Goal: Task Accomplishment & Management: Manage account settings

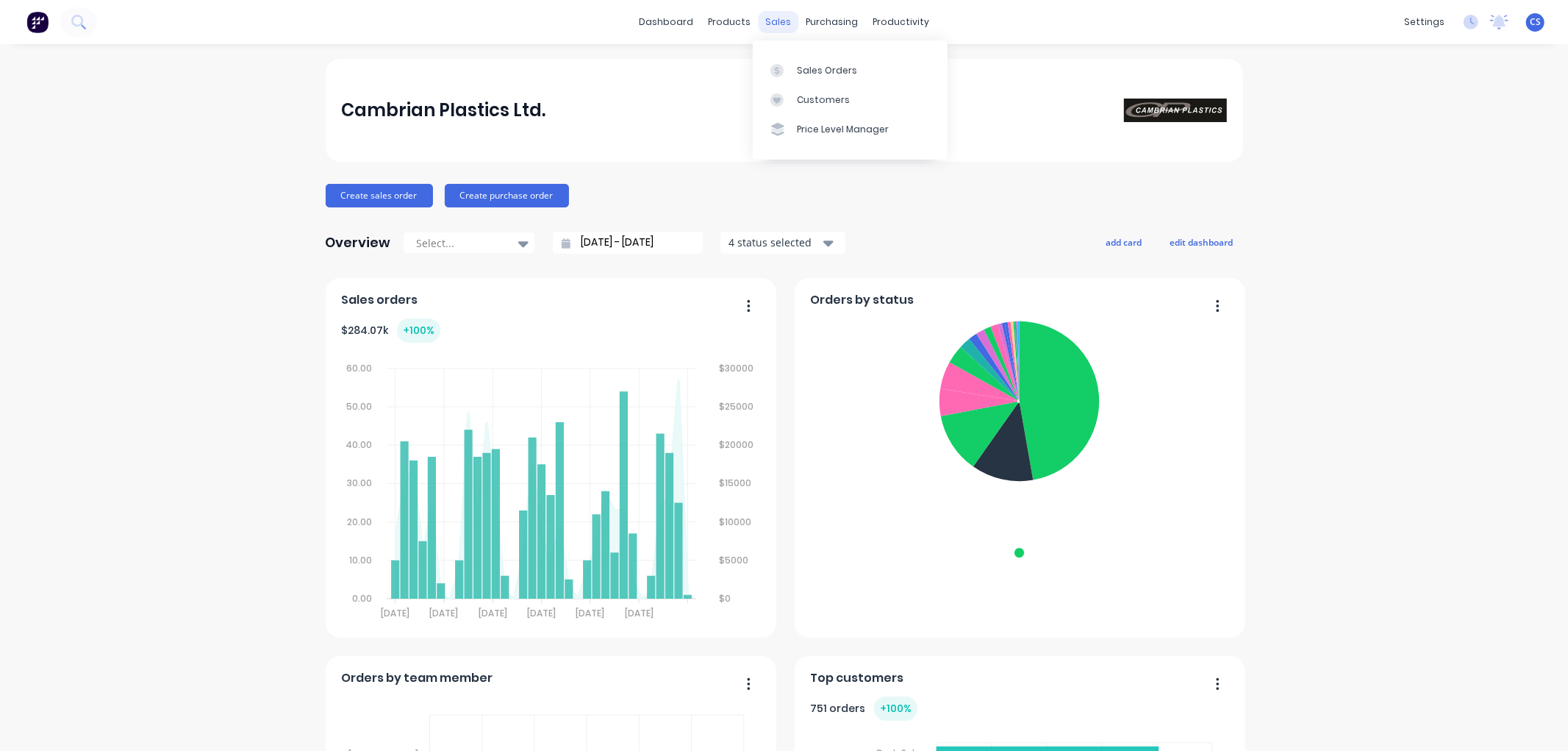
click at [792, 64] on link "Sales Orders" at bounding box center [850, 69] width 195 height 29
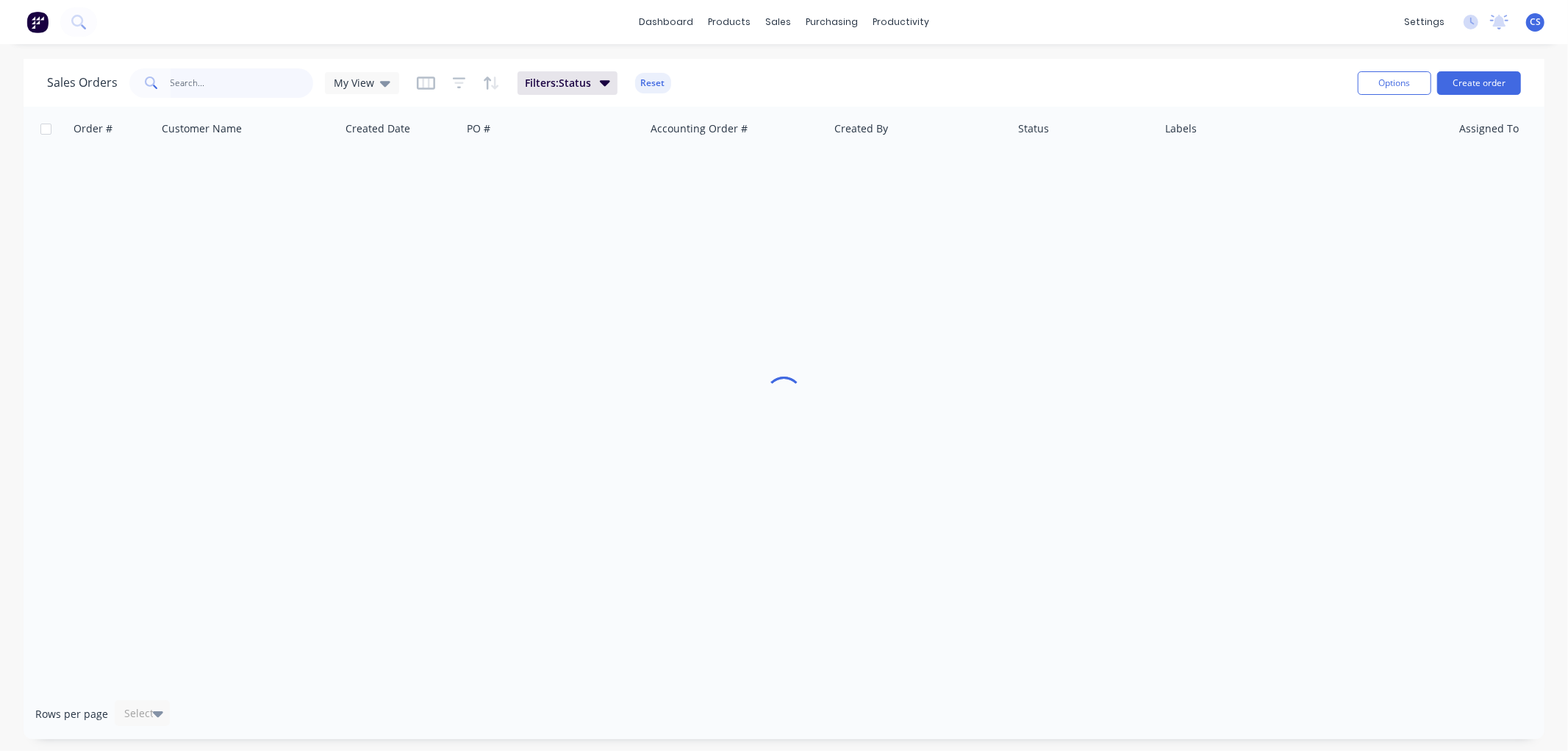
click at [174, 77] on input "text" at bounding box center [242, 82] width 144 height 29
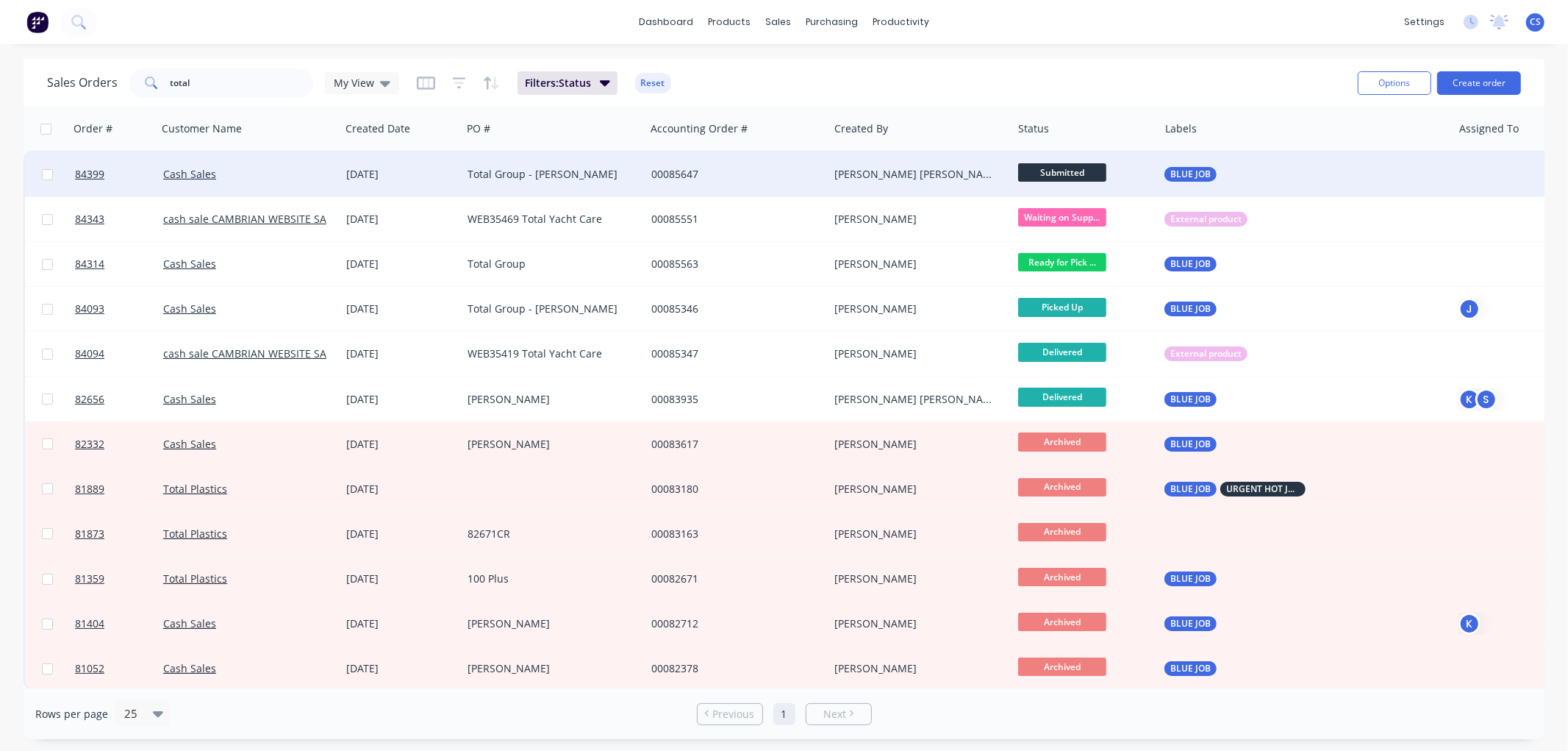
click at [1094, 174] on span "Submitted" at bounding box center [1062, 172] width 88 height 18
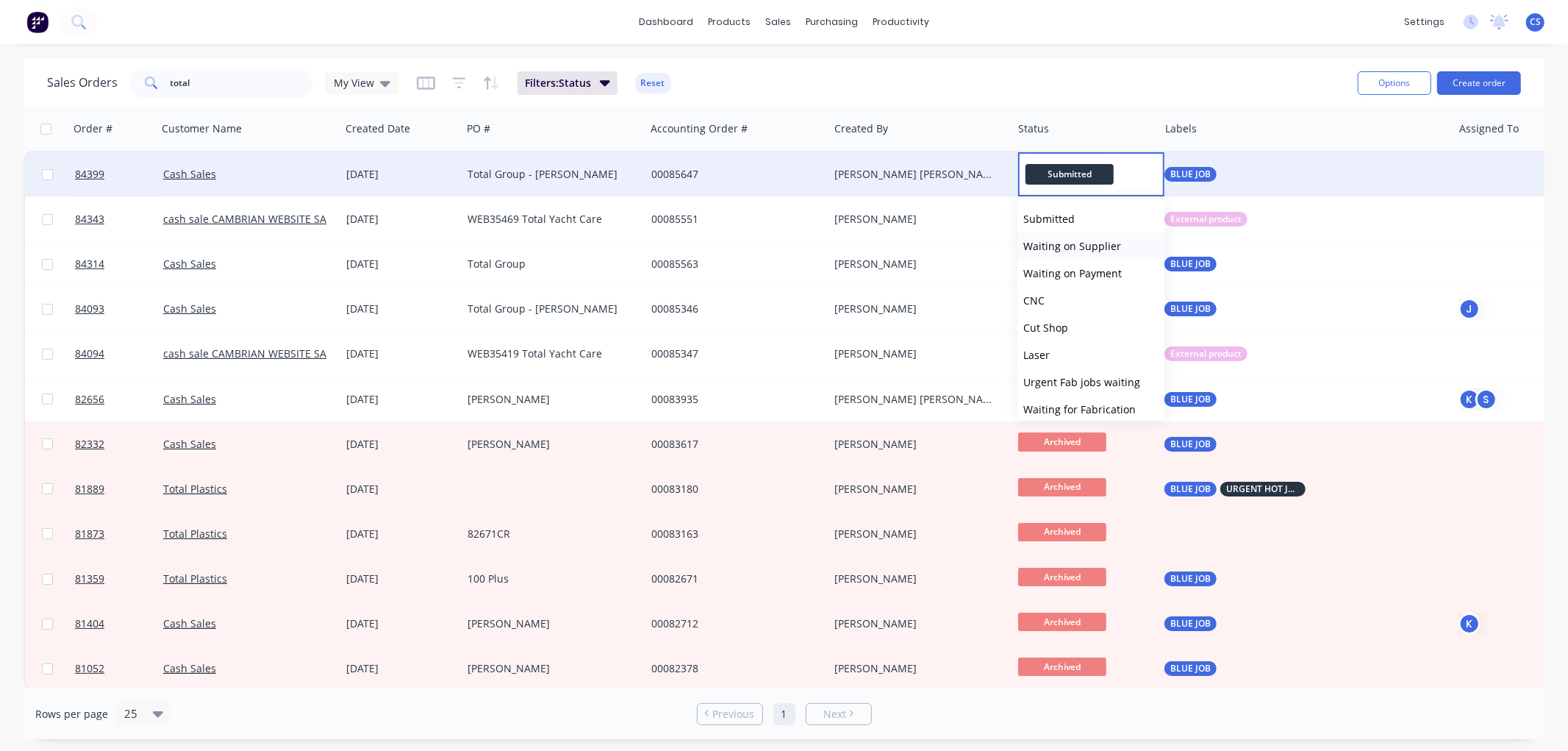
click at [1091, 244] on span "Waiting on Supplier" at bounding box center [1072, 246] width 98 height 14
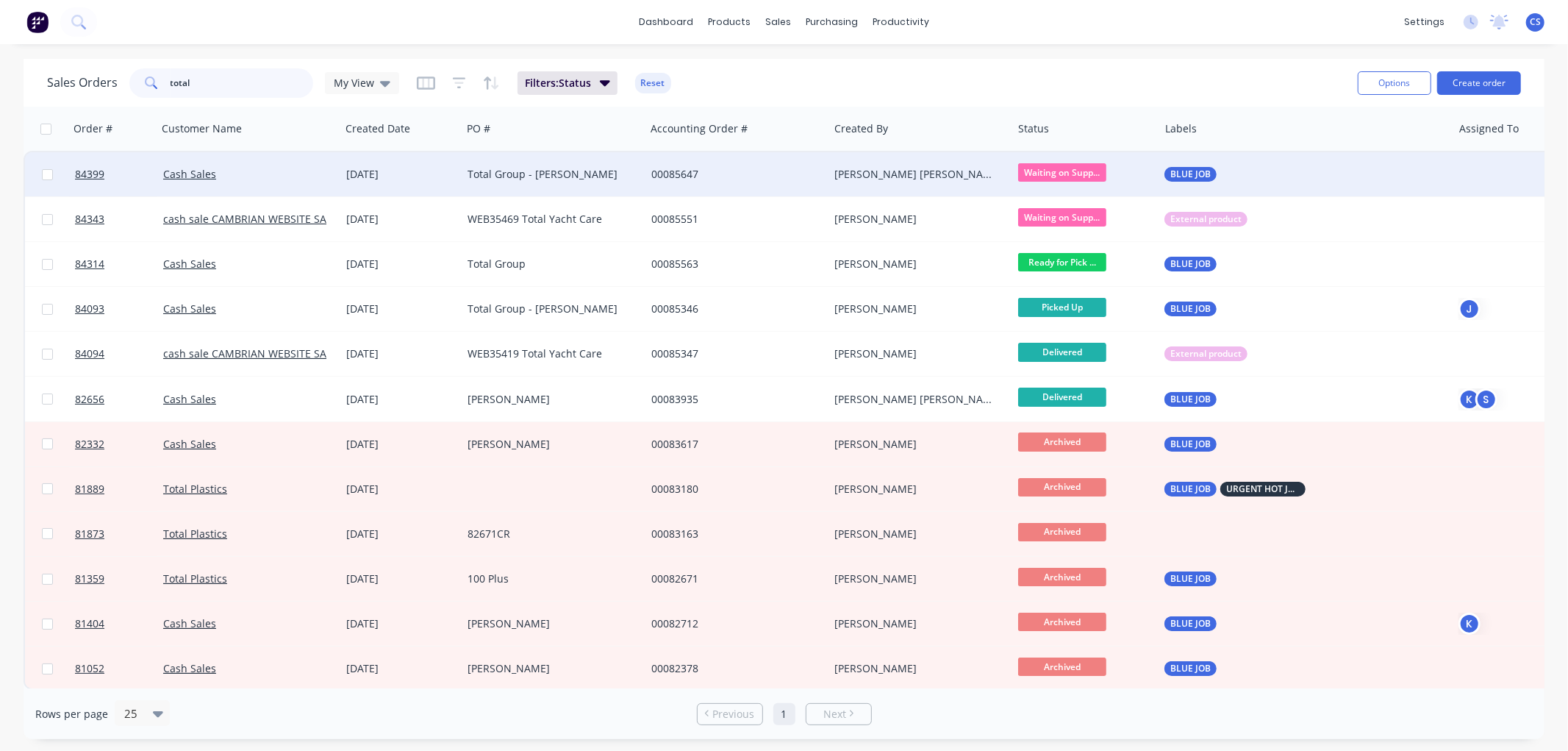
click at [251, 86] on input "total" at bounding box center [242, 82] width 144 height 29
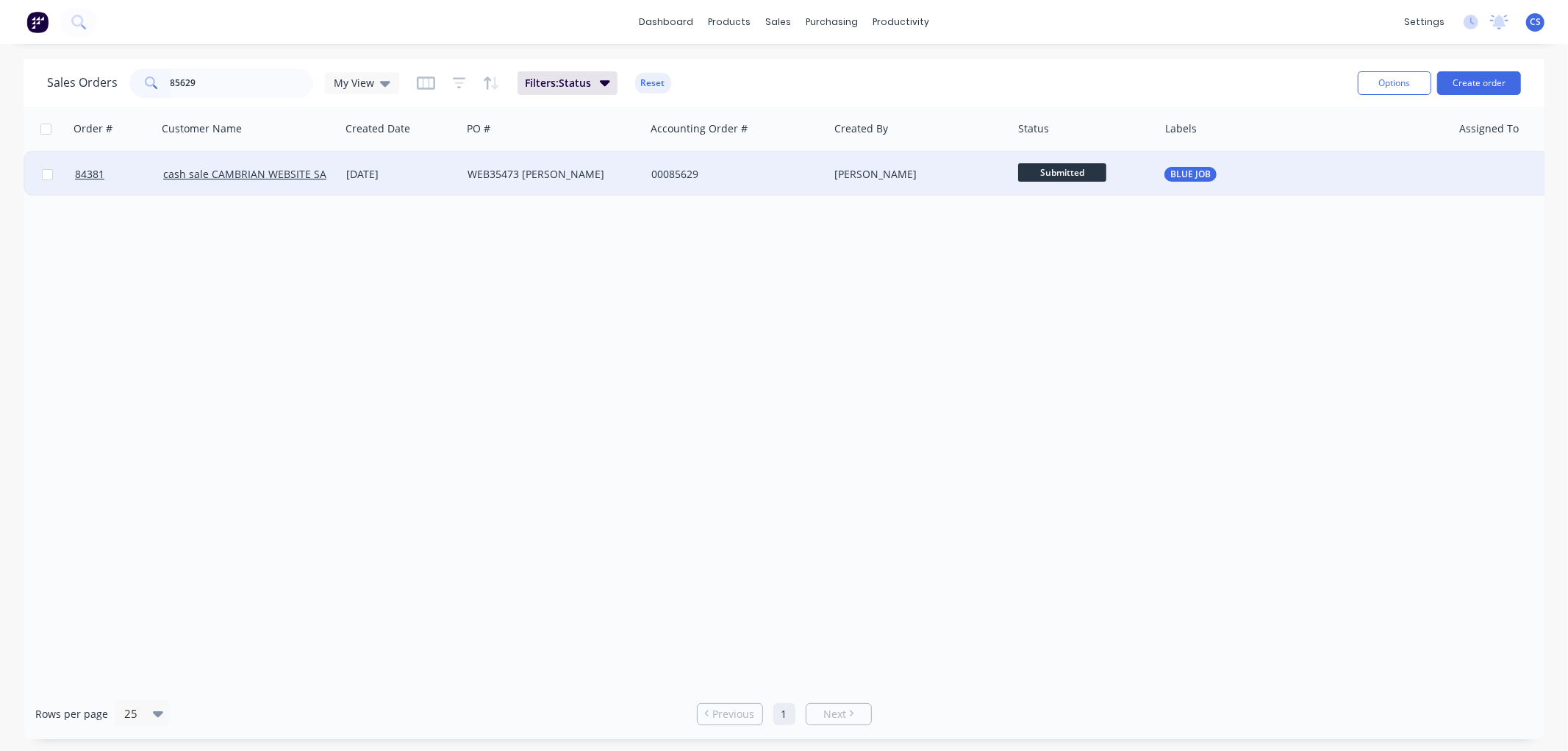
click at [1041, 170] on span "Submitted" at bounding box center [1062, 172] width 88 height 18
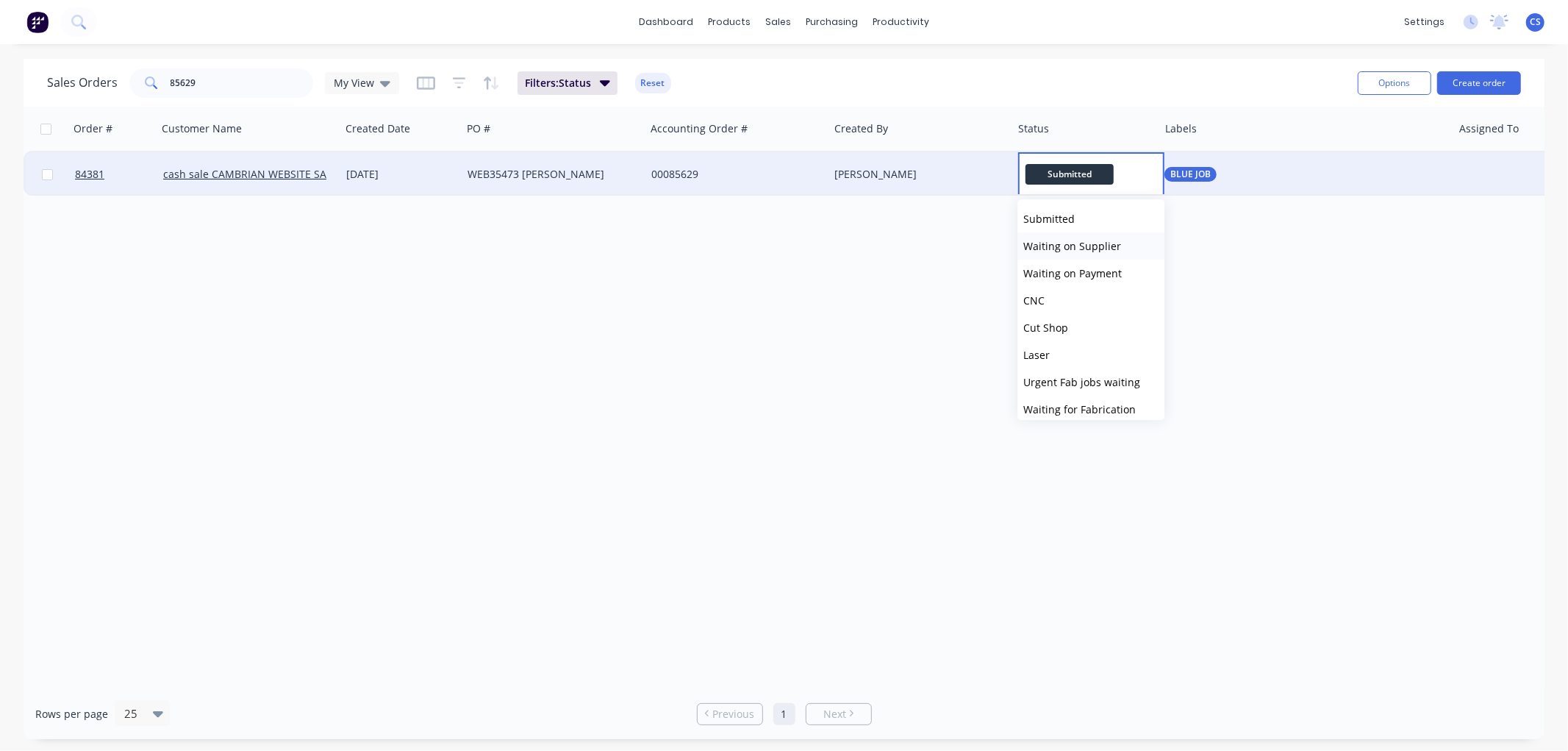
click at [1061, 246] on span "Waiting on Supplier" at bounding box center [1072, 246] width 98 height 14
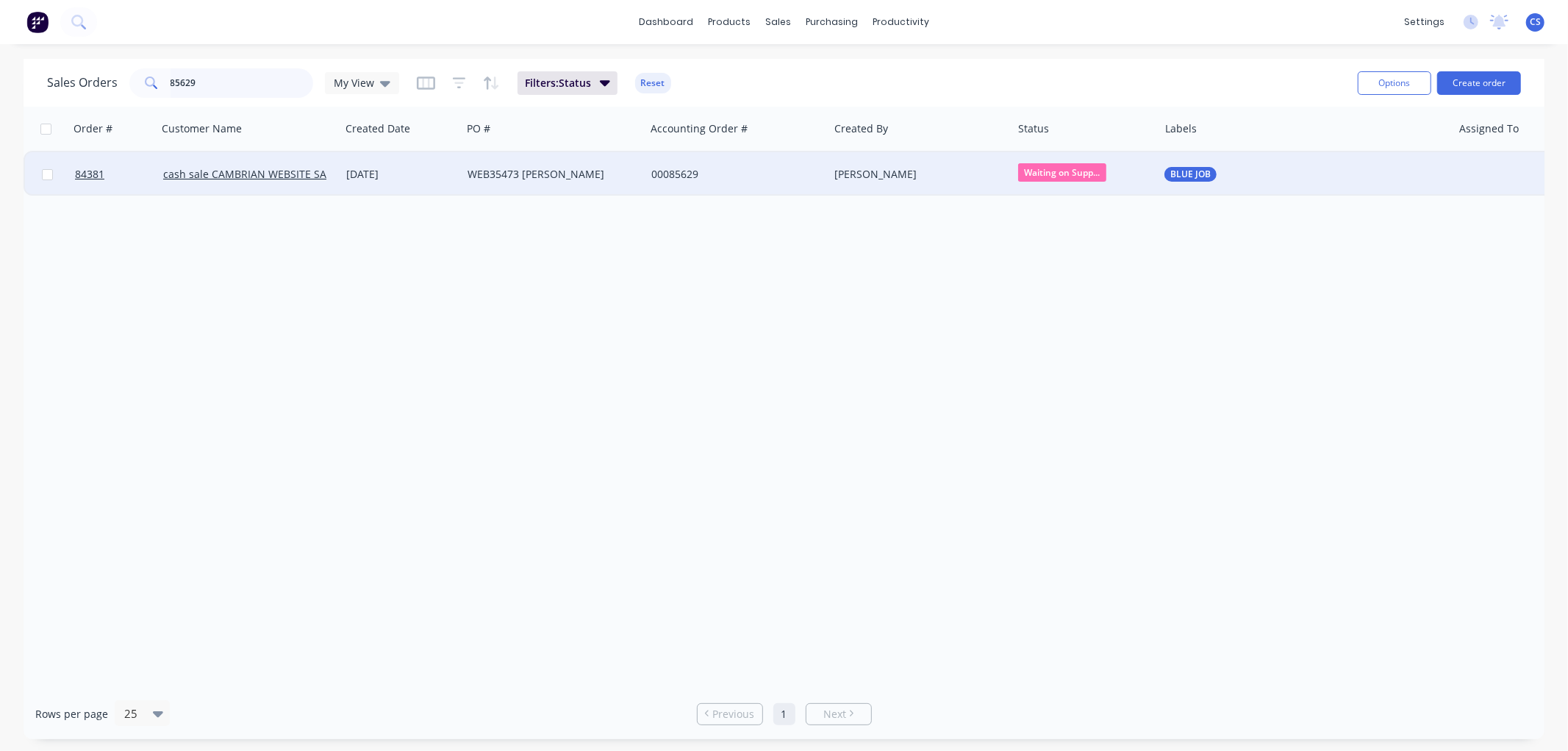
click at [206, 83] on input "85629" at bounding box center [242, 82] width 144 height 29
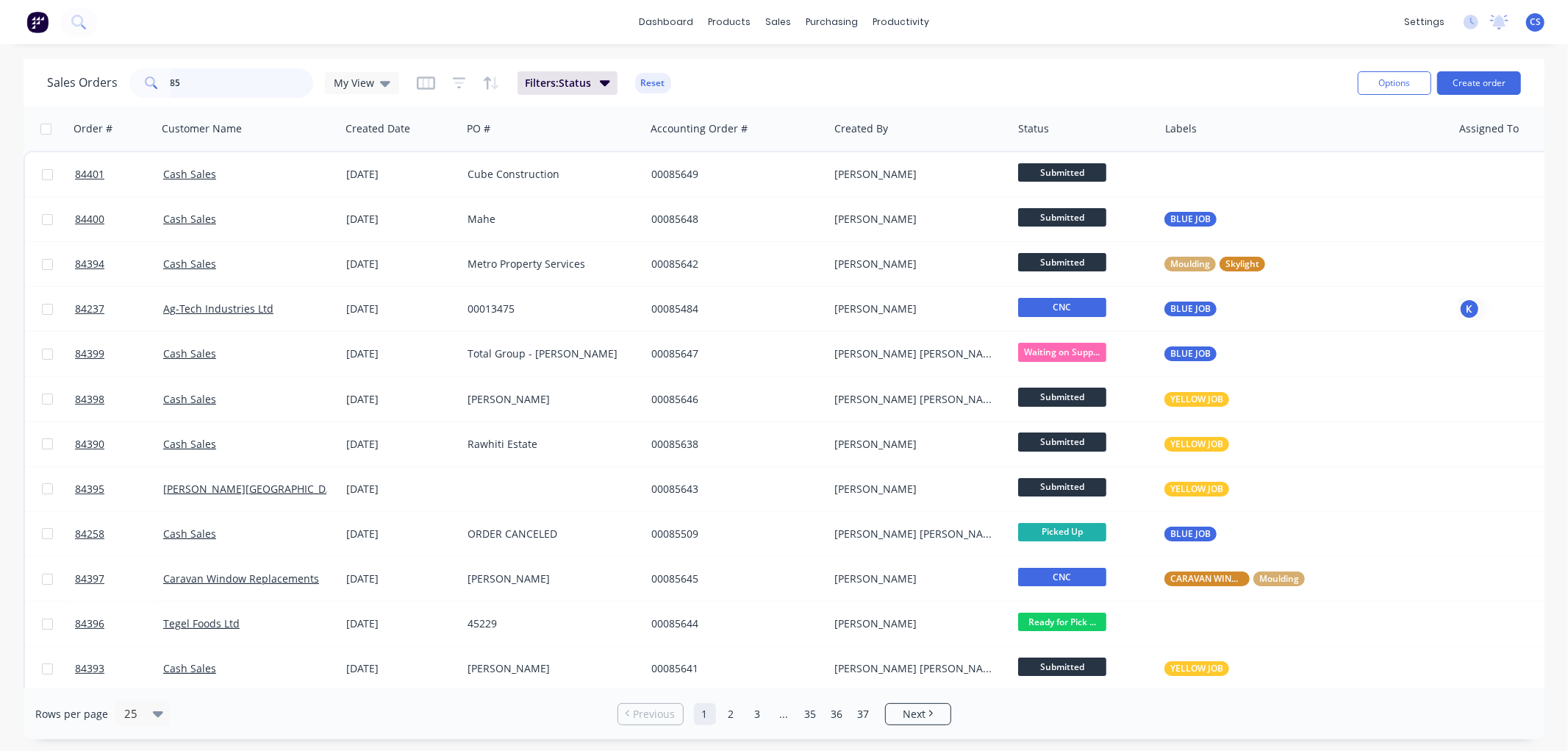
click at [203, 81] on input "85" at bounding box center [242, 82] width 144 height 29
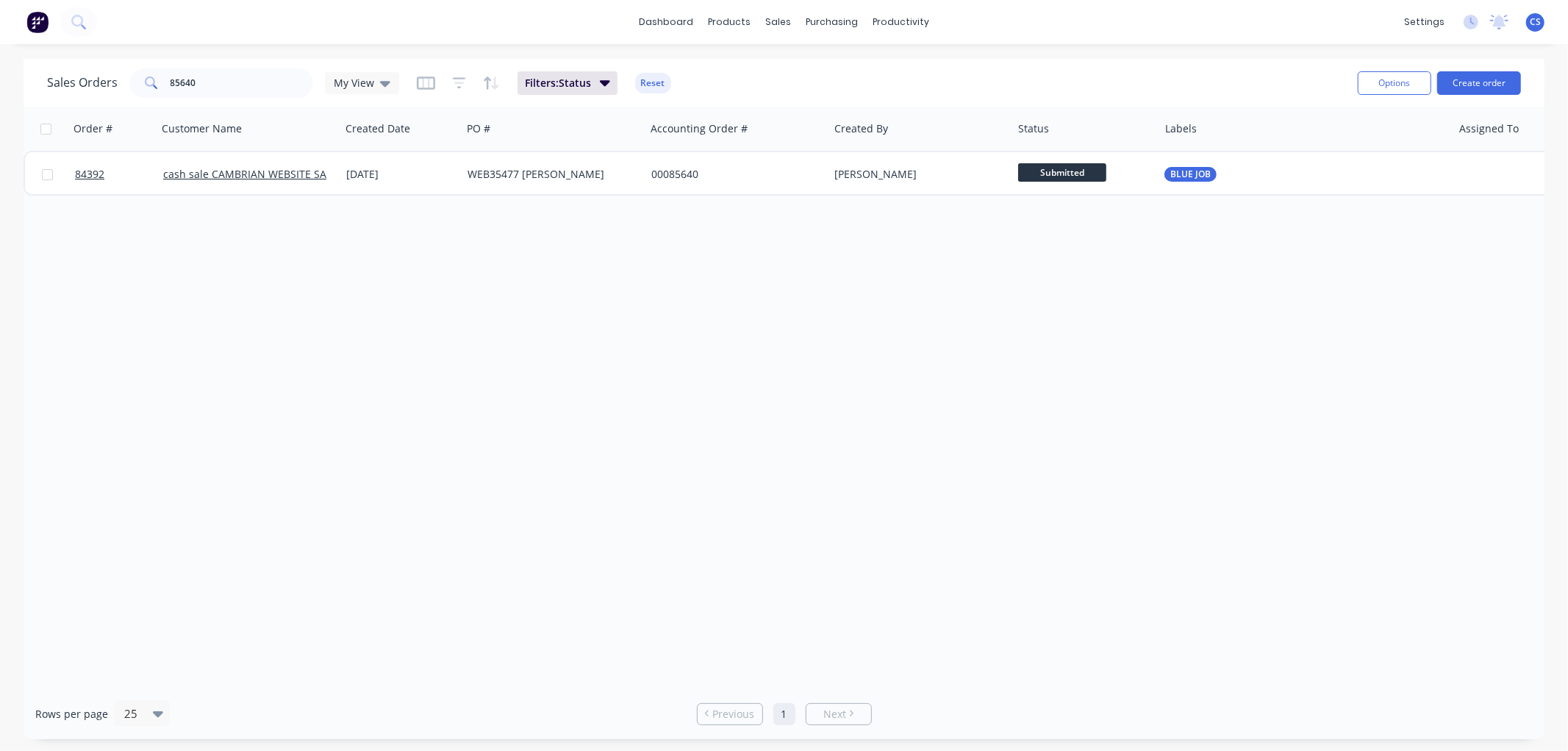
drag, startPoint x: 1055, startPoint y: 169, endPoint x: 1076, endPoint y: 195, distance: 33.4
click at [1055, 169] on span "Submitted" at bounding box center [1062, 172] width 88 height 18
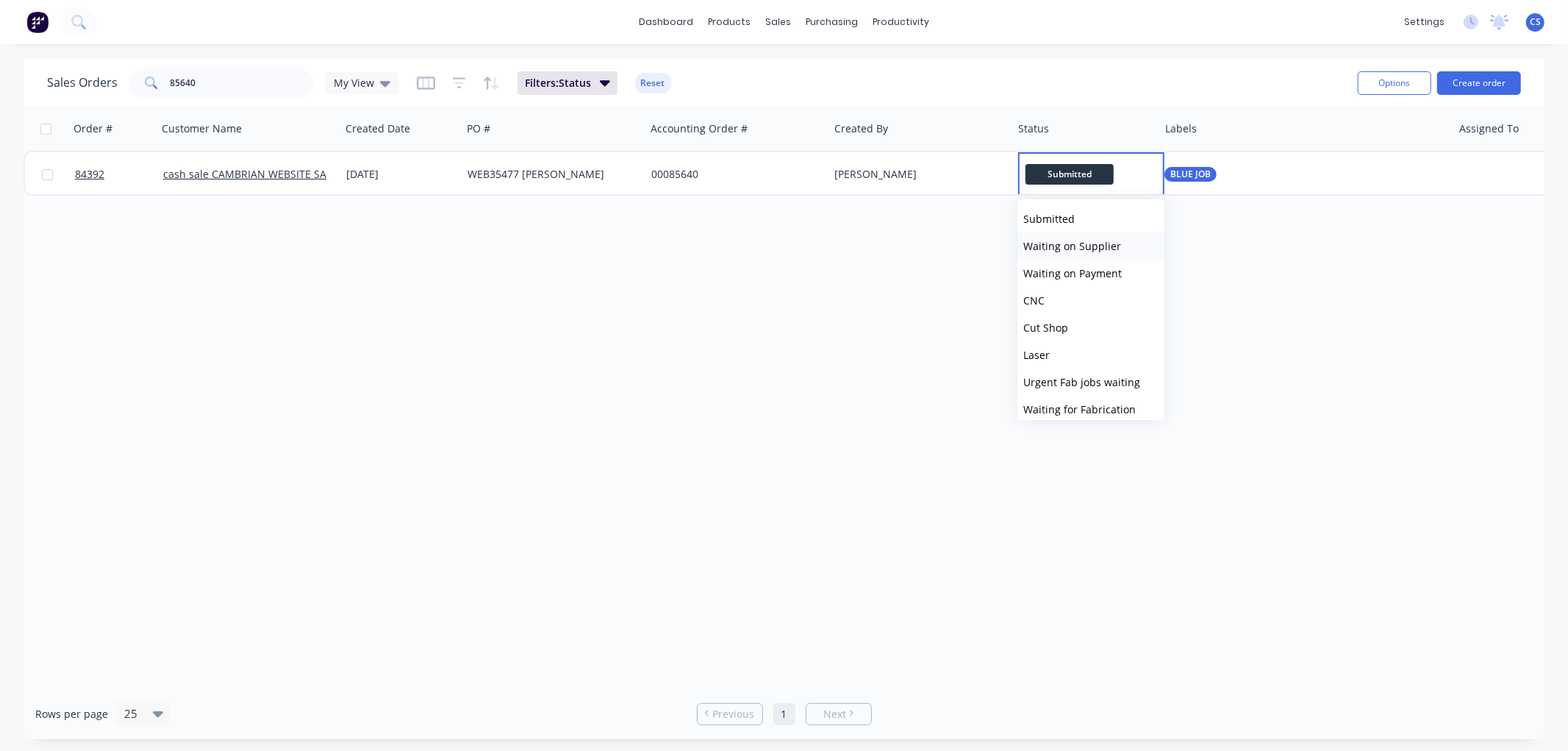
click at [1091, 244] on span "Waiting on Supplier" at bounding box center [1072, 246] width 98 height 14
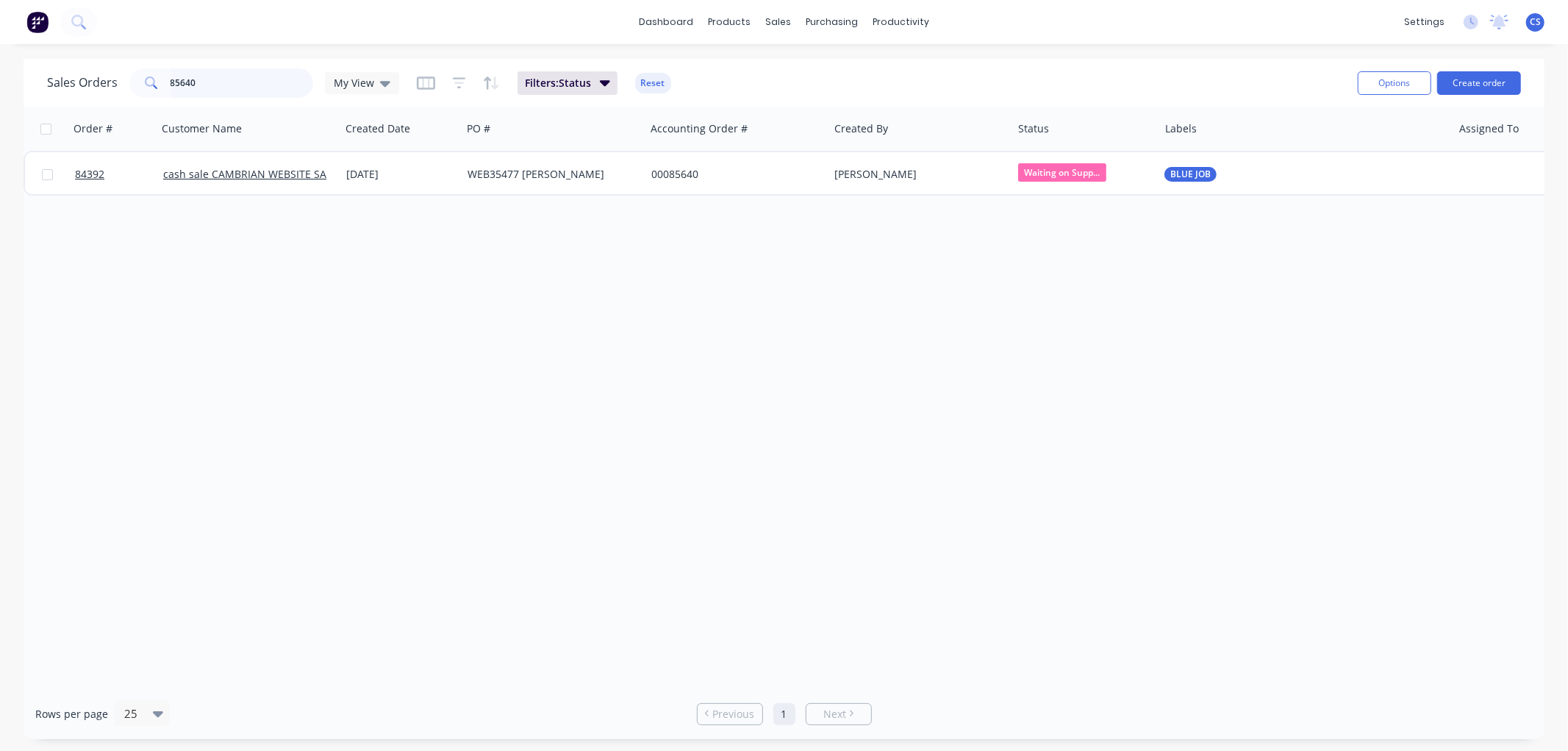
click at [241, 69] on input "85640" at bounding box center [242, 82] width 144 height 29
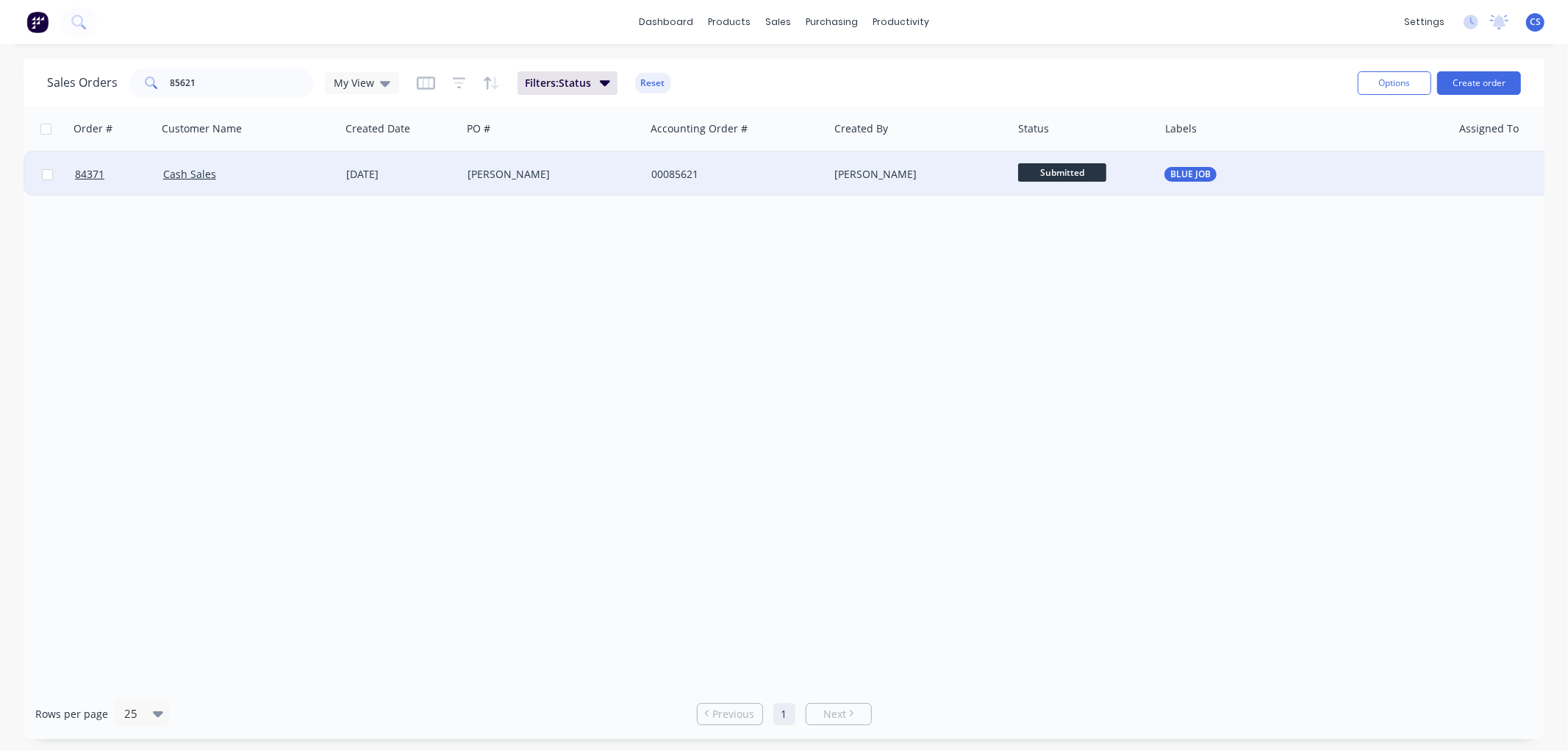
click at [1053, 170] on span "Submitted" at bounding box center [1062, 172] width 88 height 18
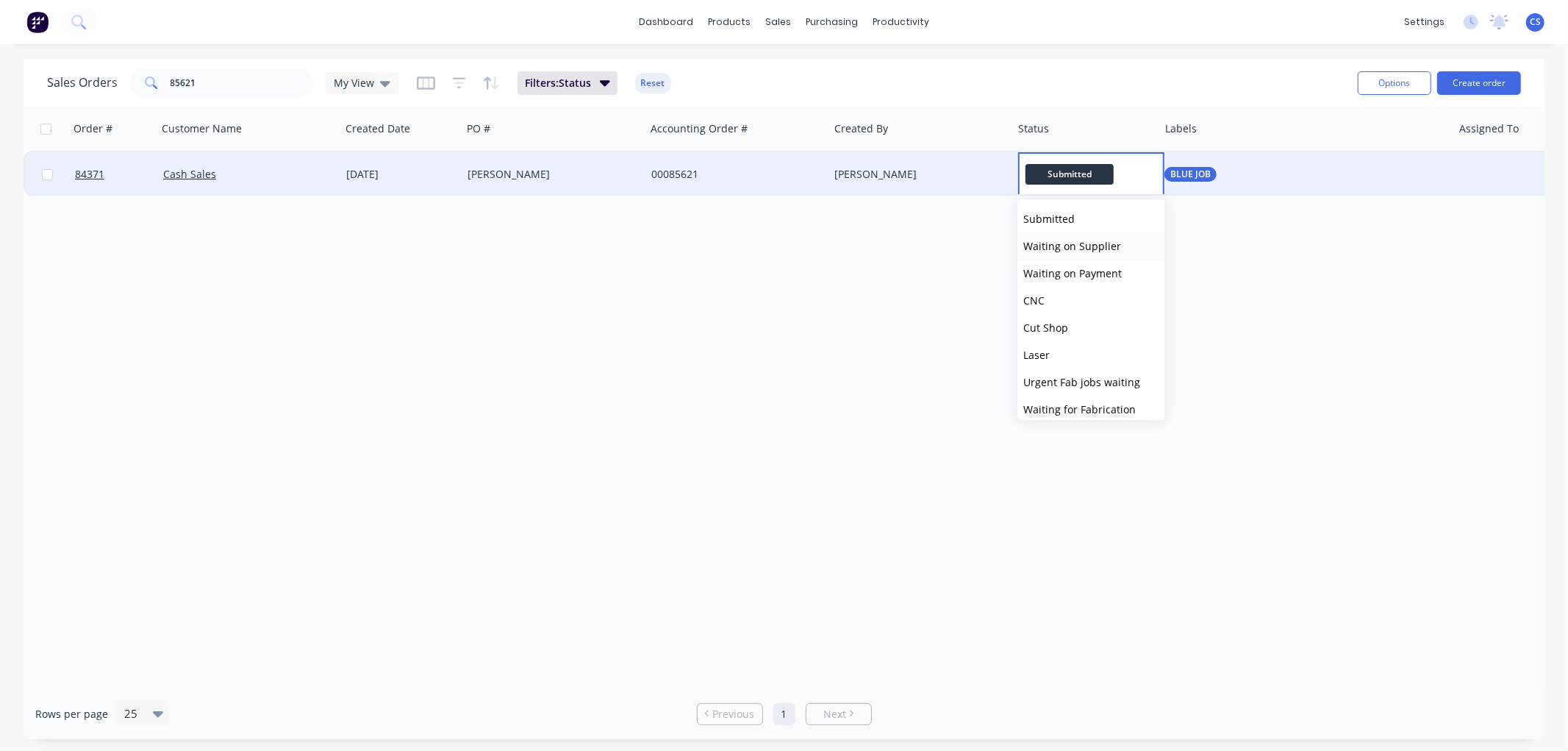
click at [1074, 241] on span "Waiting on Supplier" at bounding box center [1072, 246] width 98 height 14
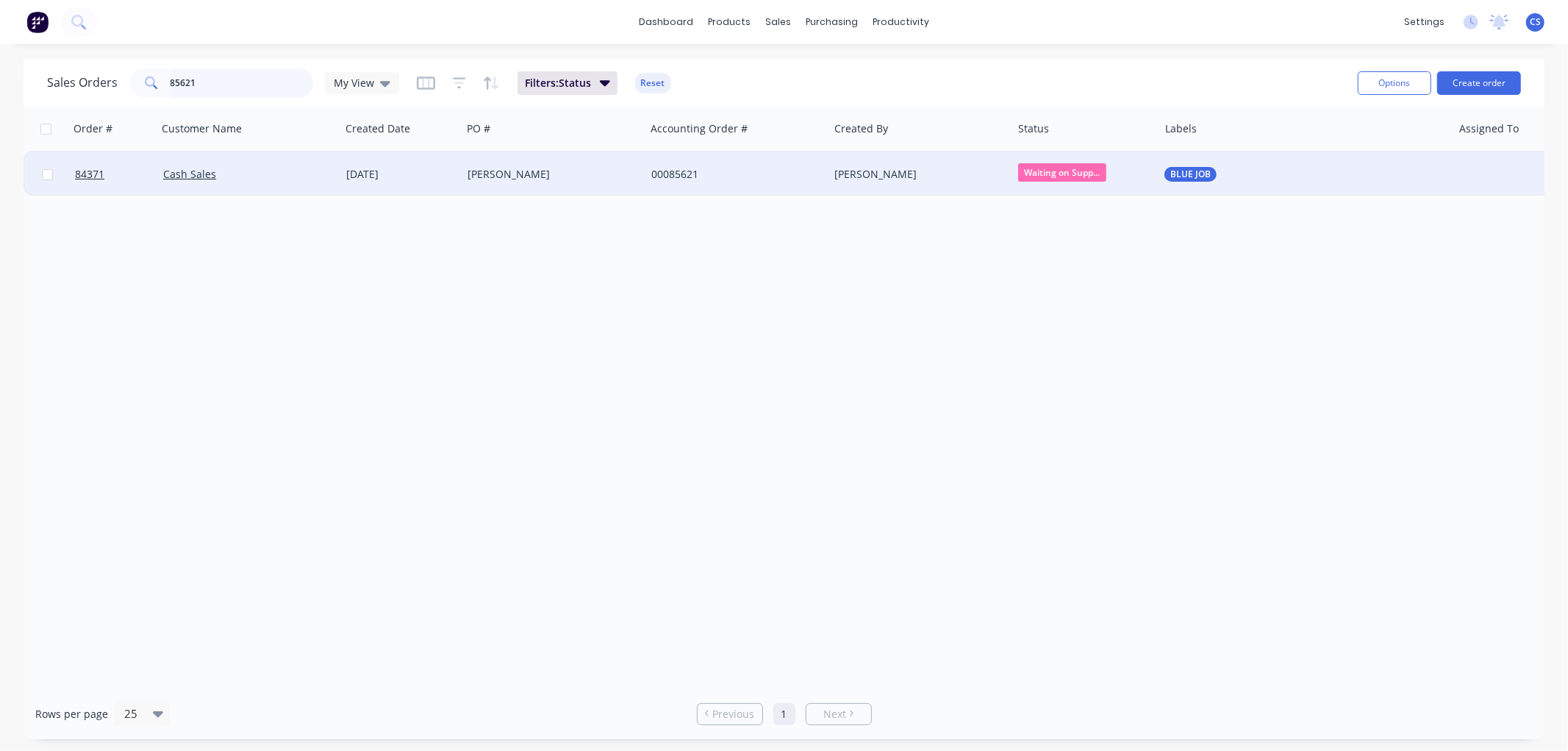
click at [250, 79] on input "85621" at bounding box center [242, 82] width 144 height 29
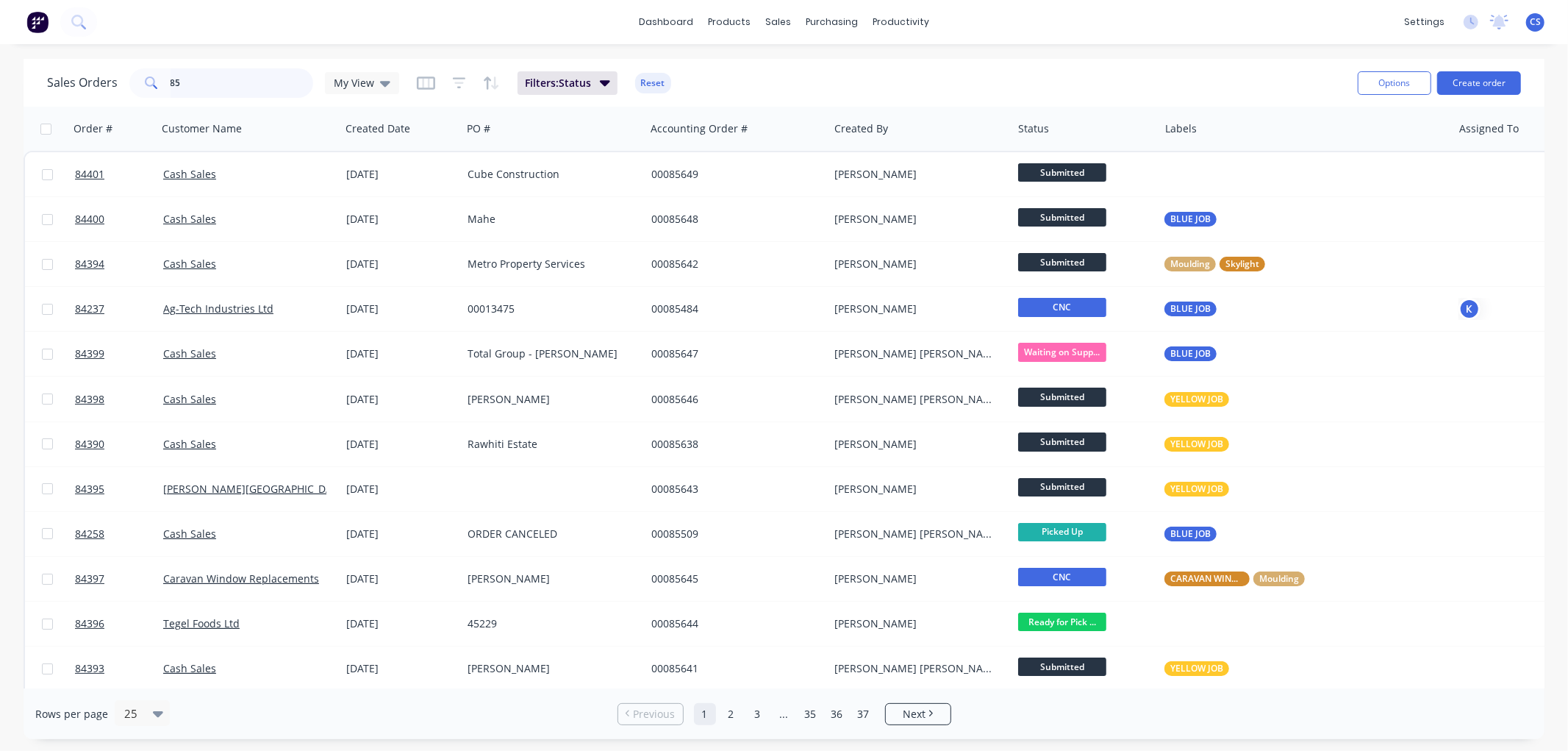
click at [225, 84] on input "85" at bounding box center [242, 82] width 144 height 29
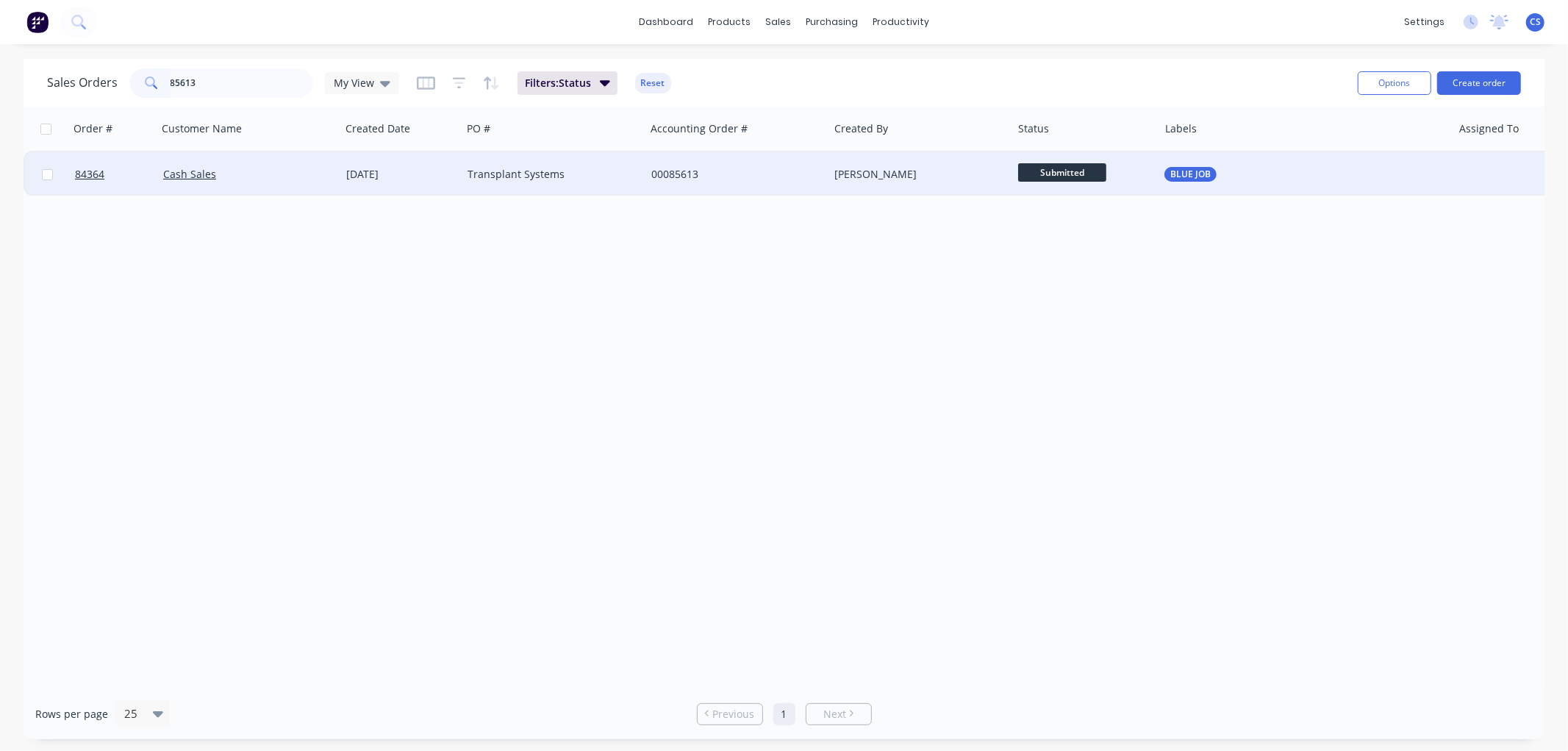
click at [1075, 170] on span "Submitted" at bounding box center [1062, 172] width 88 height 18
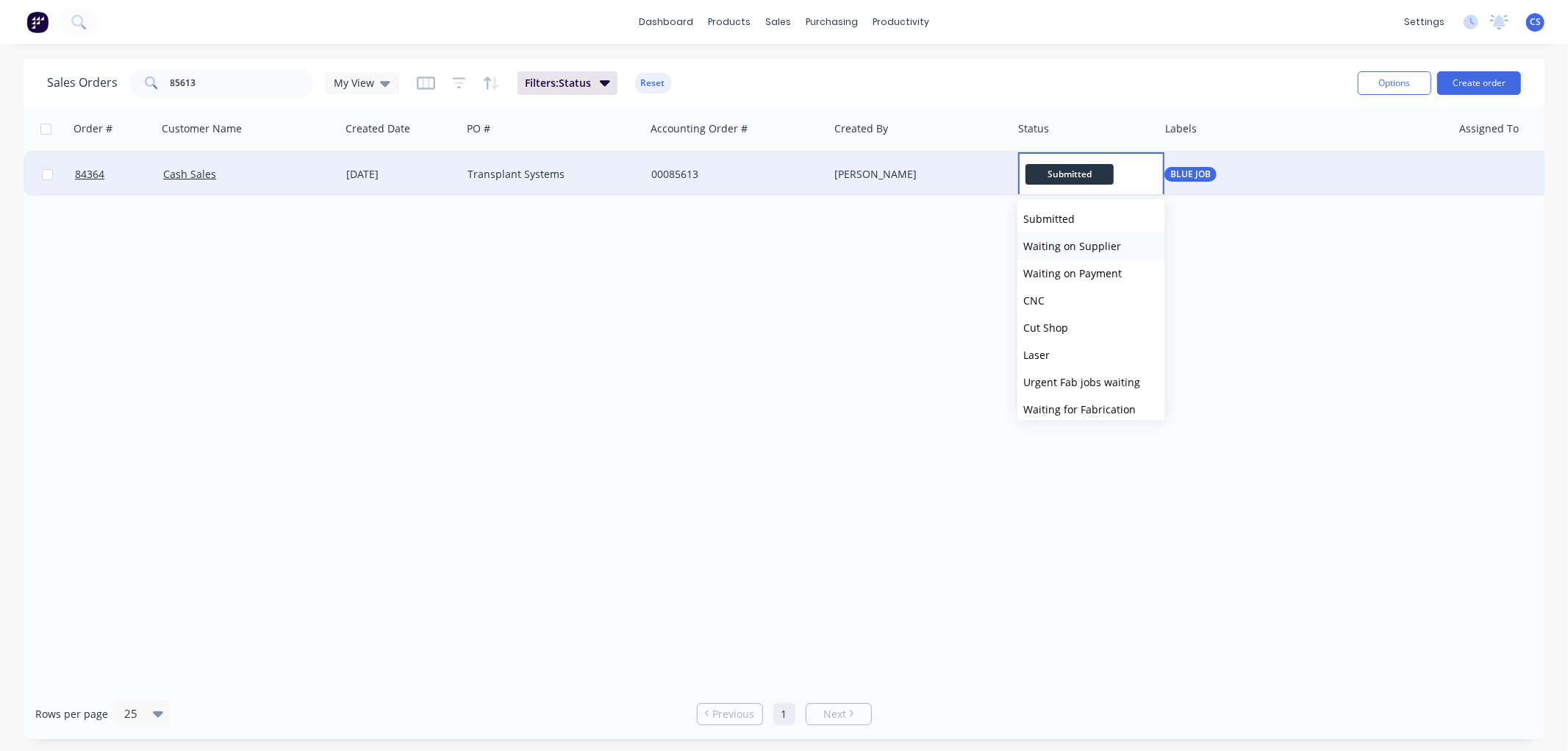
click at [1083, 247] on span "Waiting on Supplier" at bounding box center [1072, 246] width 98 height 14
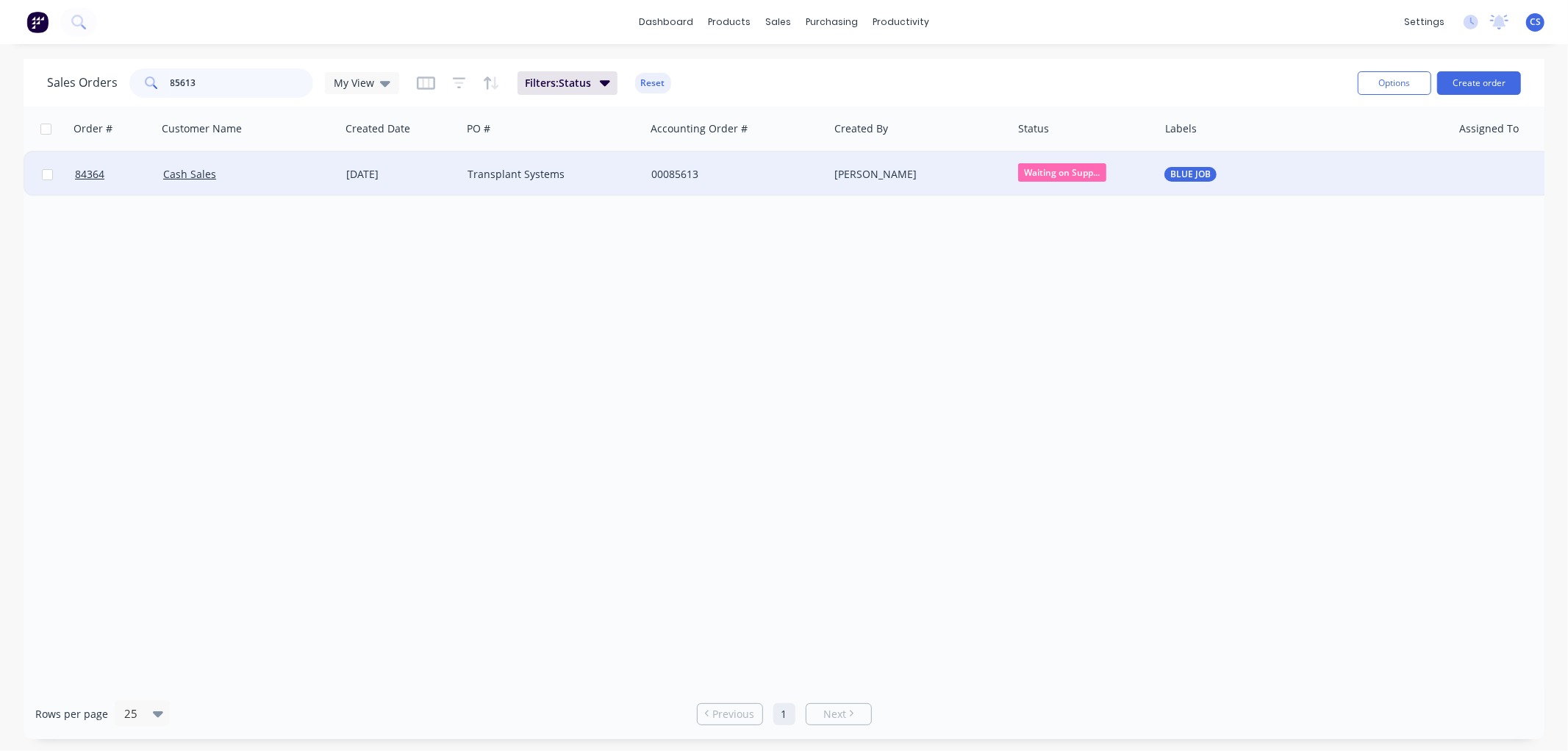
click at [228, 90] on input "85613" at bounding box center [242, 82] width 144 height 29
drag, startPoint x: 226, startPoint y: 86, endPoint x: 133, endPoint y: 85, distance: 93.0
click at [130, 86] on div "85613" at bounding box center [221, 82] width 184 height 29
type input "p"
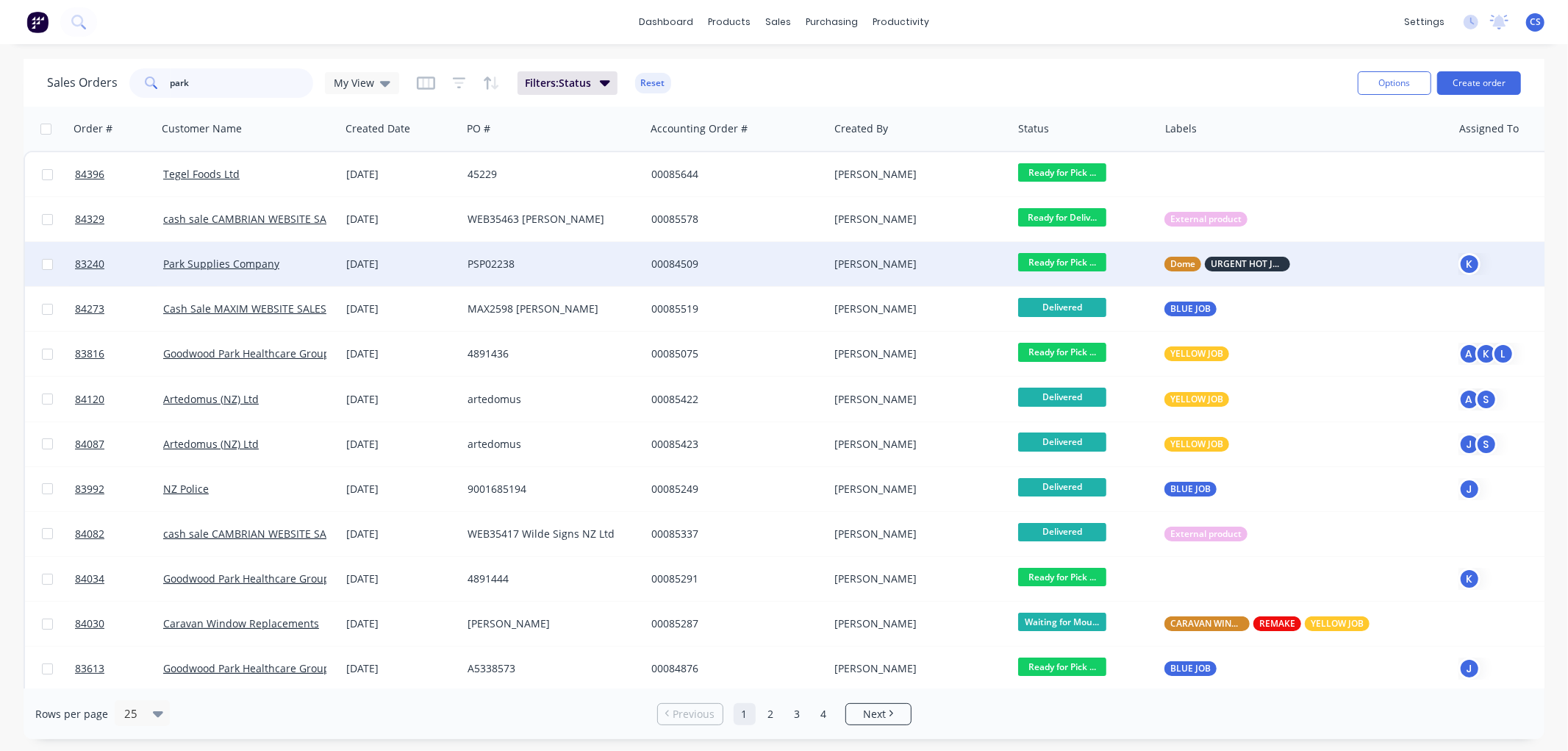
type input "park"
click at [398, 268] on div "[DATE]" at bounding box center [401, 264] width 110 height 15
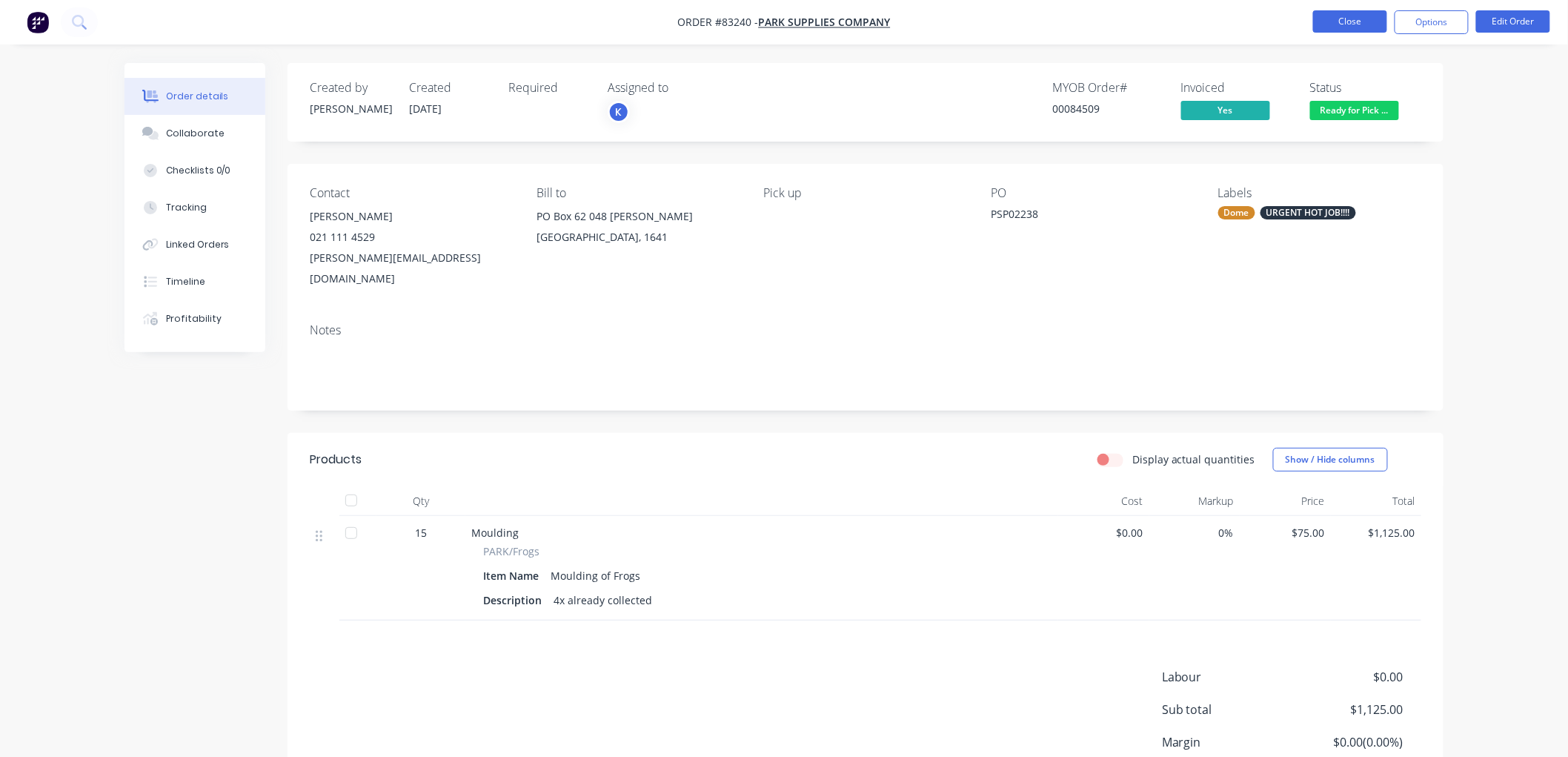
click at [1365, 20] on button "Close" at bounding box center [1350, 21] width 74 height 22
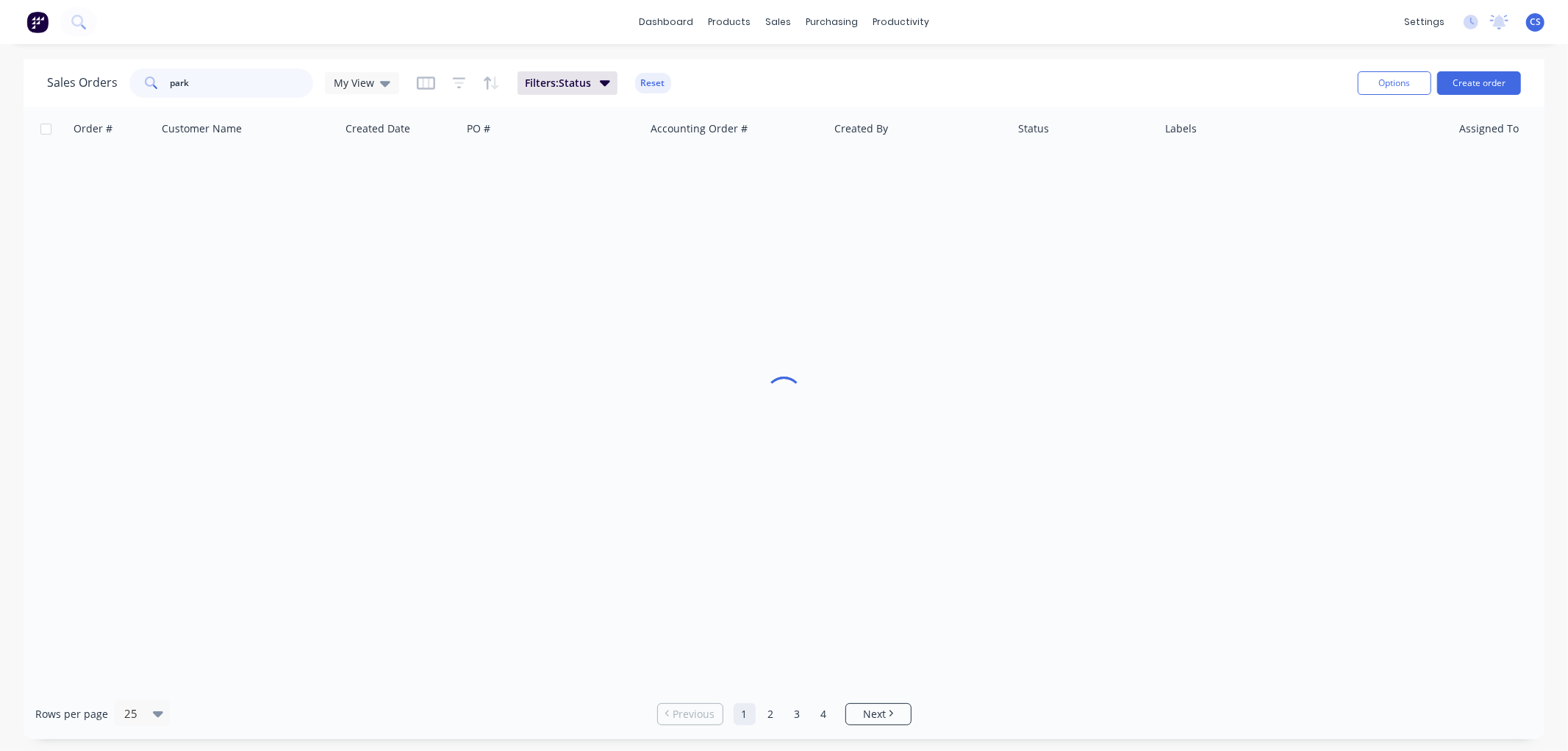
click at [214, 79] on input "park" at bounding box center [242, 82] width 144 height 29
type input "85580"
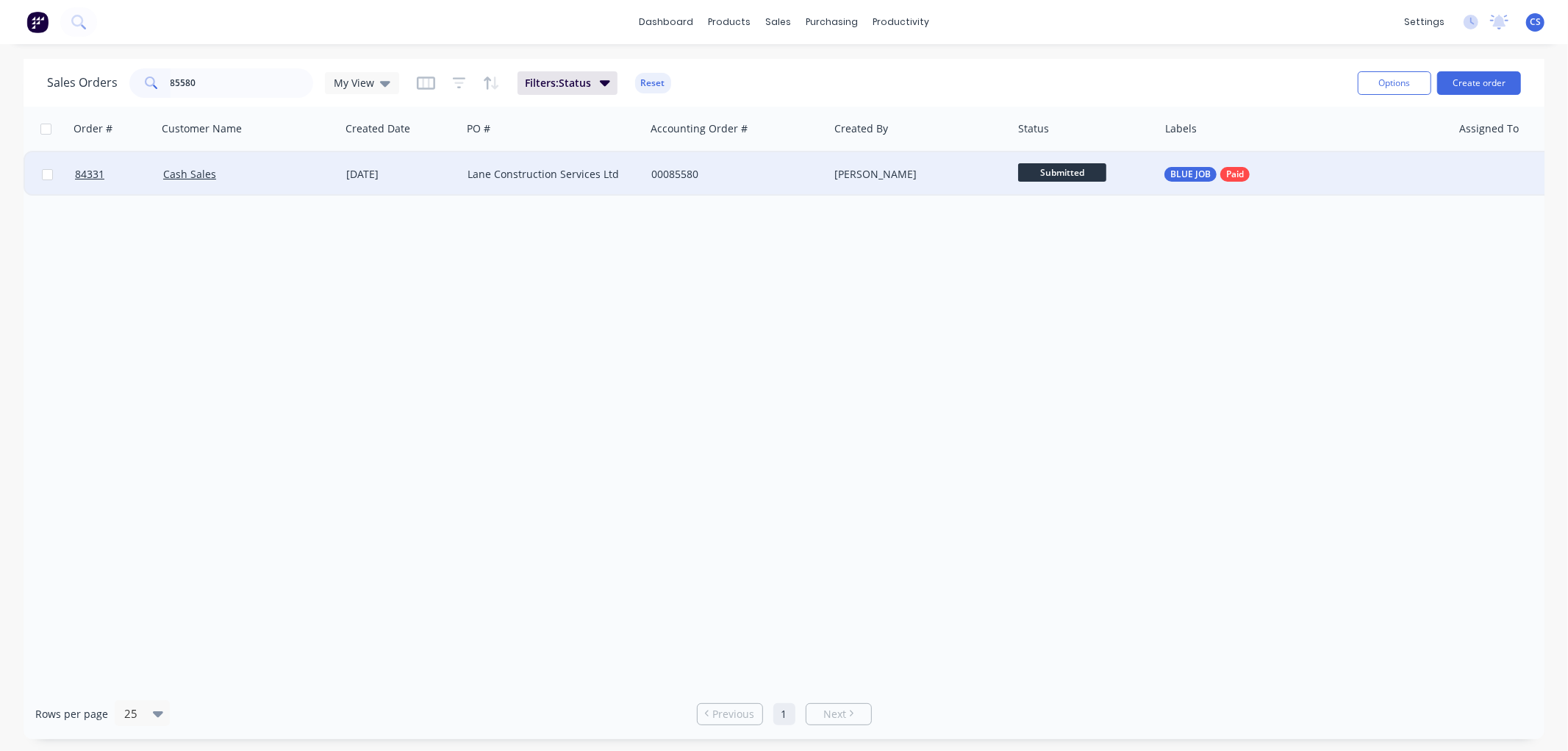
click at [1094, 166] on span "Submitted" at bounding box center [1062, 172] width 88 height 18
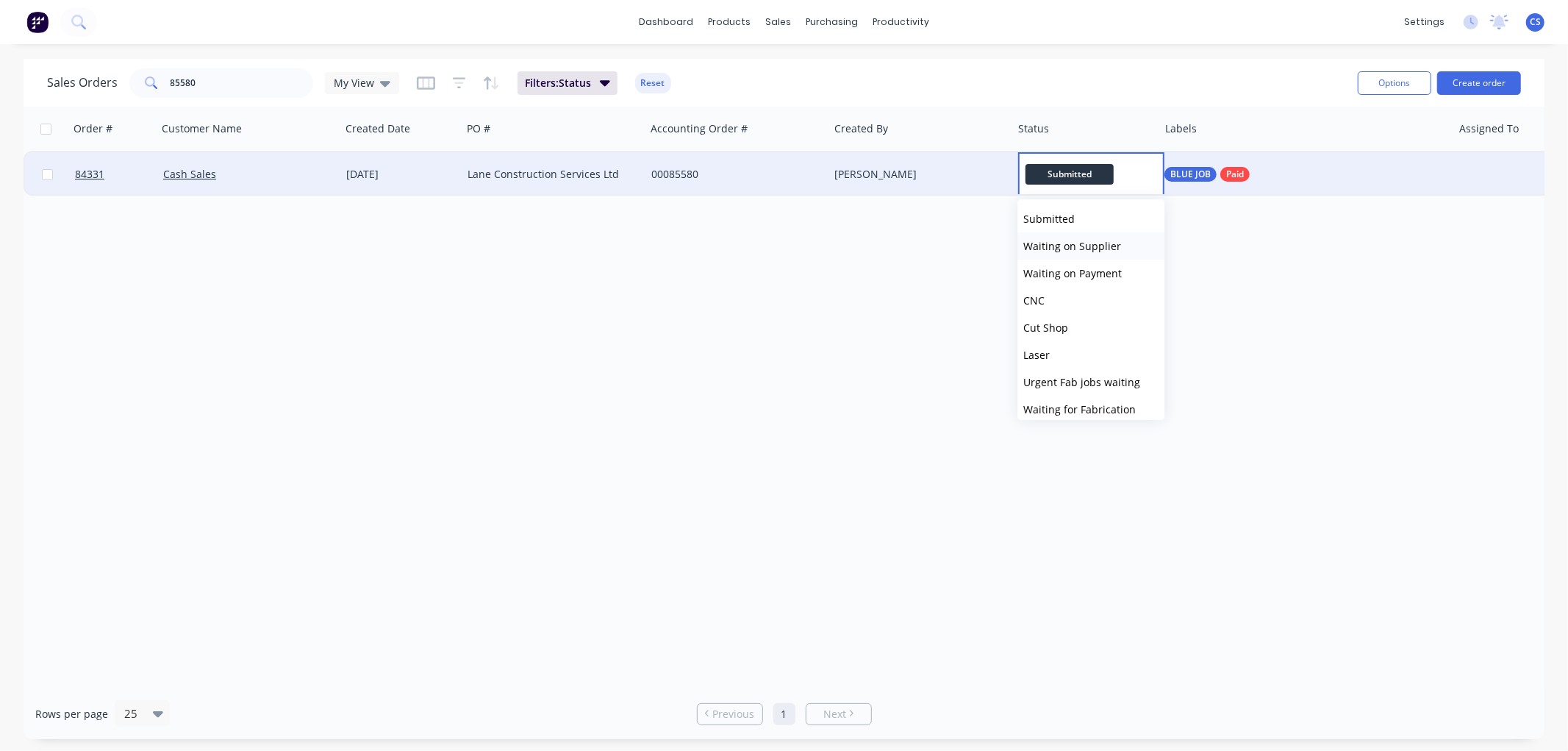
click at [1081, 240] on span "Waiting on Supplier" at bounding box center [1072, 246] width 98 height 14
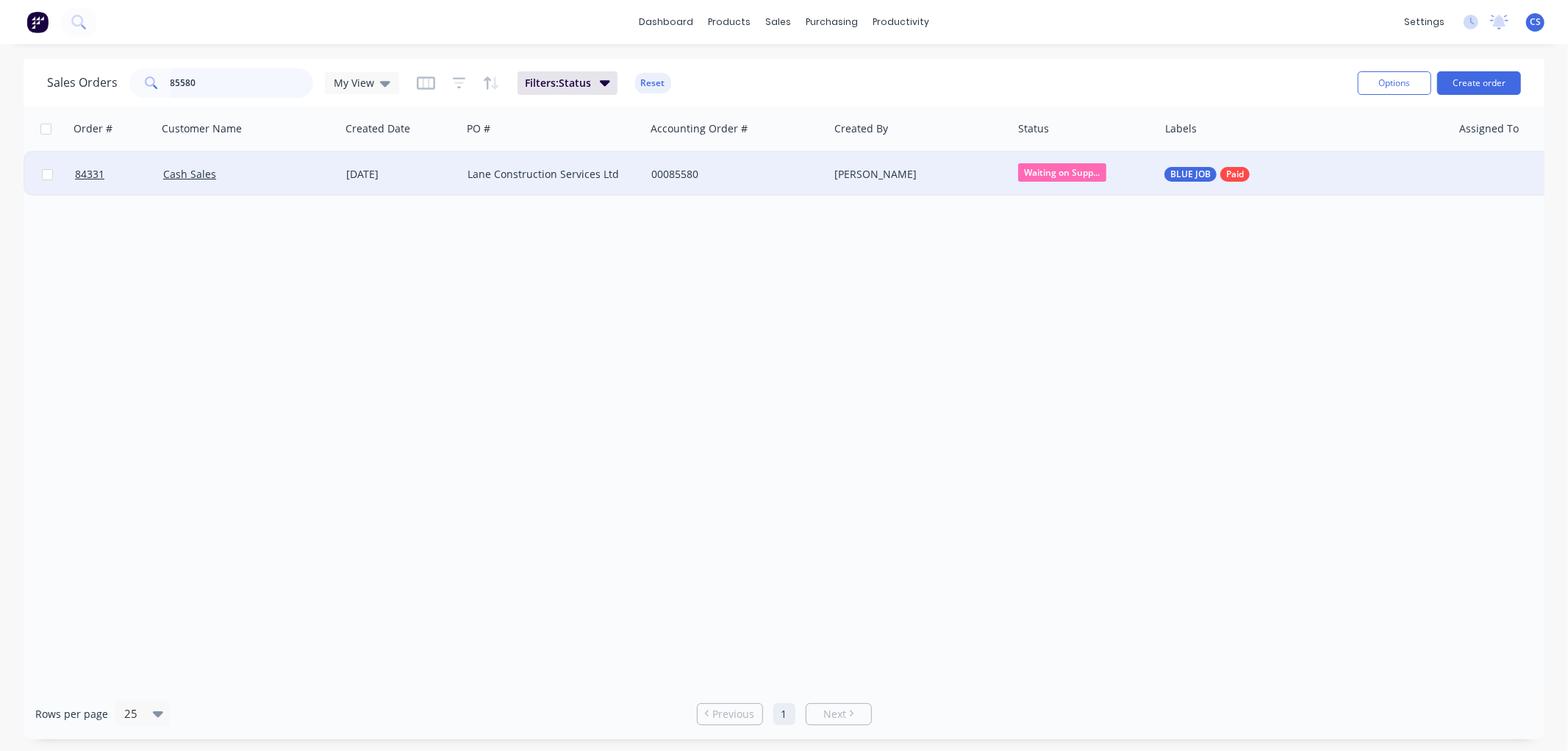
click at [203, 82] on input "85580" at bounding box center [242, 82] width 144 height 29
click at [1474, 72] on button "Create order" at bounding box center [1478, 83] width 84 height 24
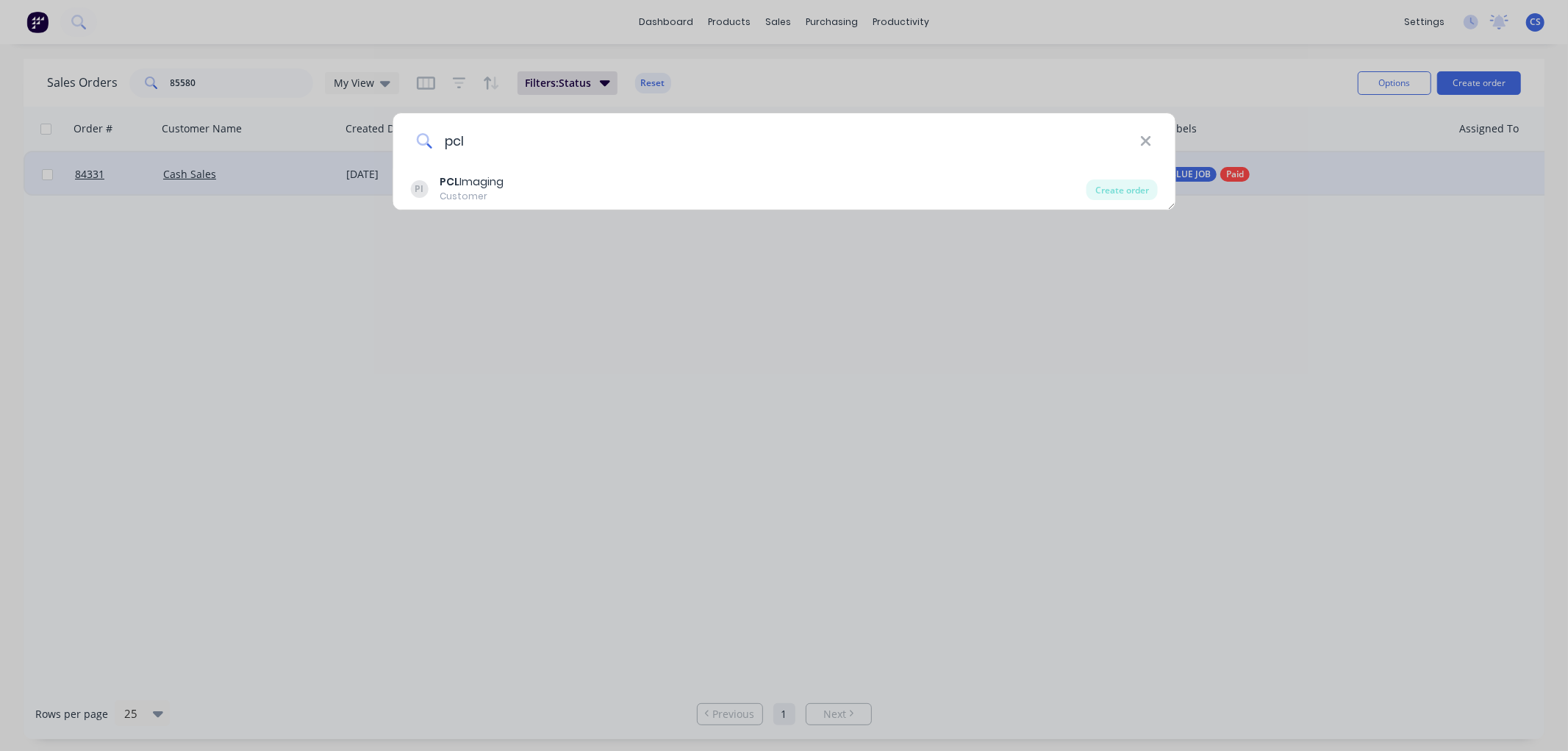
drag, startPoint x: 468, startPoint y: 140, endPoint x: 438, endPoint y: 145, distance: 30.4
click at [438, 145] on input "pcl" at bounding box center [787, 141] width 708 height 55
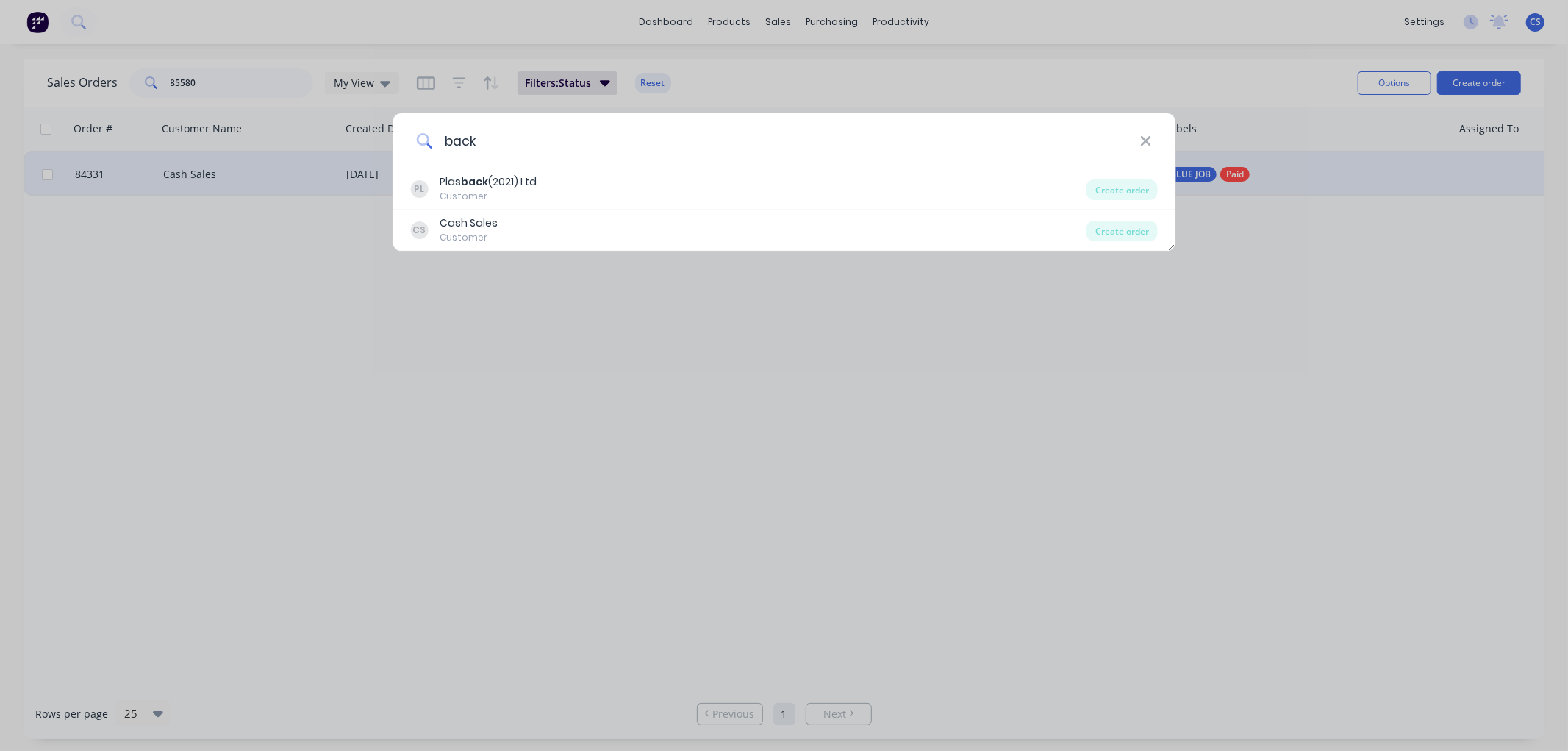
drag, startPoint x: 496, startPoint y: 141, endPoint x: 445, endPoint y: 145, distance: 51.2
click at [445, 145] on input "back" at bounding box center [787, 141] width 708 height 55
type input "b"
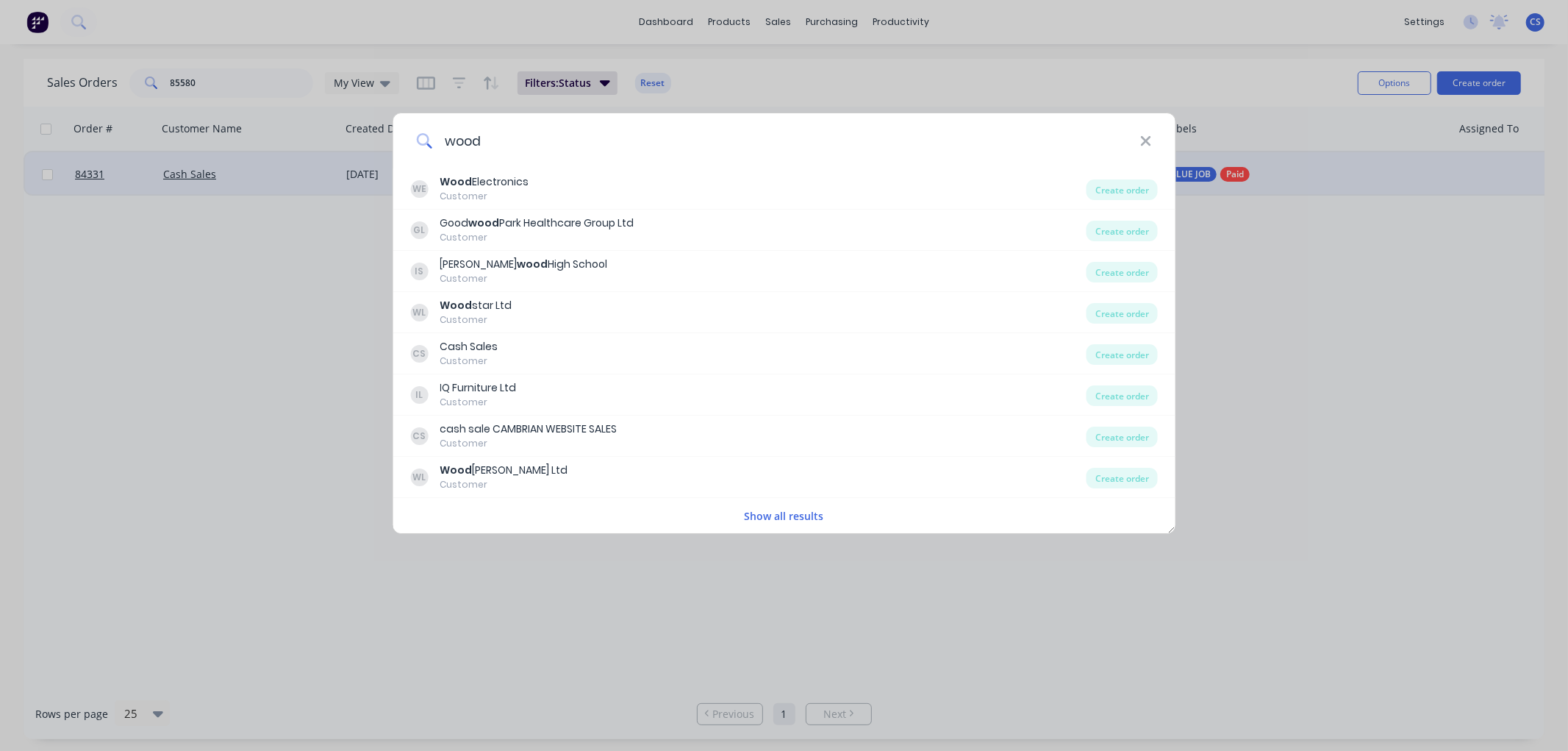
drag, startPoint x: 478, startPoint y: 137, endPoint x: 419, endPoint y: 136, distance: 59.0
click at [419, 136] on div "wood" at bounding box center [784, 141] width 783 height 55
type input "pcl"
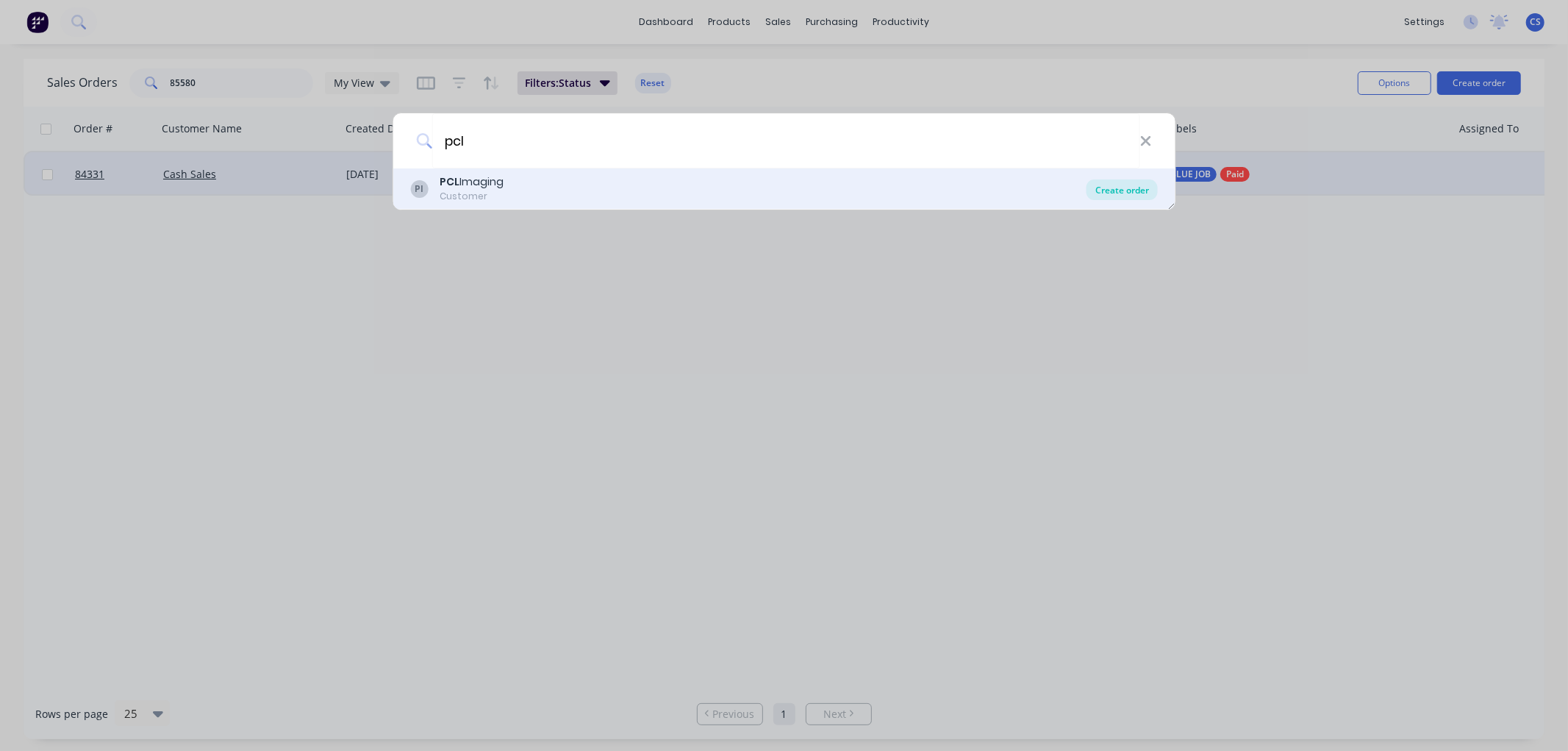
click at [1130, 189] on div "Create order" at bounding box center [1122, 189] width 71 height 20
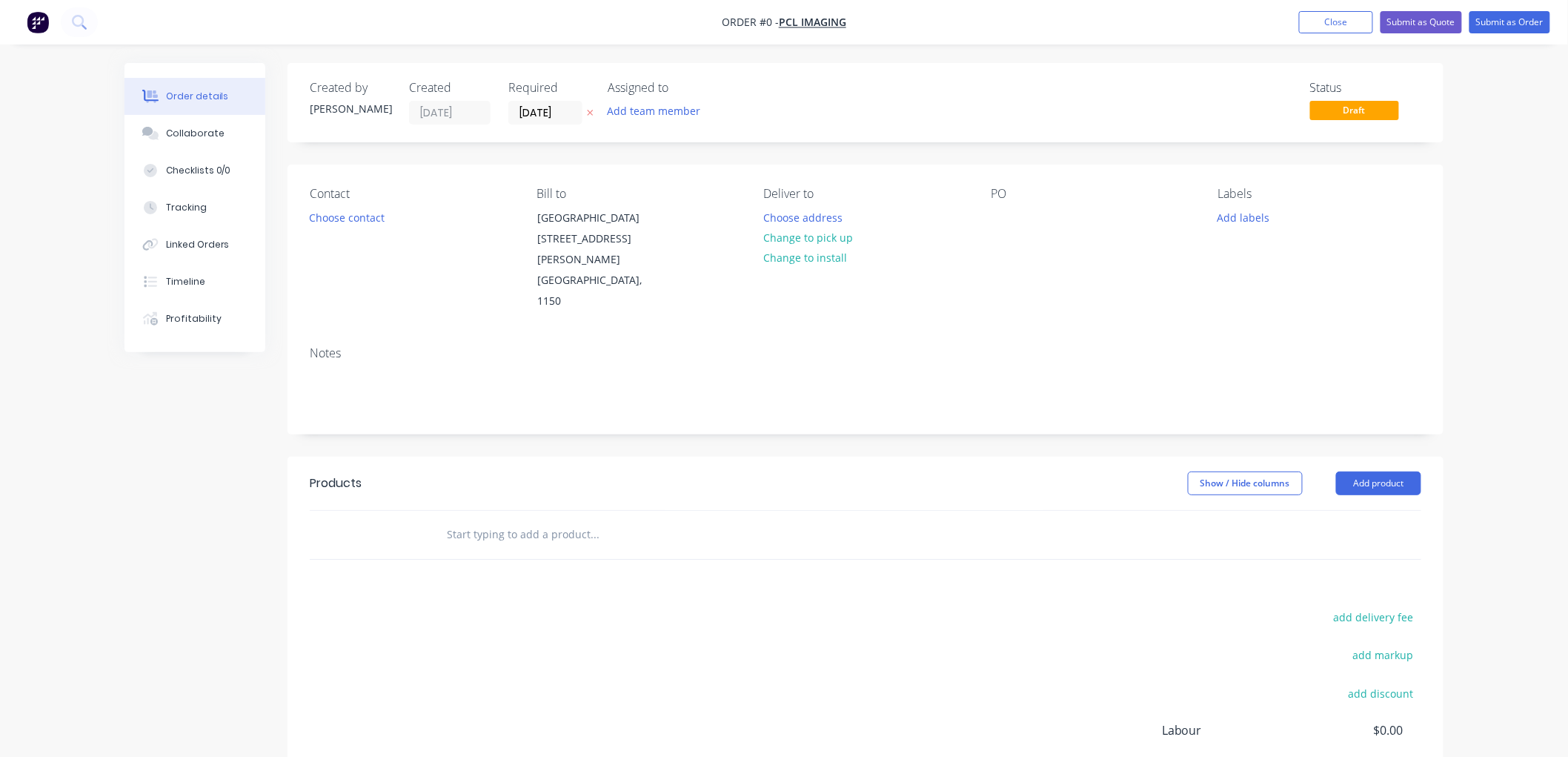
click at [590, 108] on icon at bounding box center [590, 112] width 6 height 9
click at [522, 519] on input "text" at bounding box center [594, 534] width 297 height 29
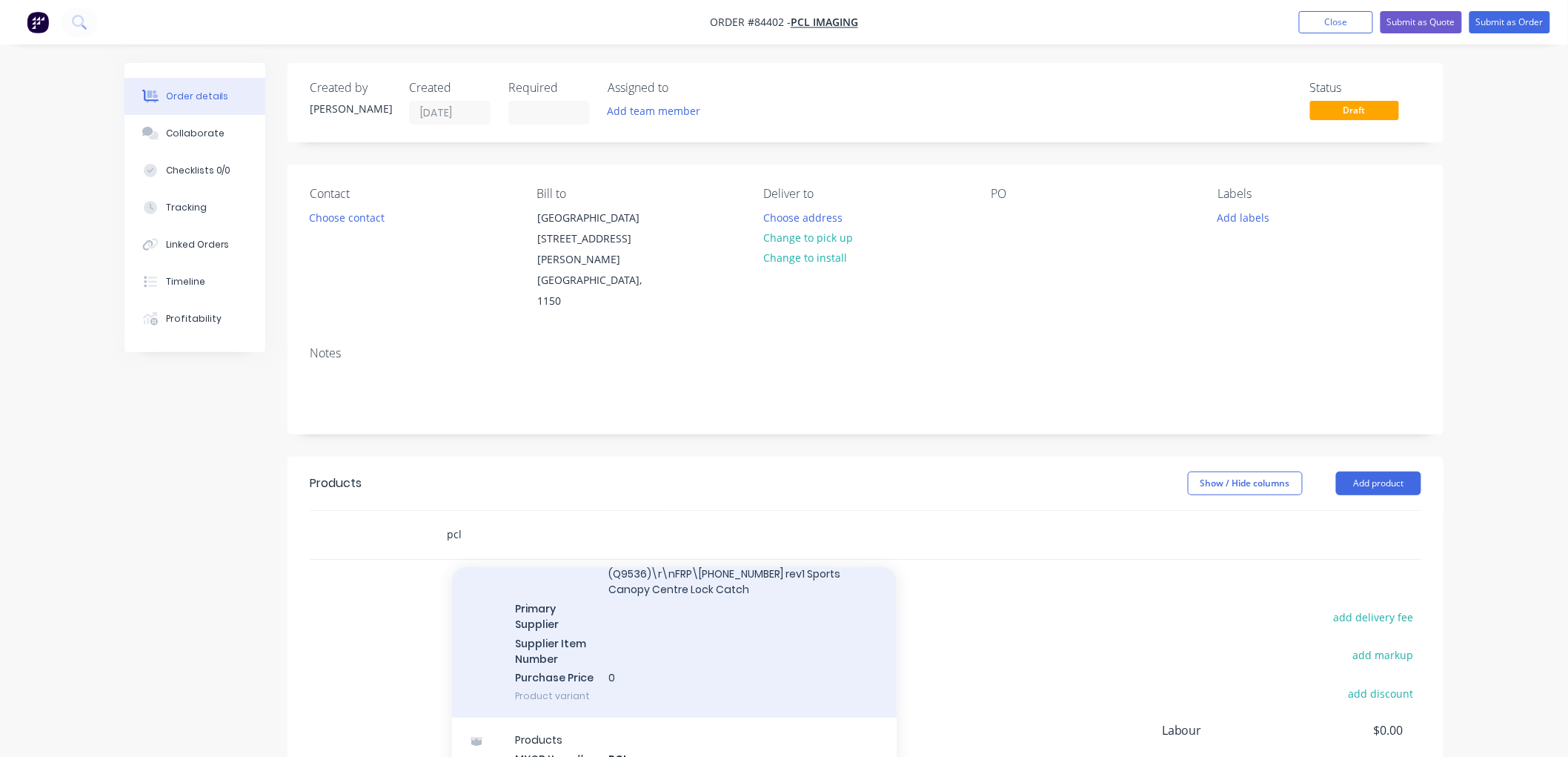
scroll to position [247, 0]
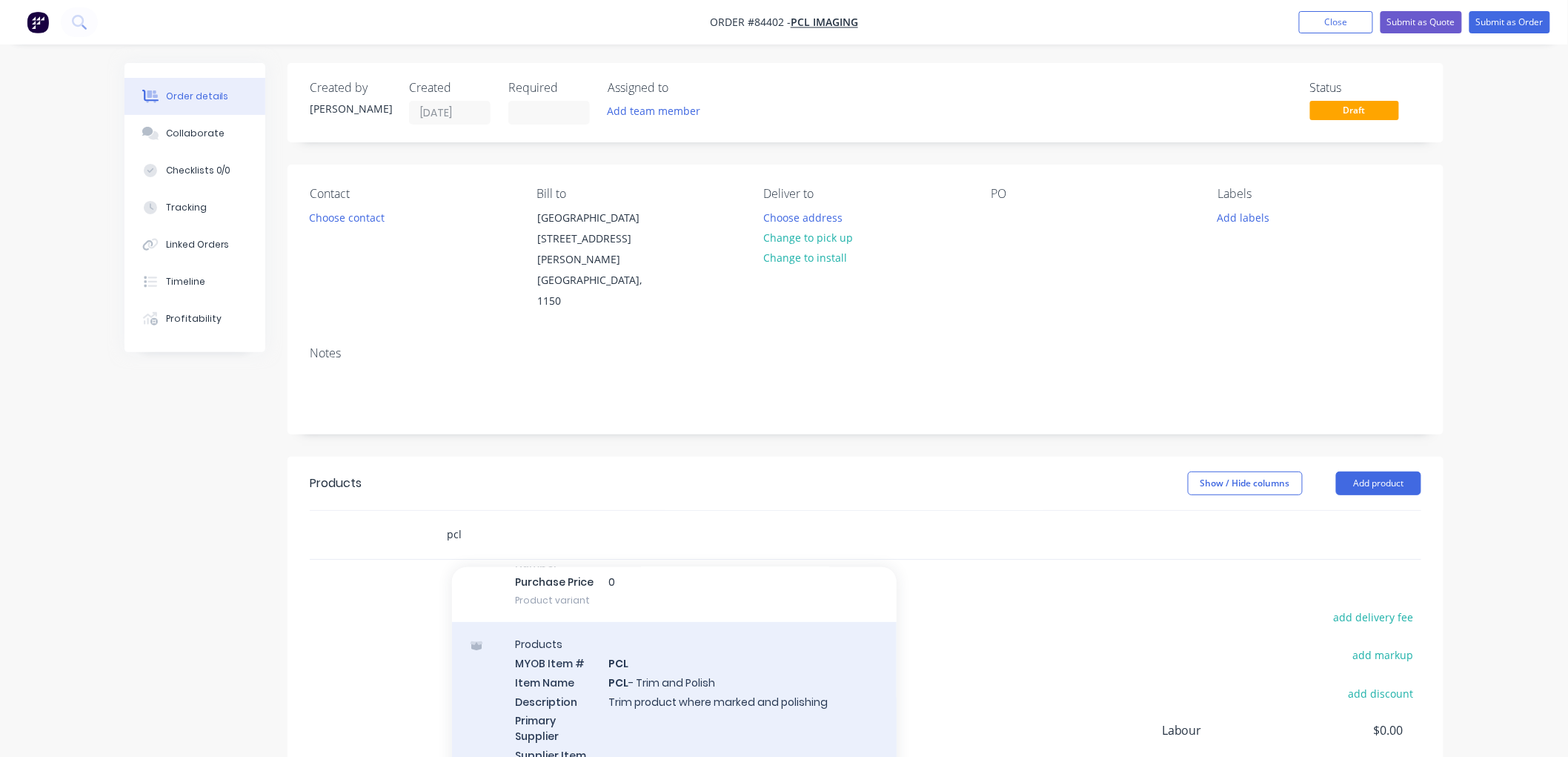
type input "pcl"
click at [692, 656] on div "Products MYOB Item # PCL Item Name PCL - Trim and Polish Description Trim produ…" at bounding box center [674, 726] width 445 height 208
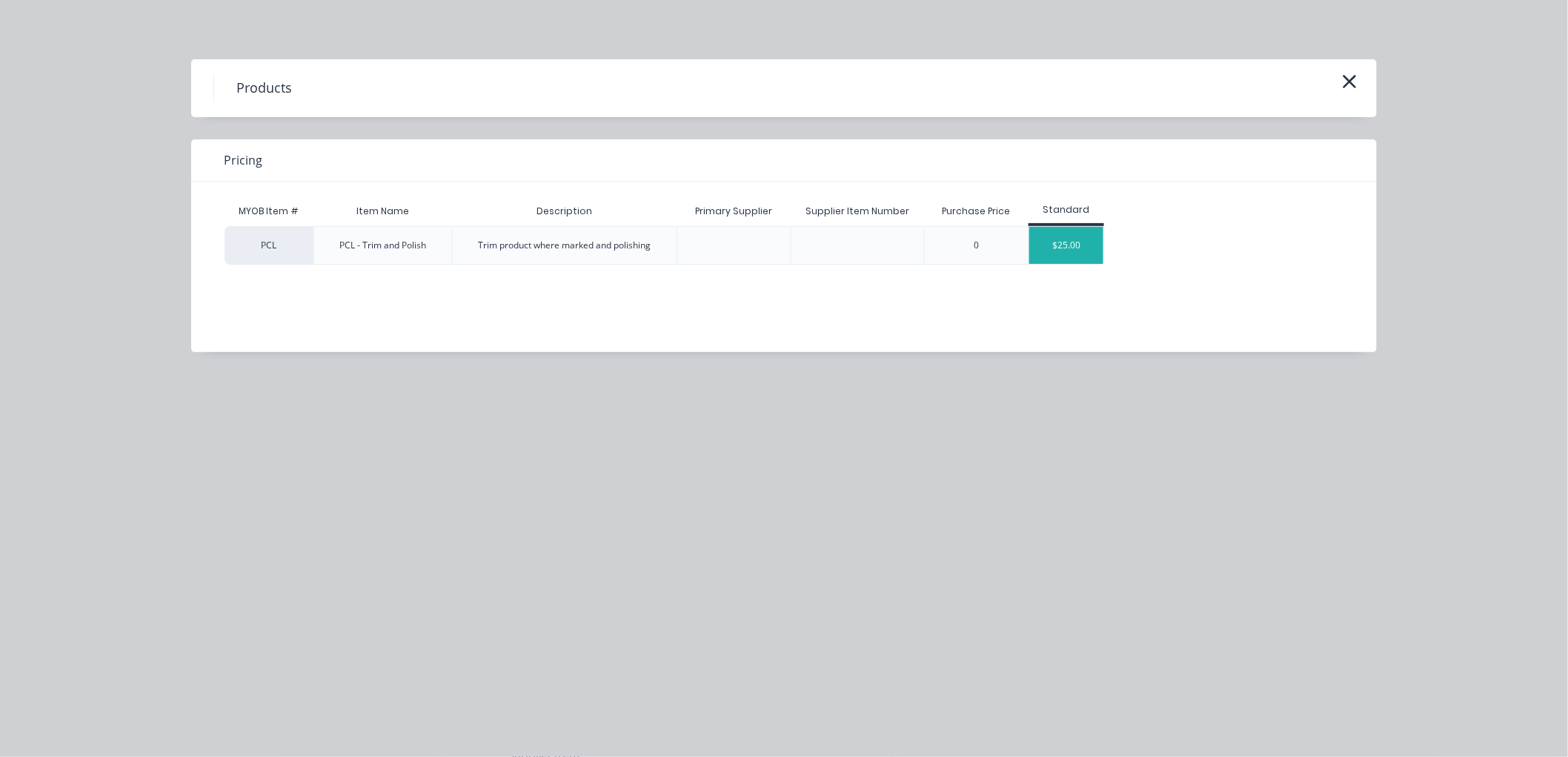
click at [1060, 228] on div "$25.00" at bounding box center [1067, 245] width 74 height 37
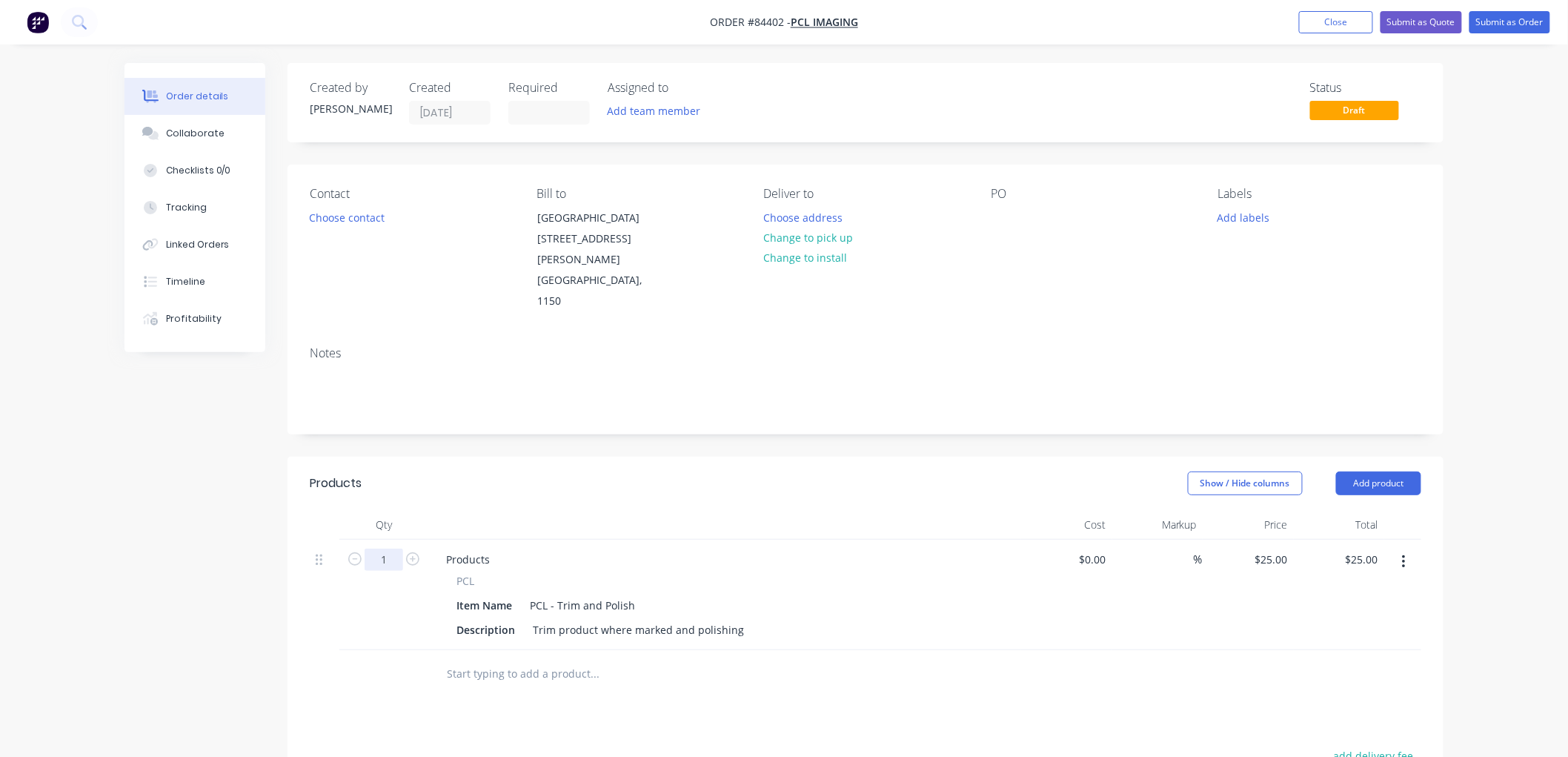
click at [397, 549] on input "1" at bounding box center [384, 560] width 39 height 22
type input "4"
type input "$100.00"
click at [541, 112] on input at bounding box center [549, 112] width 80 height 22
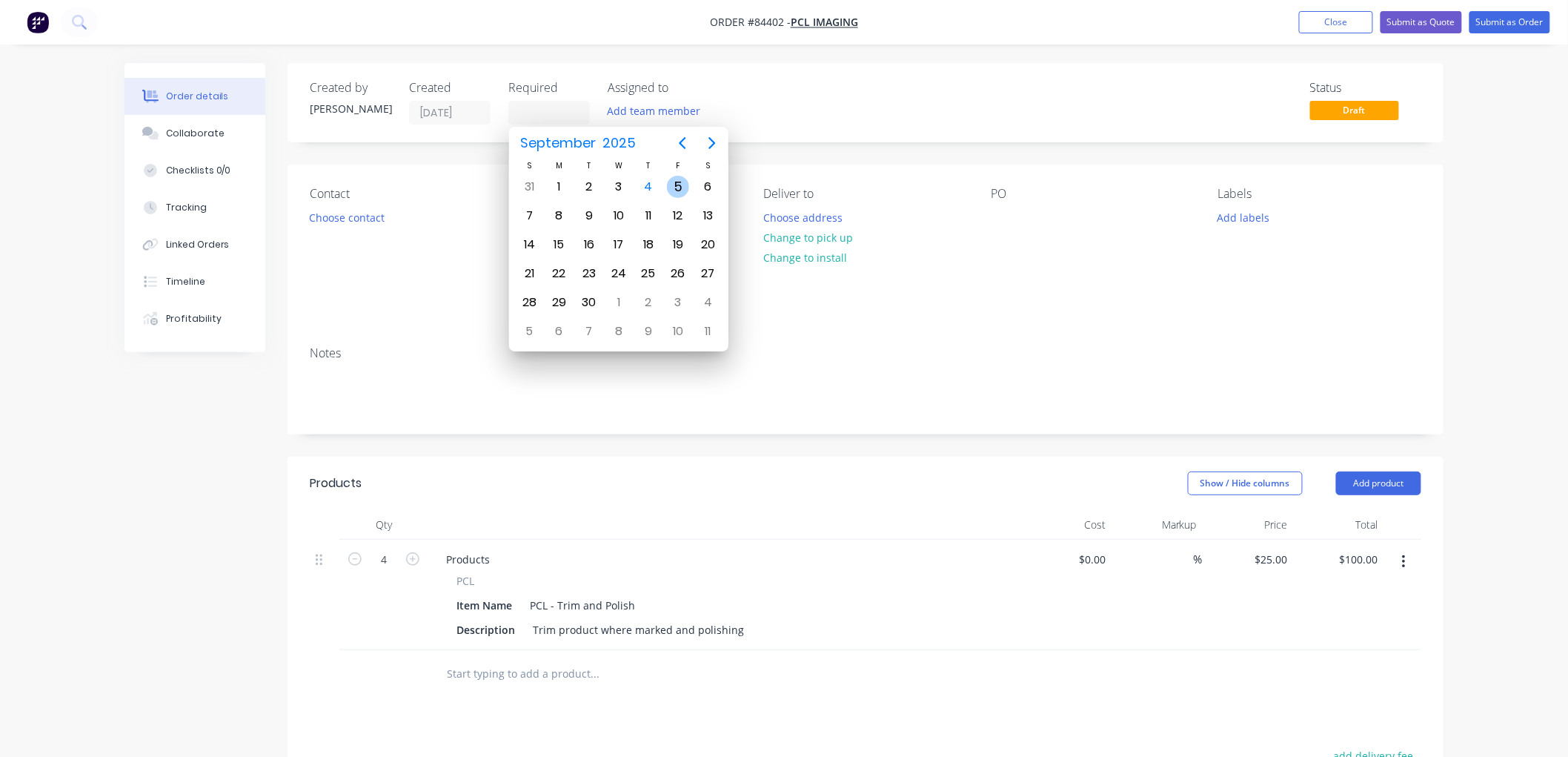
click at [674, 187] on div "5" at bounding box center [678, 187] width 22 height 22
type input "[DATE]"
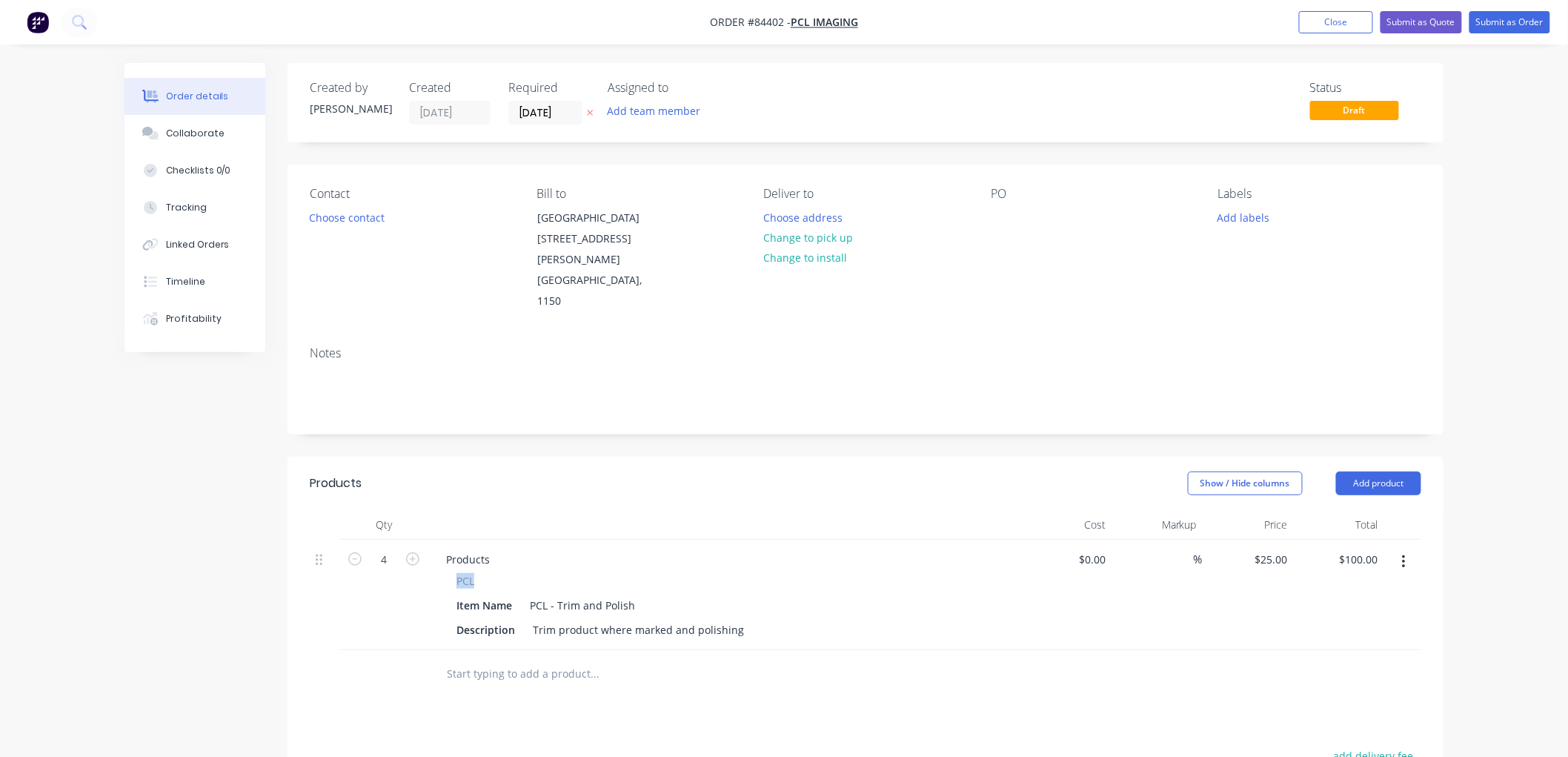
drag, startPoint x: 475, startPoint y: 537, endPoint x: 455, endPoint y: 540, distance: 20.2
click at [455, 573] on div "PCL Item Name PCL - Trim and Polish Description Trim product where marked and p…" at bounding box center [725, 607] width 581 height 67
copy span "PCL"
click at [471, 549] on div "Products" at bounding box center [468, 559] width 67 height 21
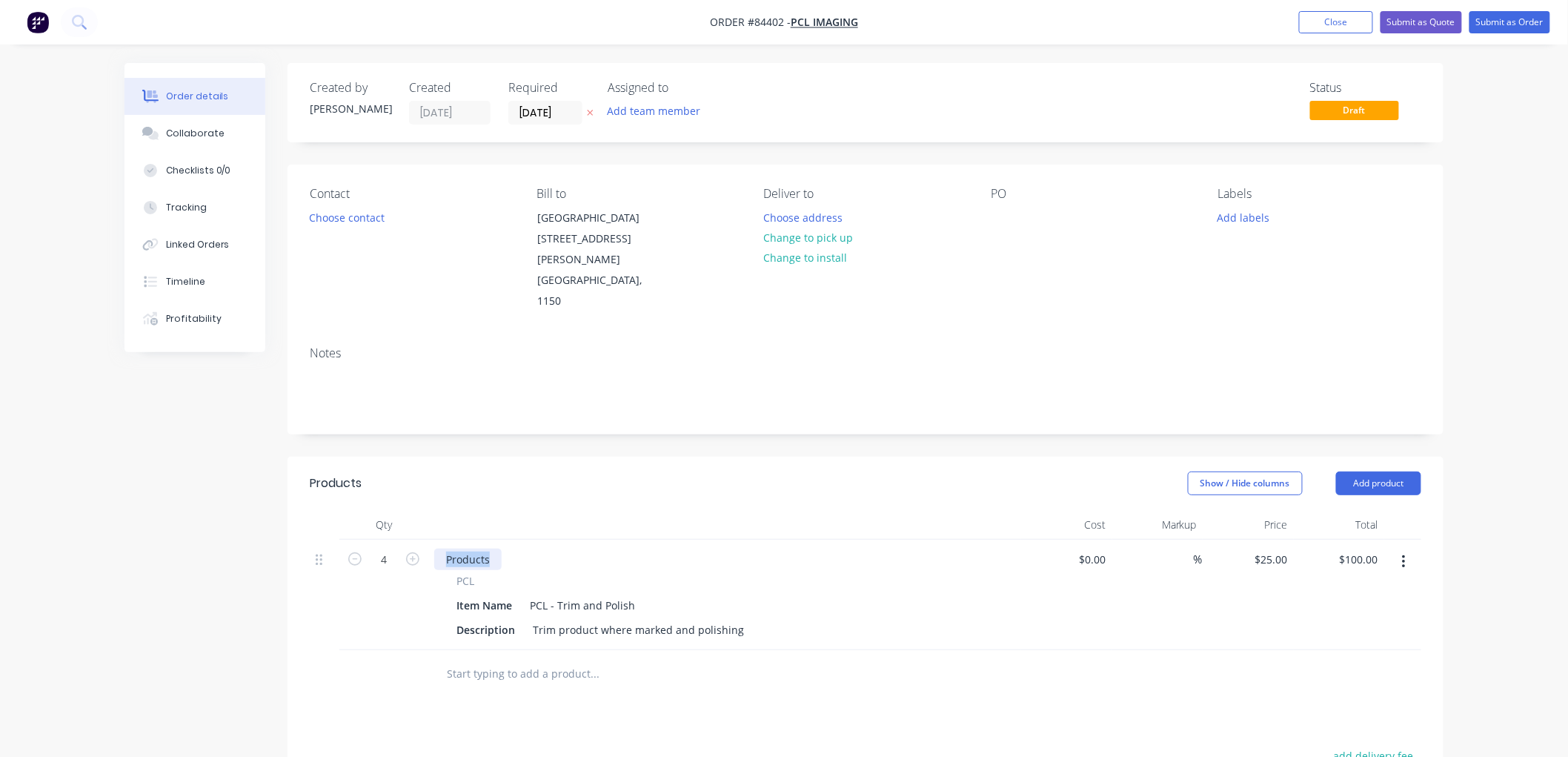
paste div
click at [824, 238] on button "Change to pick up" at bounding box center [808, 237] width 105 height 20
click at [1240, 219] on button "Add labels" at bounding box center [1243, 216] width 68 height 20
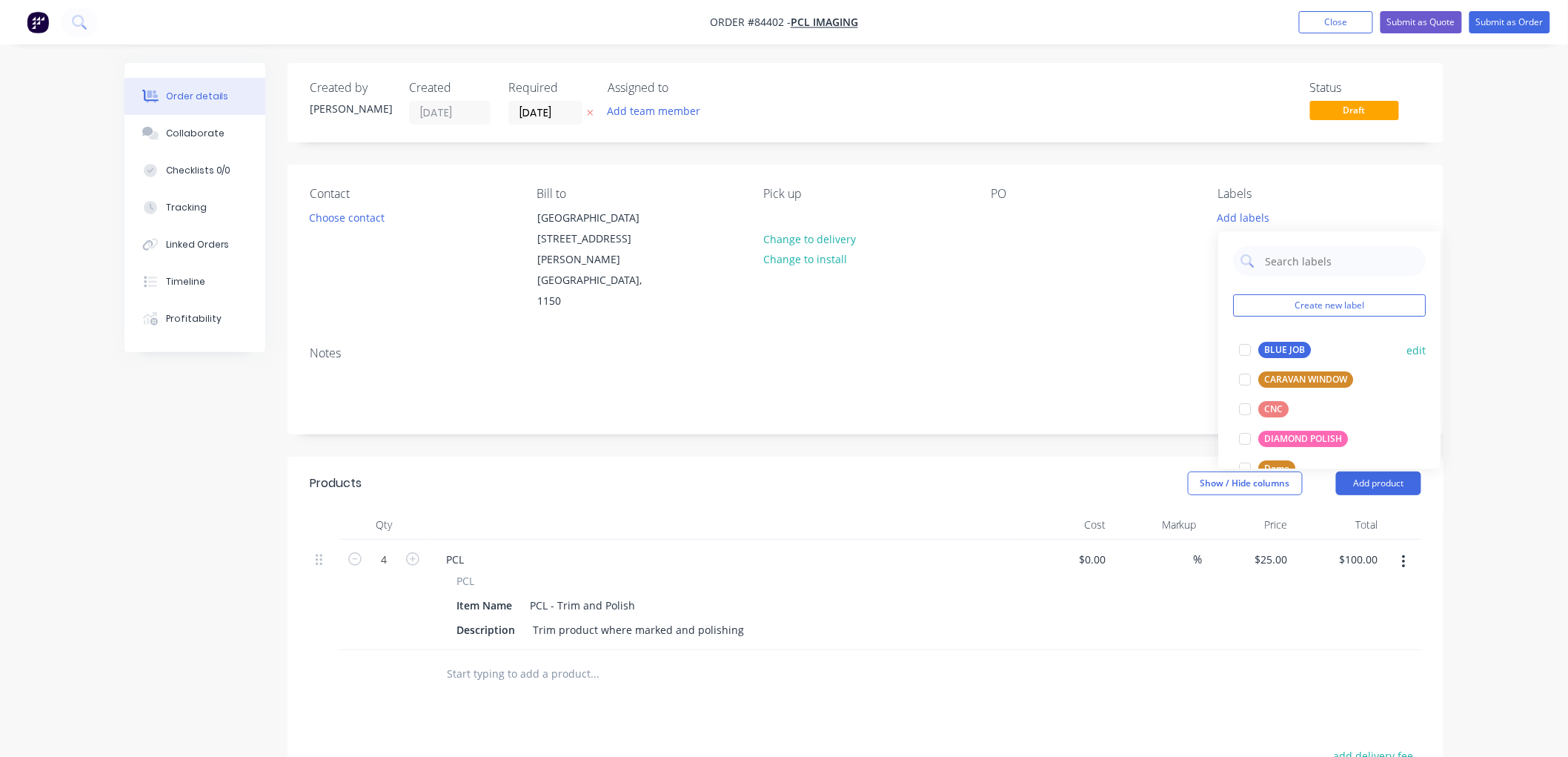
click at [1270, 344] on div "BLUE JOB" at bounding box center [1285, 350] width 52 height 17
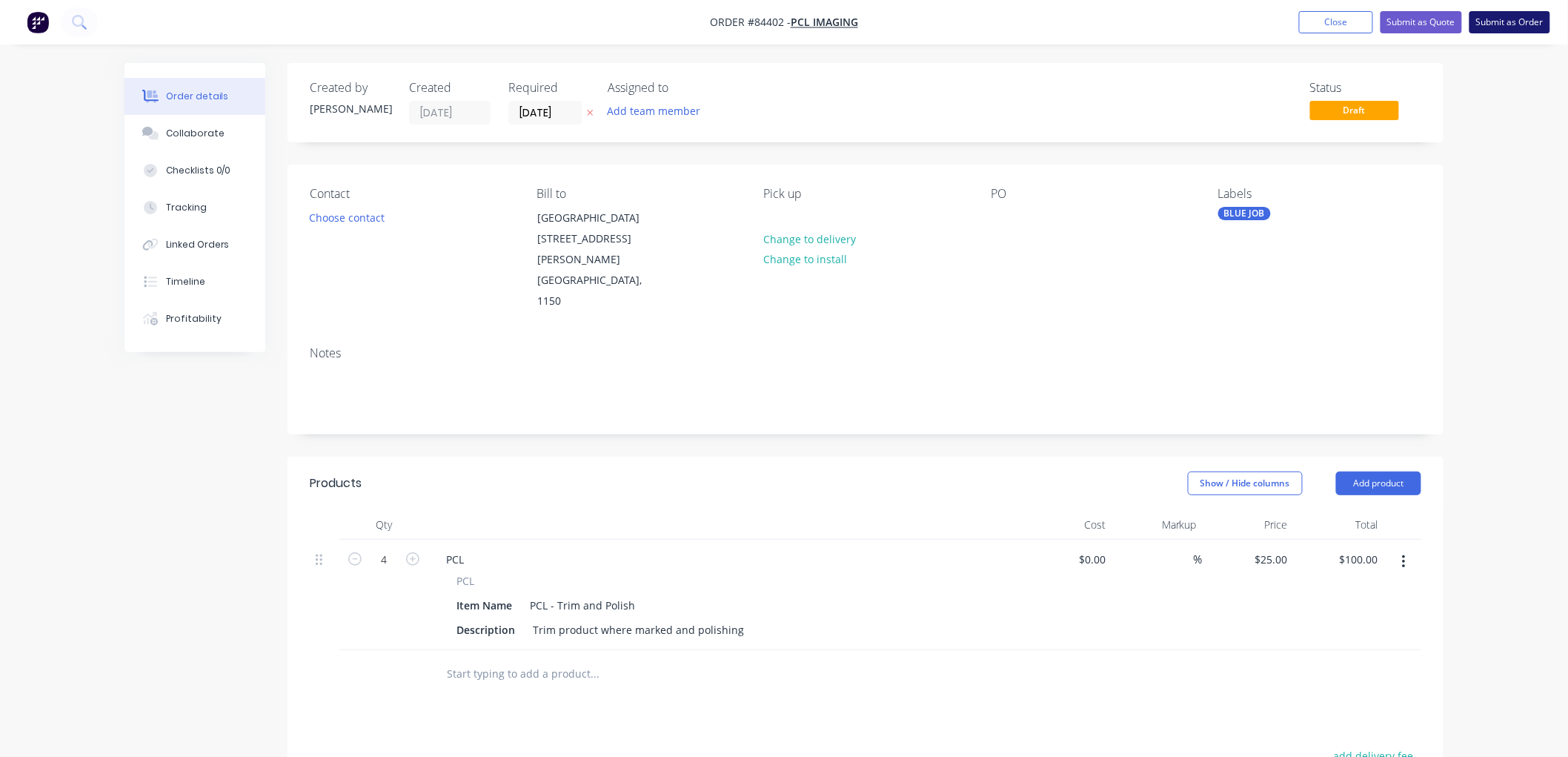
click at [1507, 19] on button "Submit as Order" at bounding box center [1510, 22] width 81 height 22
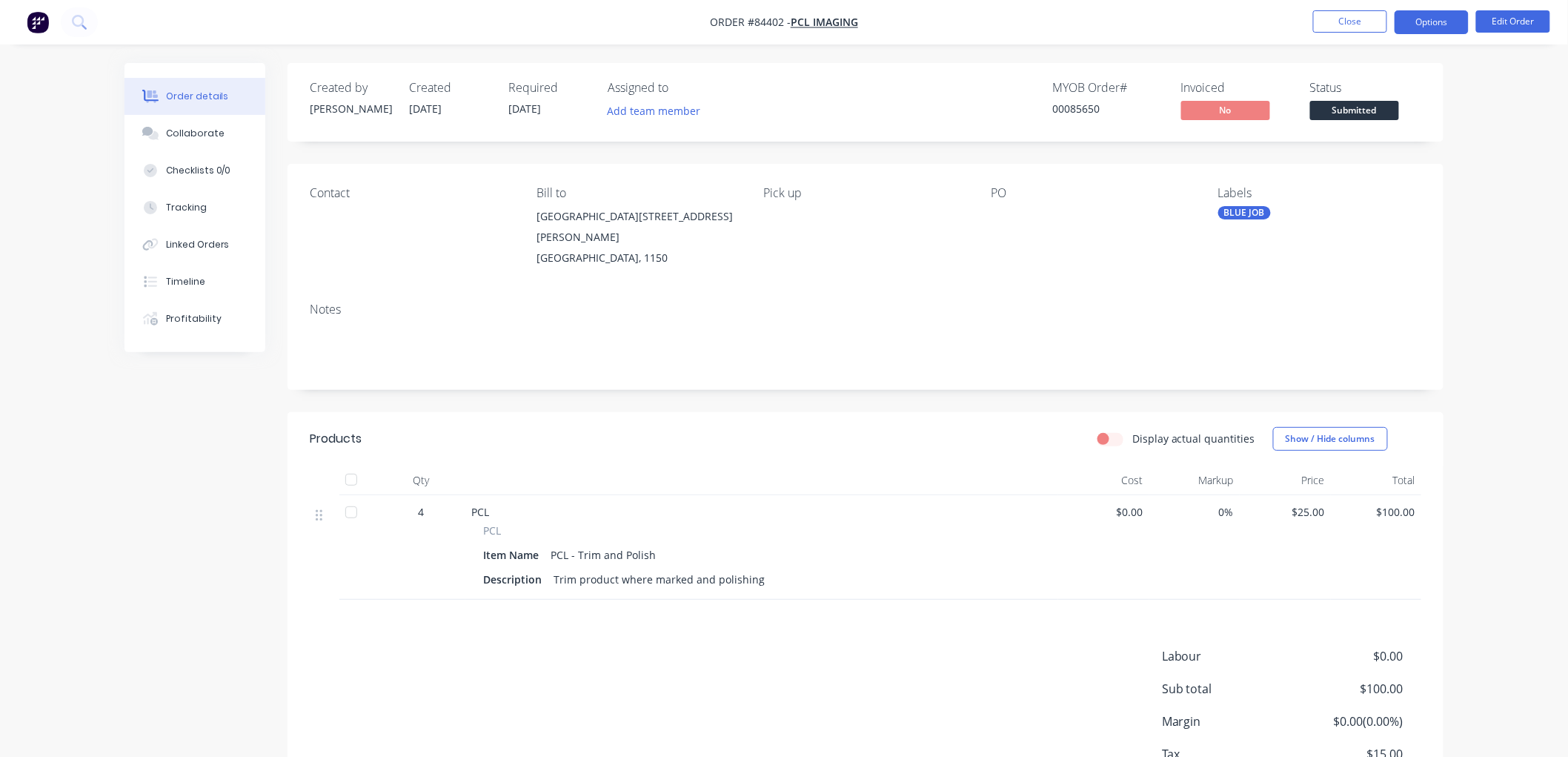
click at [1450, 26] on button "Options" at bounding box center [1432, 22] width 74 height 24
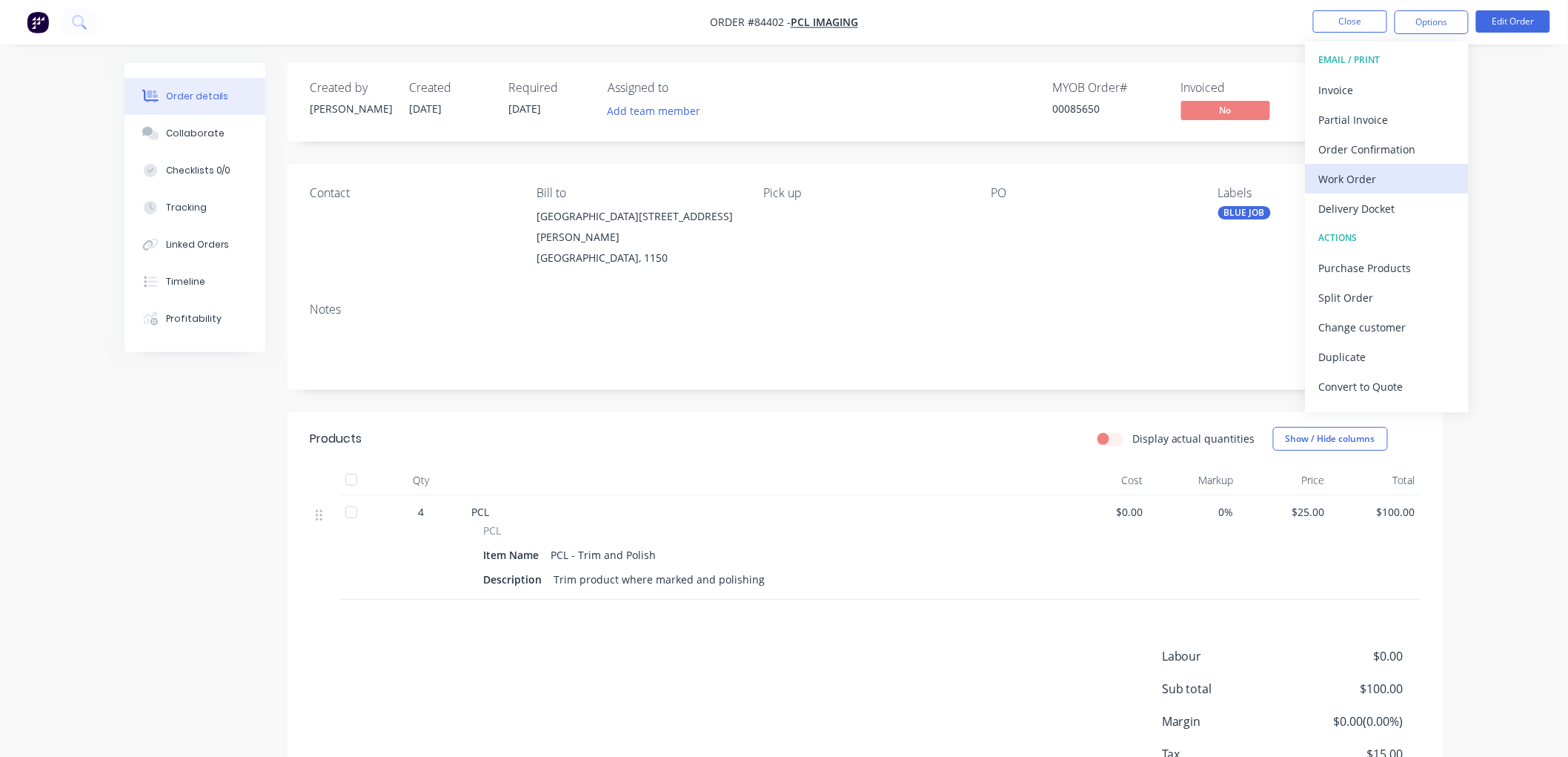
click at [1401, 190] on button "Work Order" at bounding box center [1388, 178] width 163 height 29
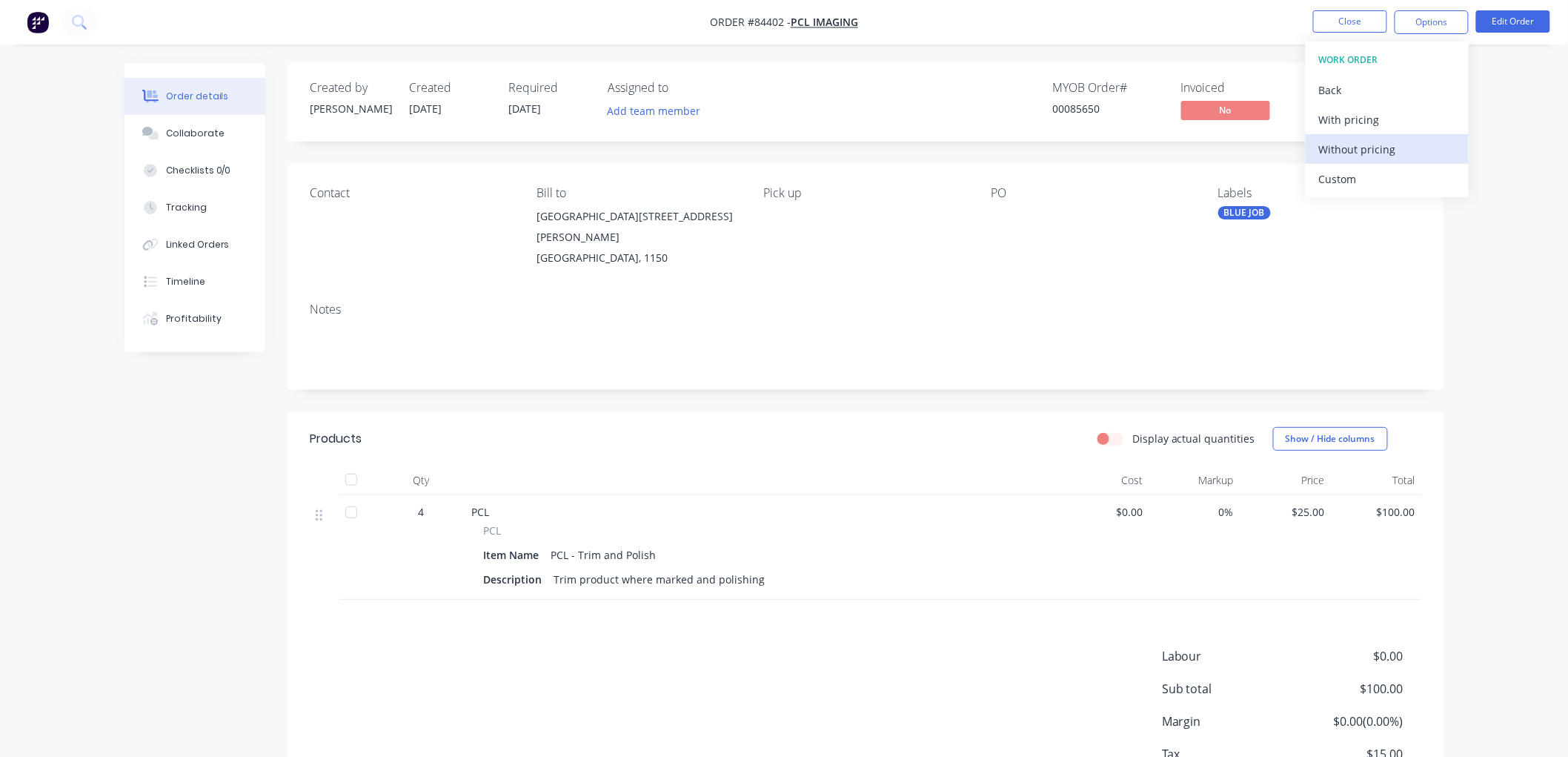
click at [1382, 150] on div "Without pricing" at bounding box center [1388, 149] width 136 height 21
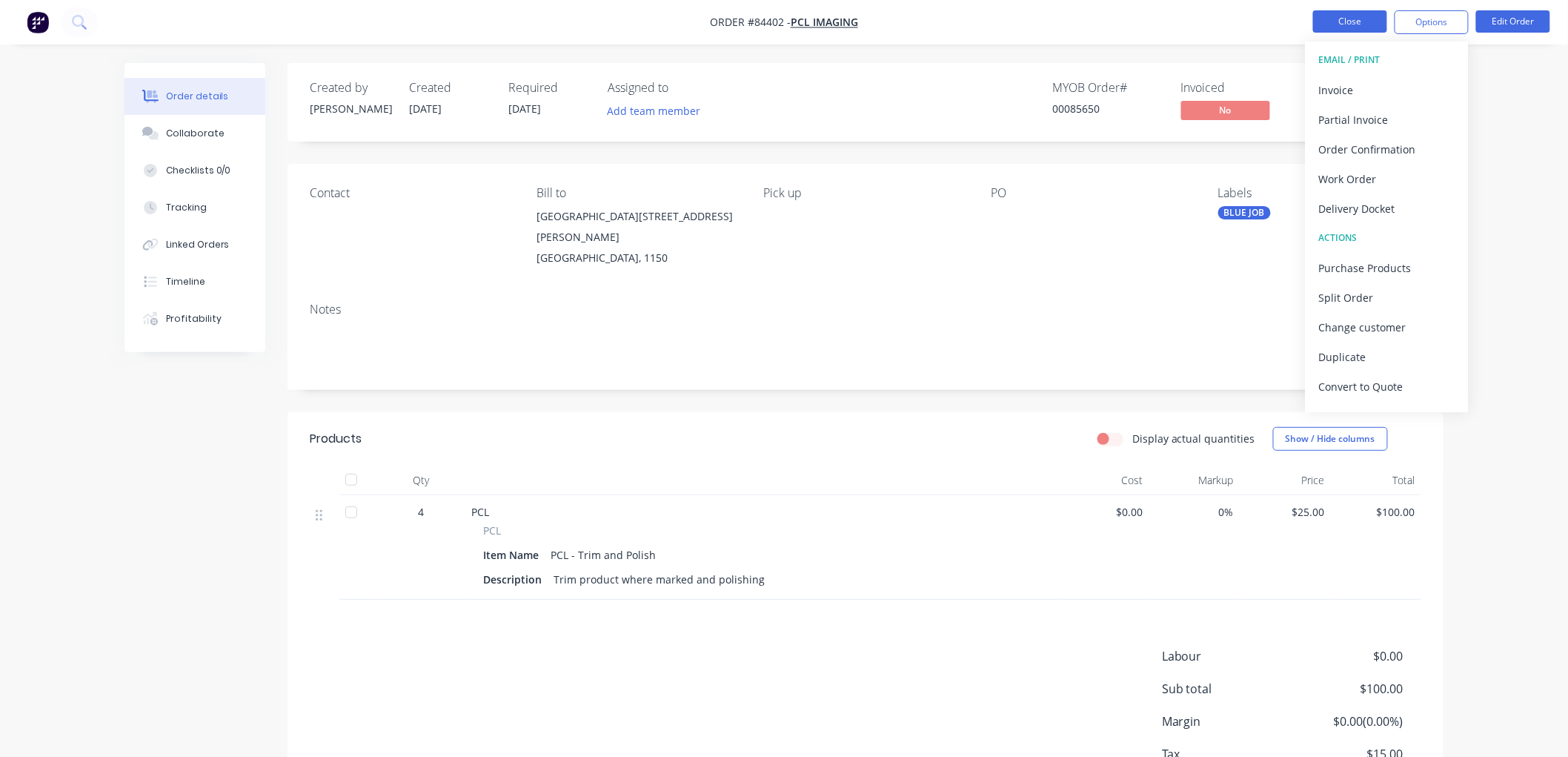
click at [1331, 24] on button "Close" at bounding box center [1350, 21] width 74 height 22
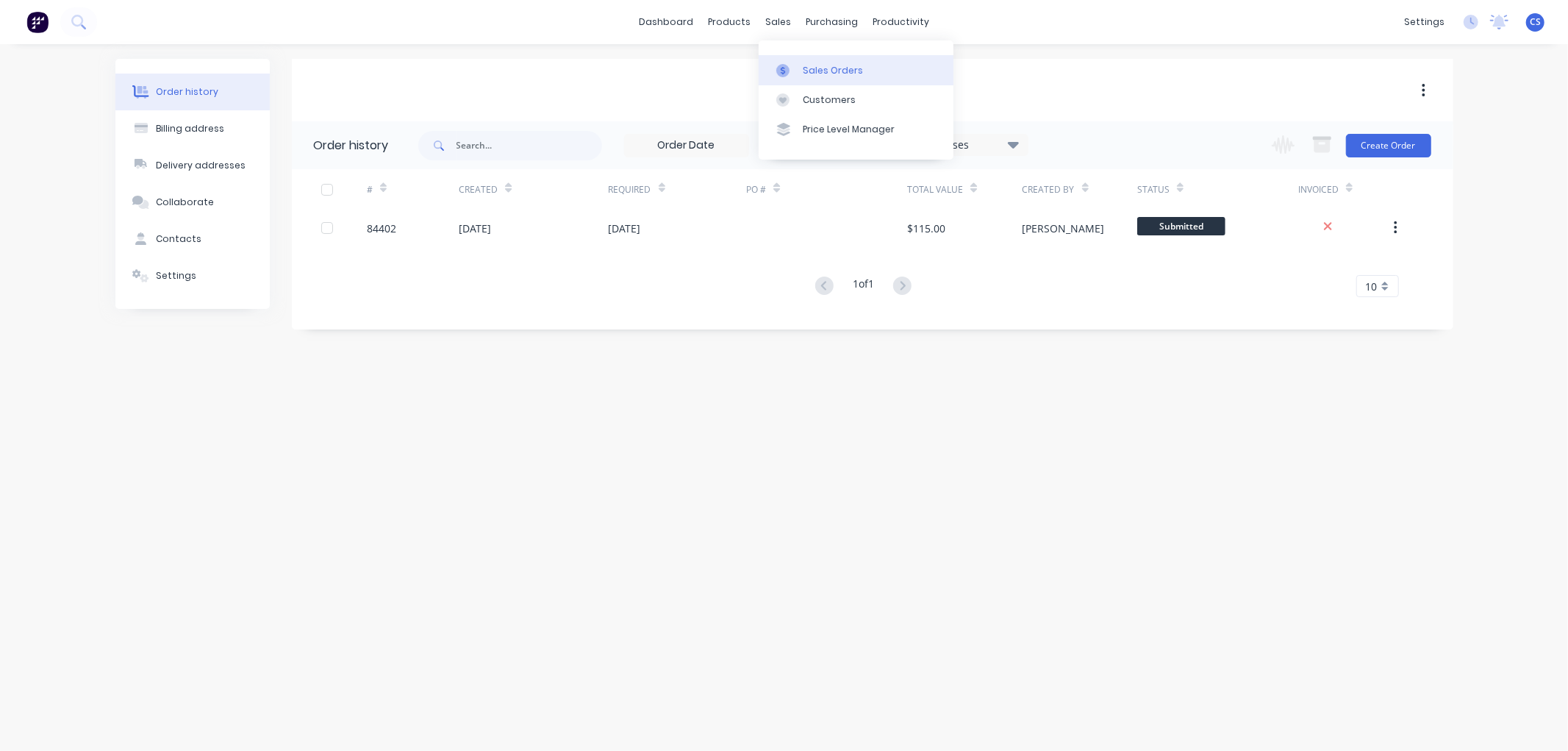
click at [802, 64] on link "Sales Orders" at bounding box center [856, 69] width 195 height 29
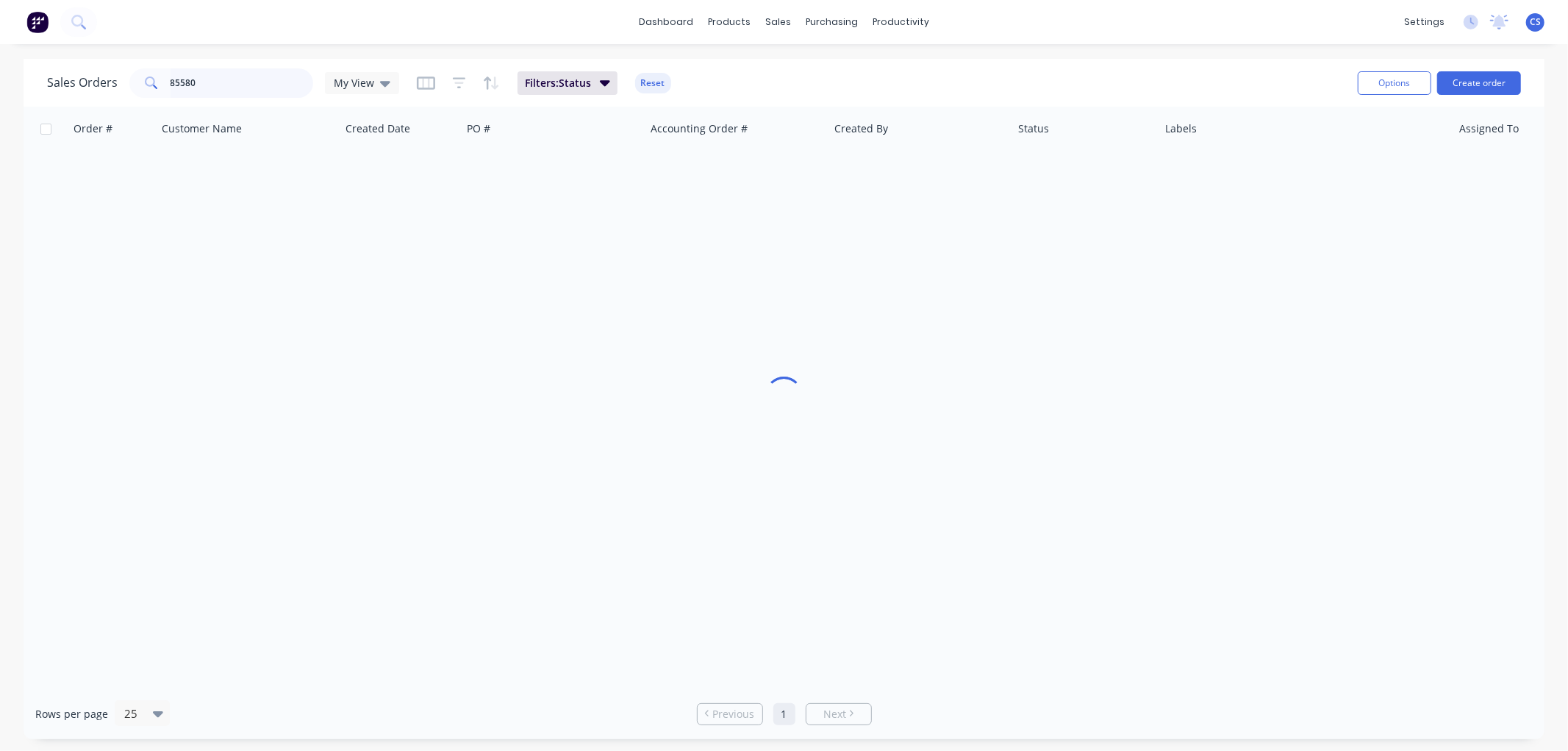
click at [210, 82] on input "85580" at bounding box center [242, 82] width 144 height 29
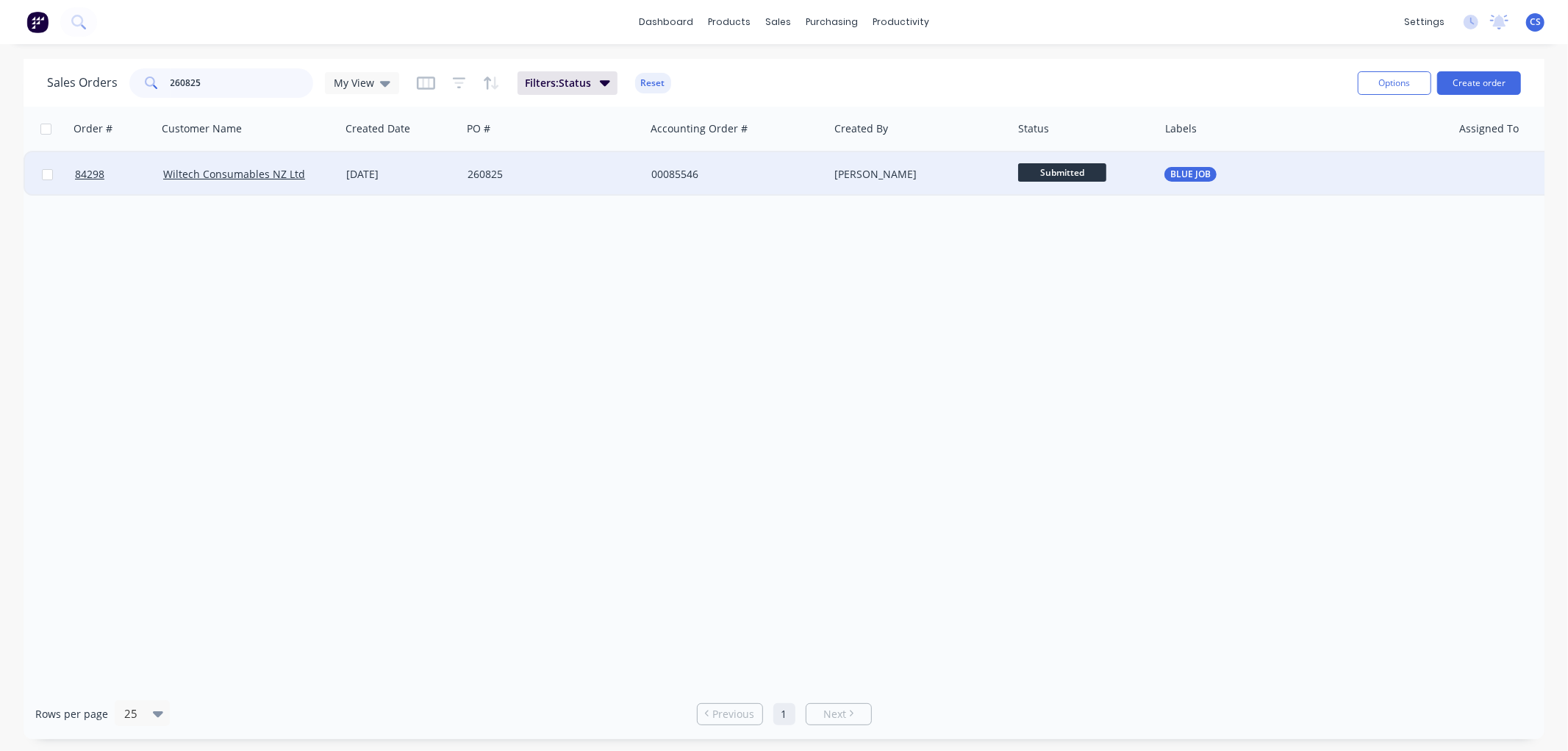
type input "260825"
click at [582, 178] on div "260825" at bounding box center [549, 174] width 163 height 15
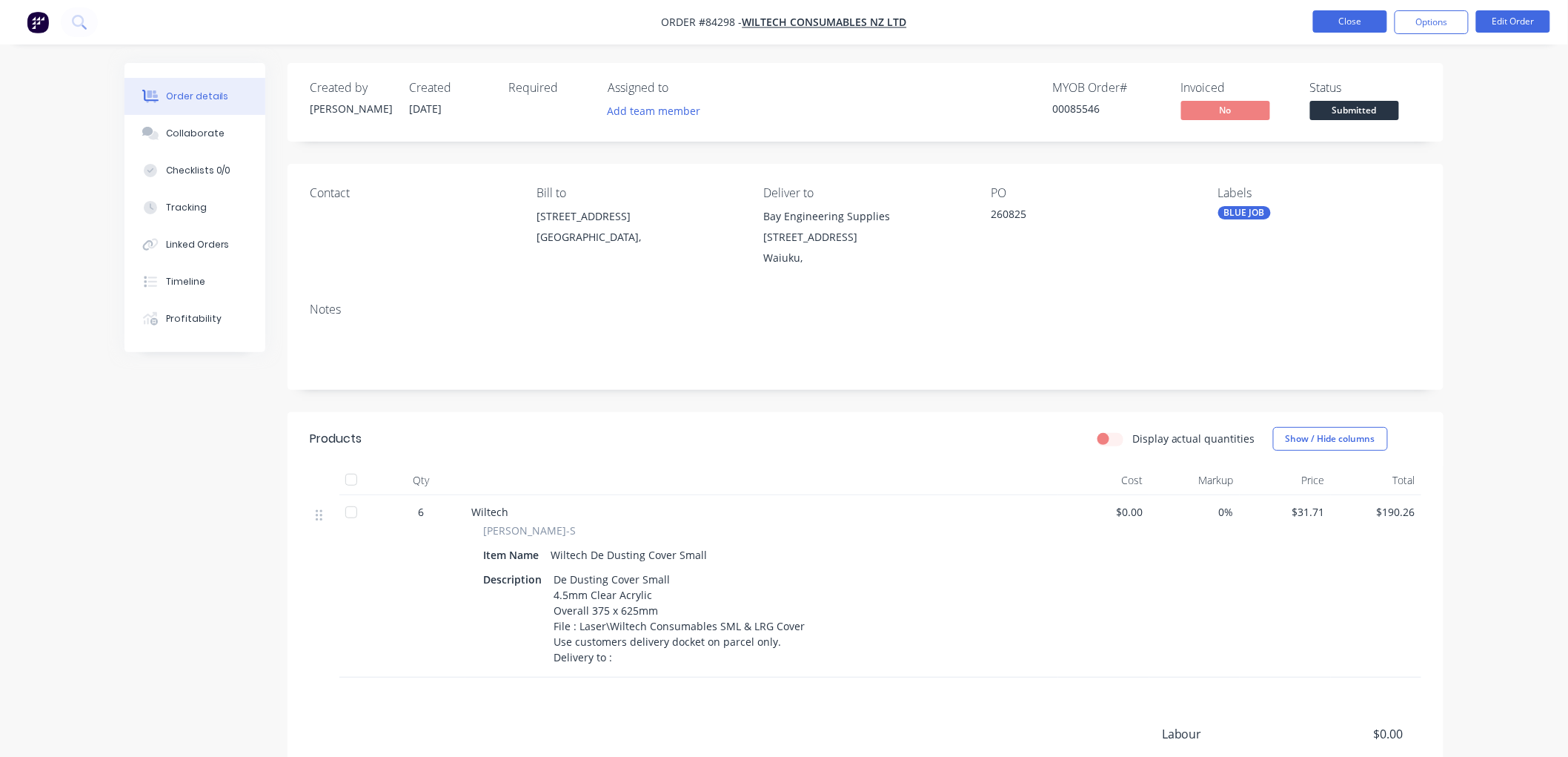
click at [1342, 24] on button "Close" at bounding box center [1350, 21] width 74 height 22
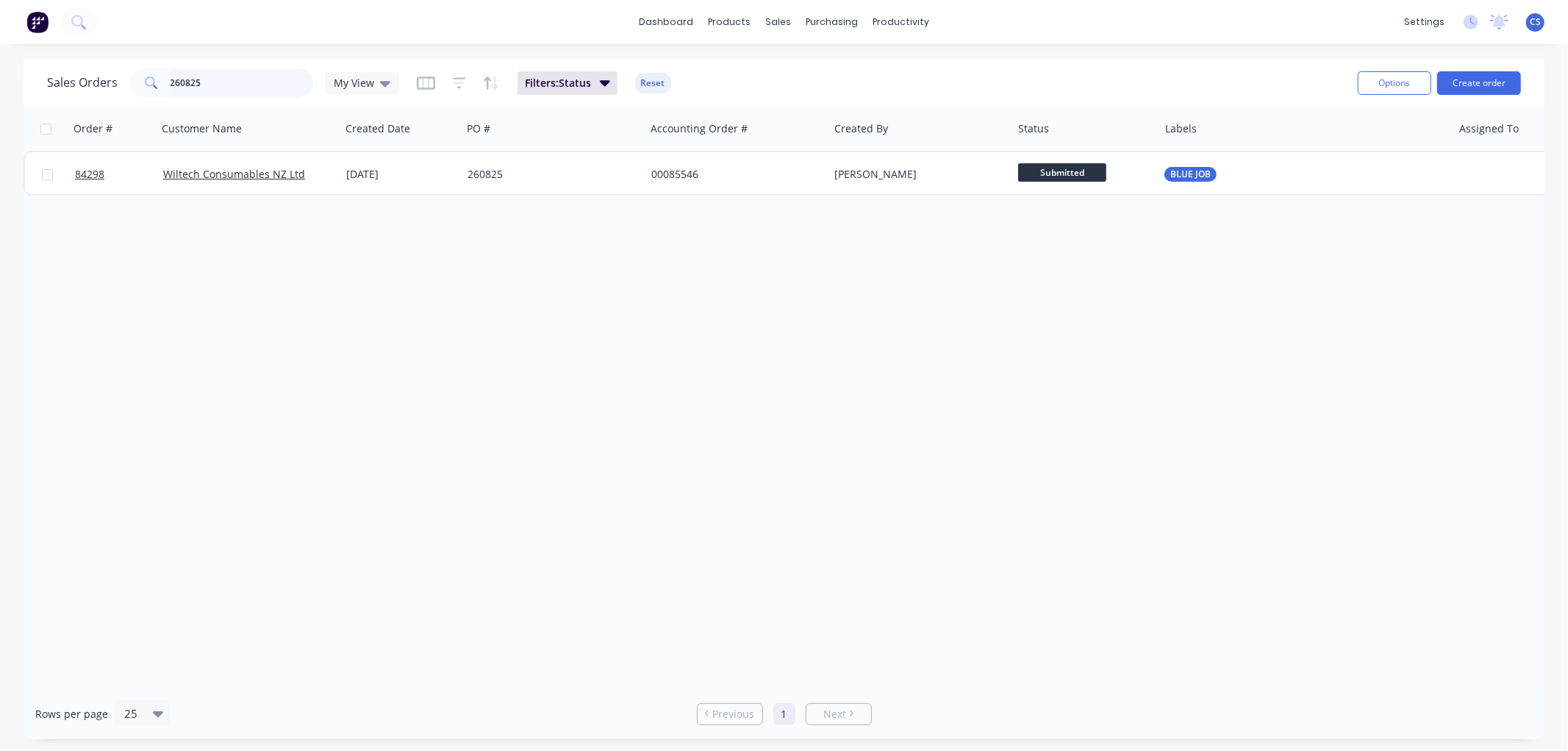
click at [246, 90] on input "260825" at bounding box center [242, 82] width 144 height 29
click at [1071, 170] on span "Submitted" at bounding box center [1062, 172] width 88 height 18
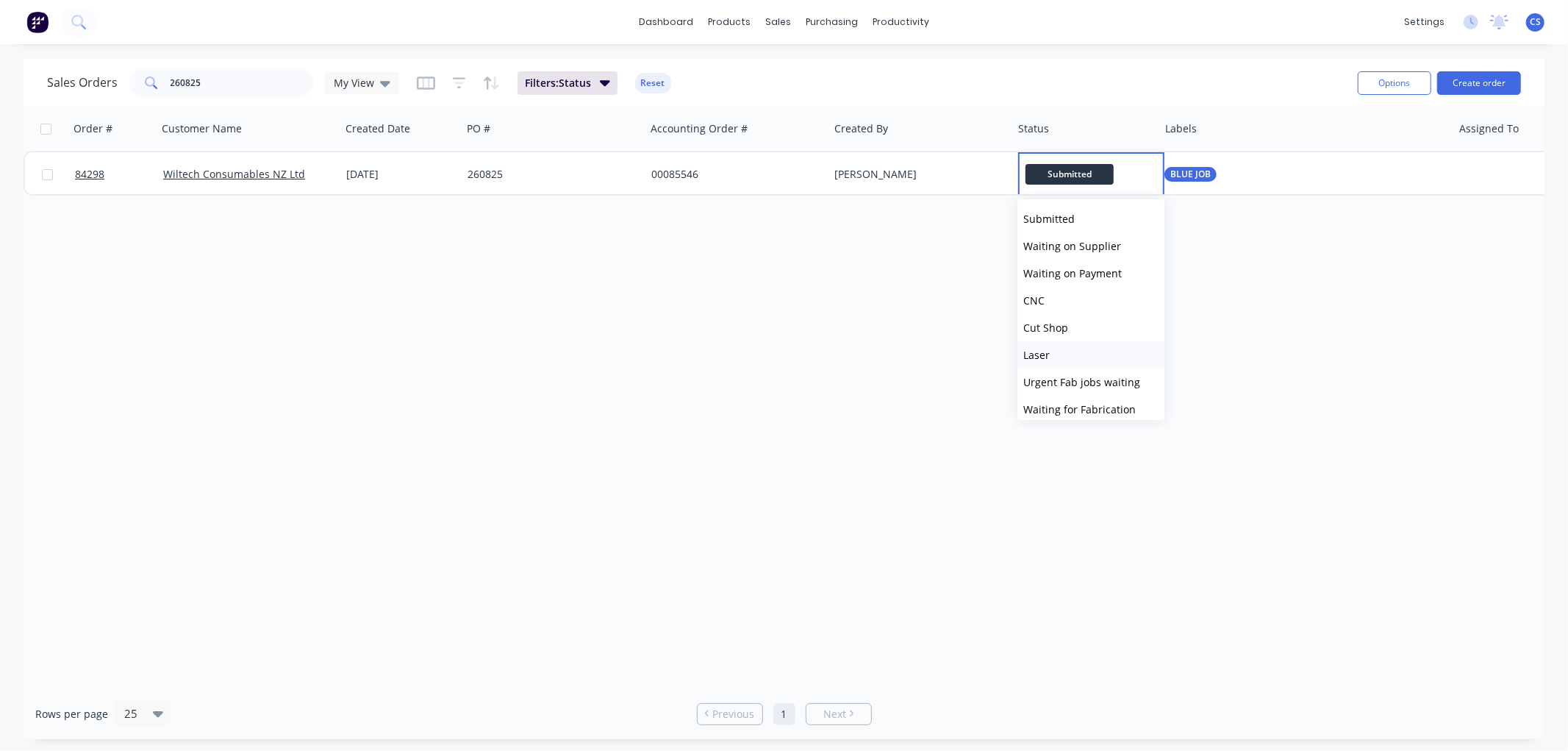
click at [1079, 350] on button "Laser" at bounding box center [1091, 354] width 147 height 27
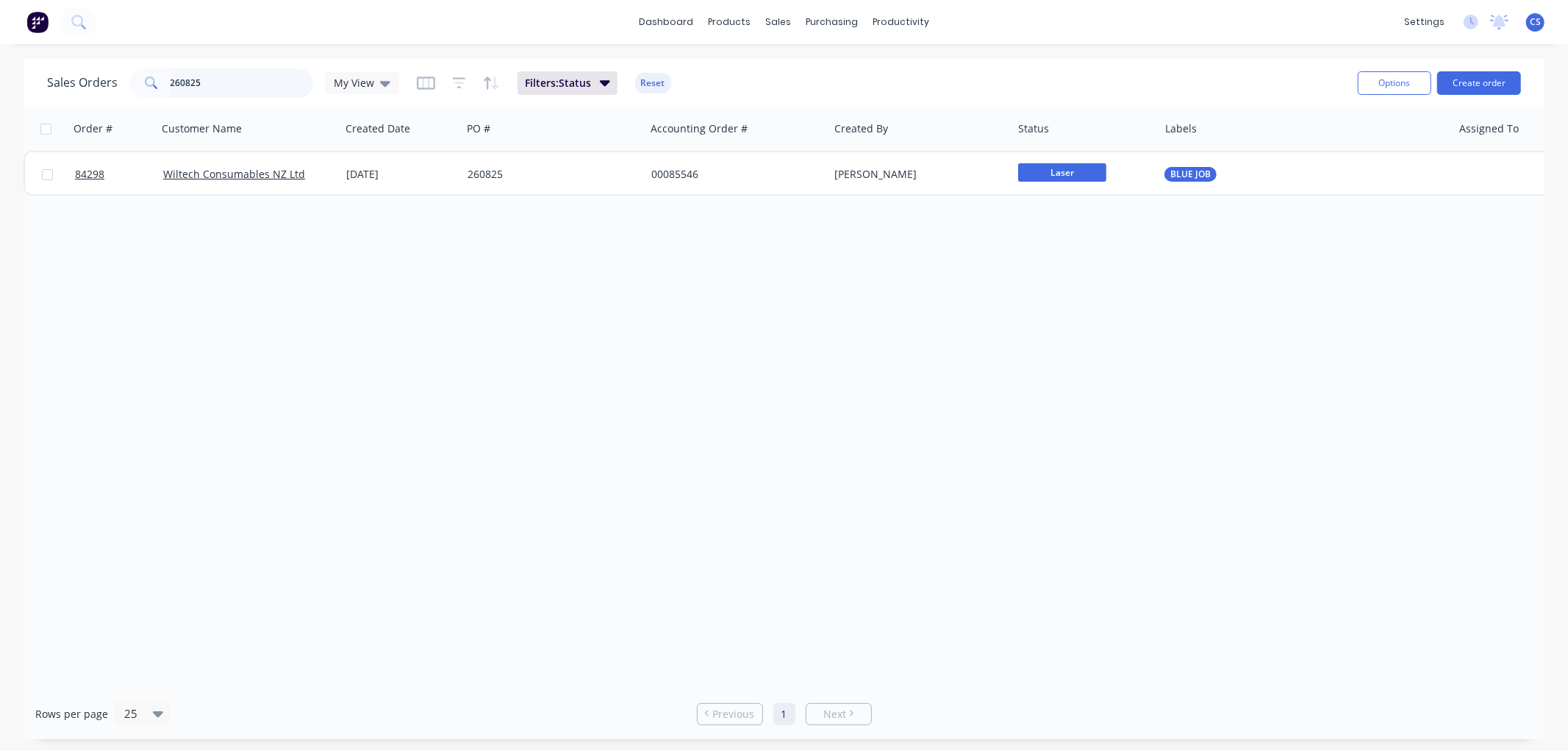
click at [200, 78] on input "260825" at bounding box center [242, 82] width 144 height 29
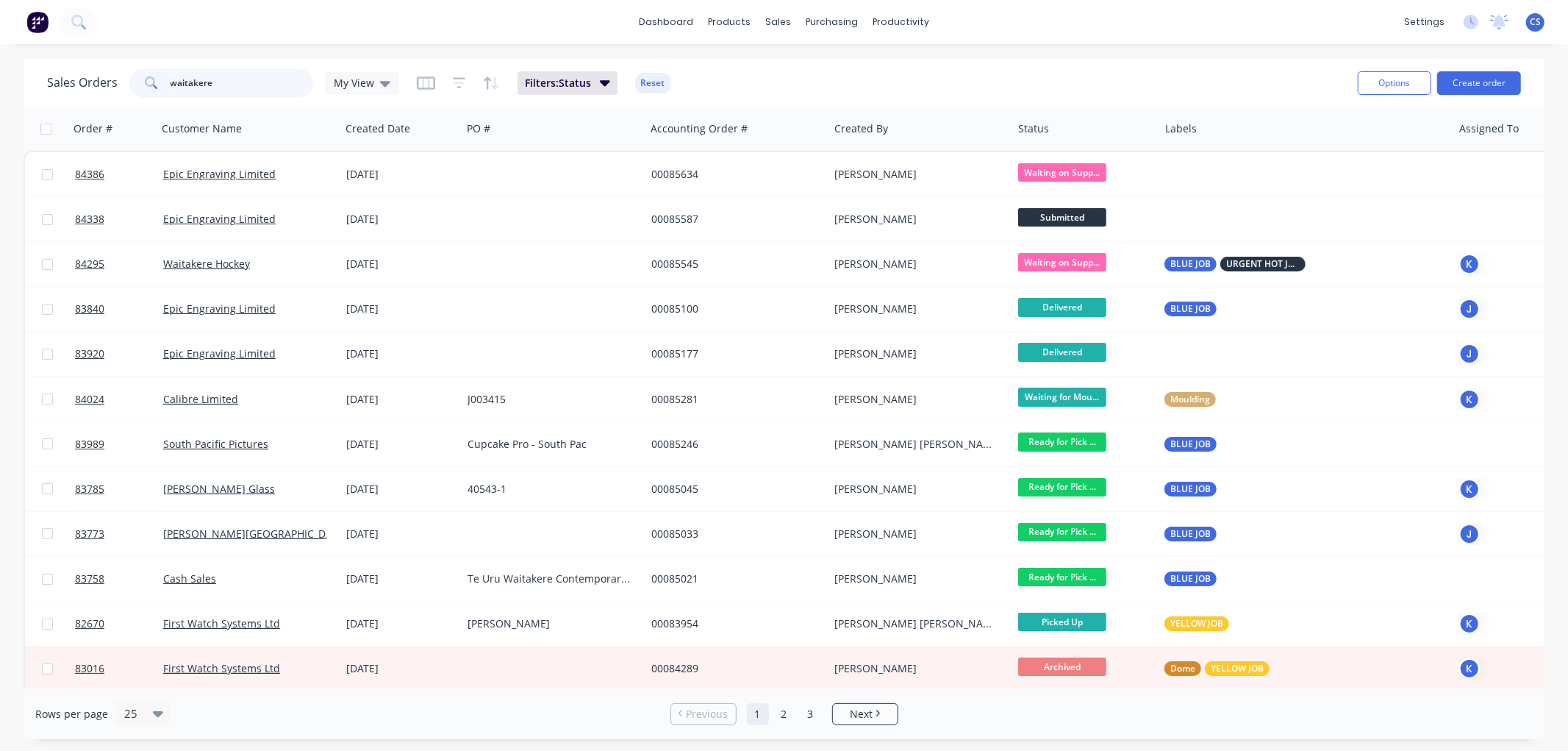
click at [236, 82] on input "waitakere" at bounding box center [242, 82] width 144 height 29
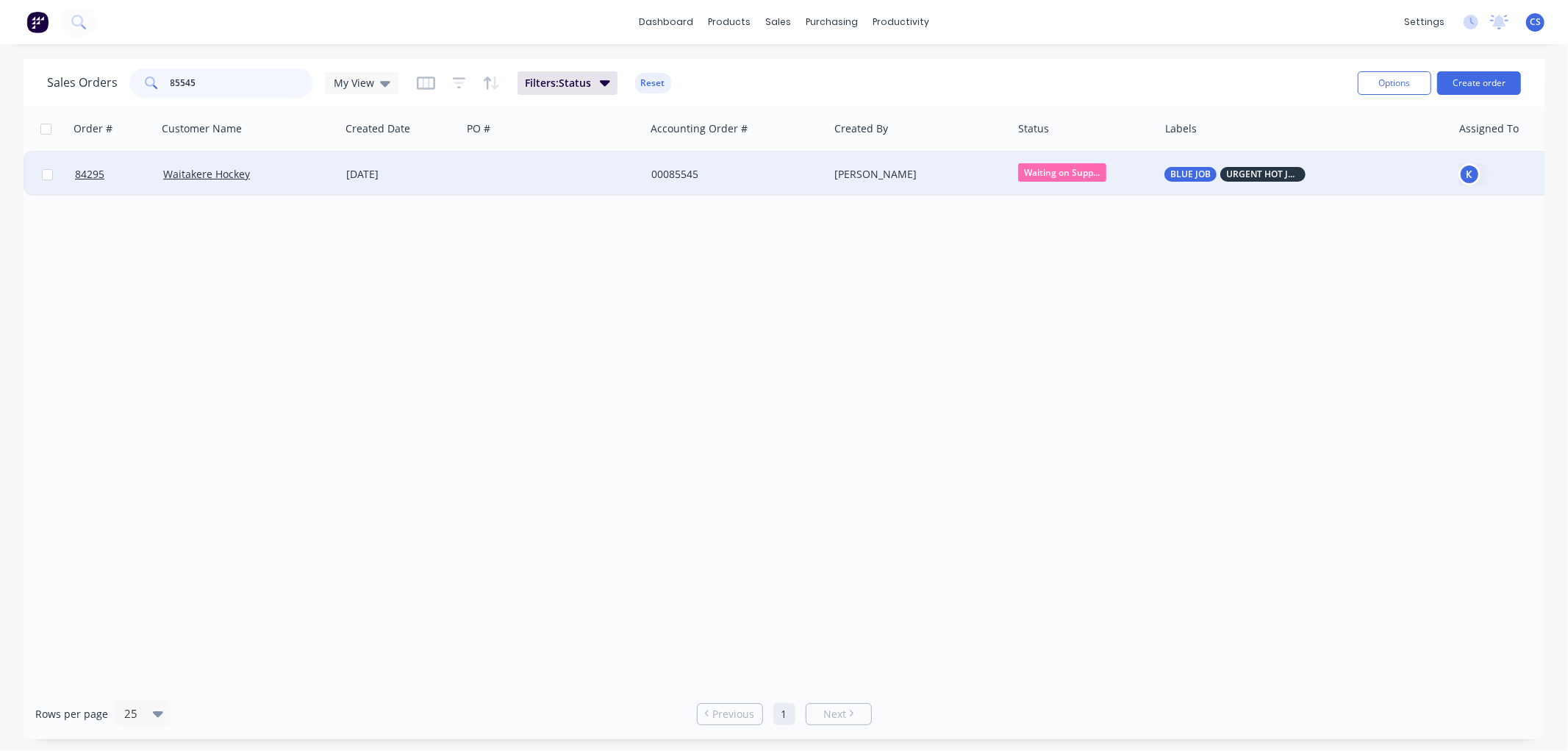
type input "85545"
click at [671, 175] on div "00085545" at bounding box center [733, 174] width 163 height 15
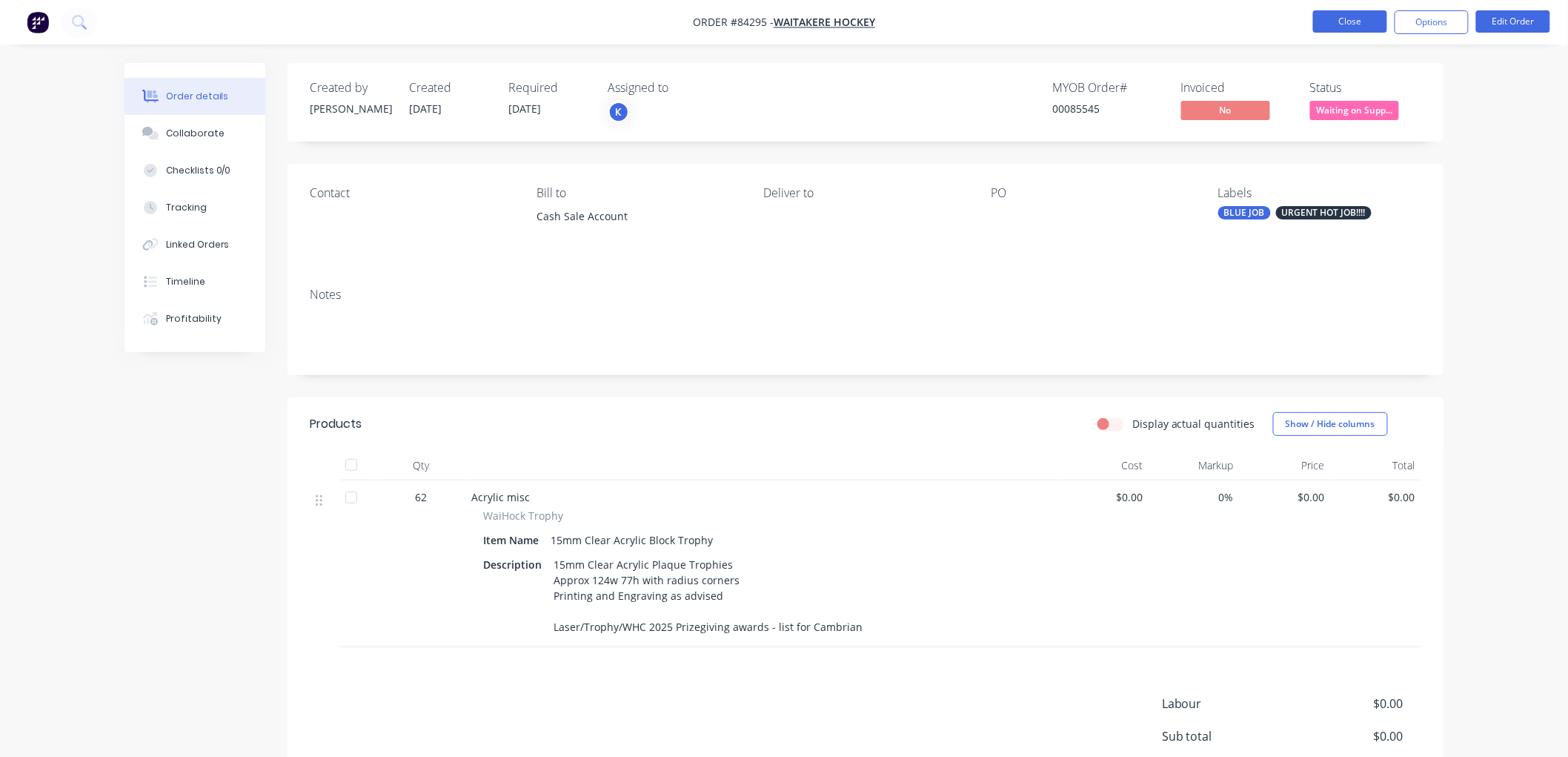
click at [1329, 23] on button "Close" at bounding box center [1350, 21] width 74 height 22
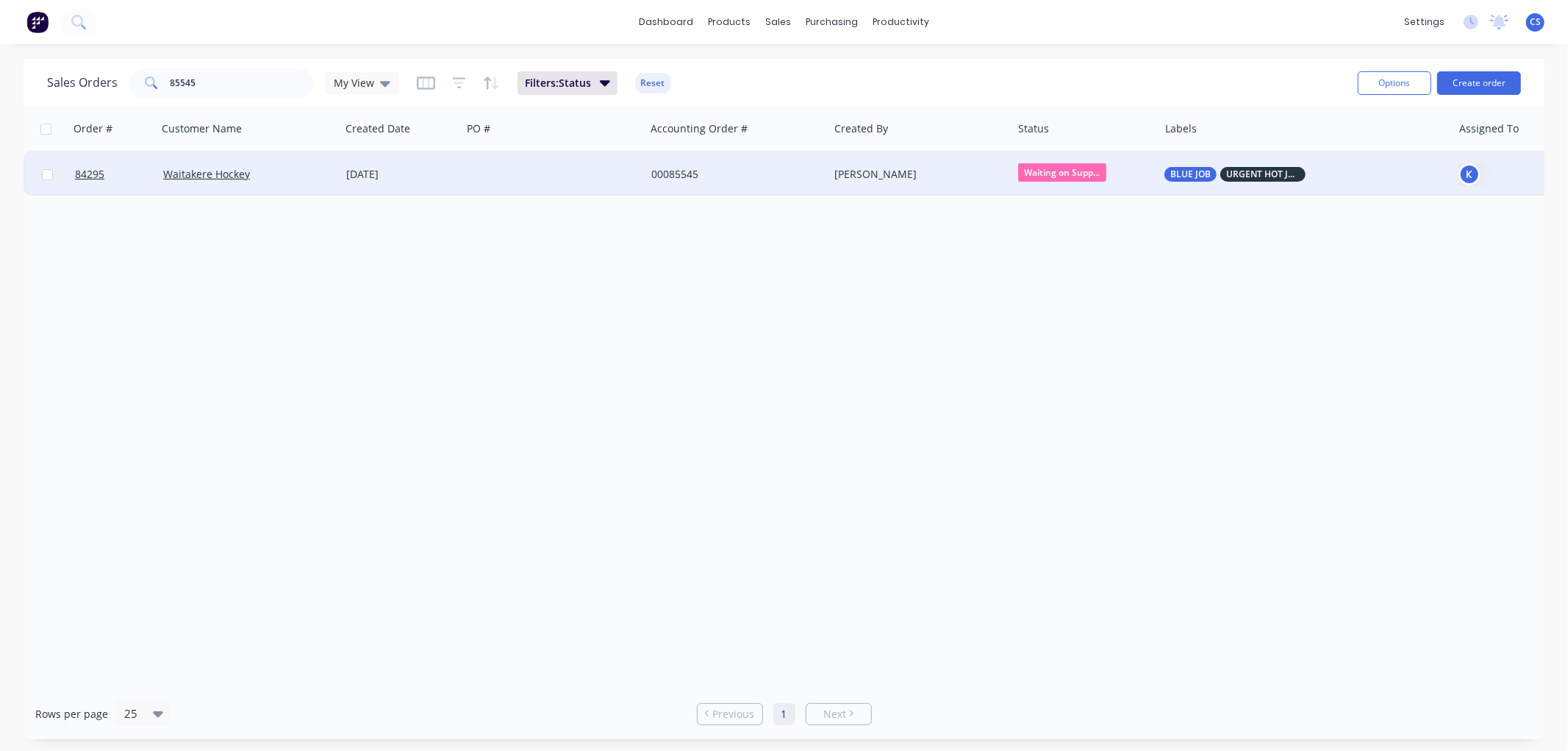
click at [1064, 170] on span "Waiting on Supp..." at bounding box center [1062, 172] width 88 height 18
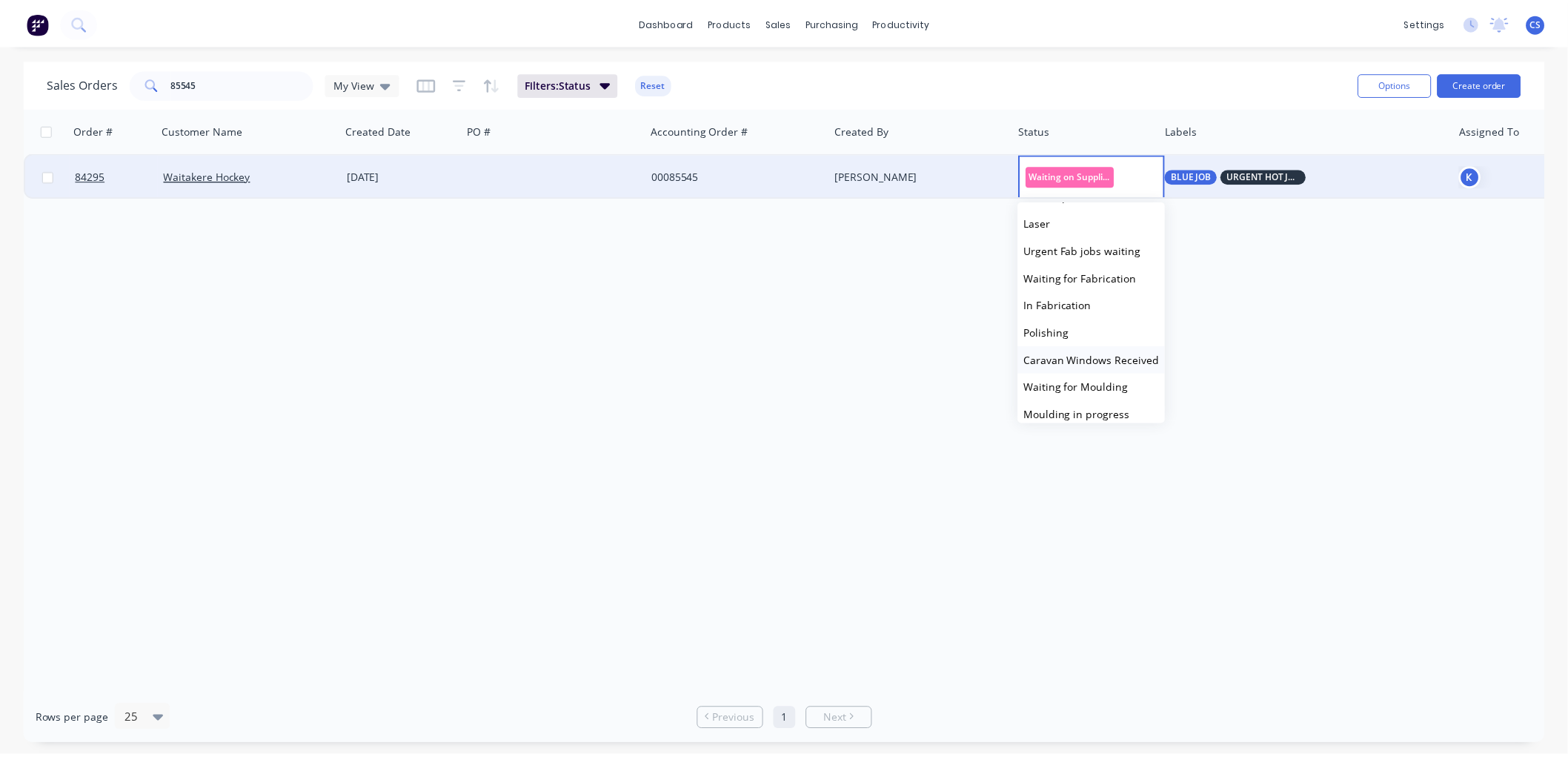
scroll to position [165, 0]
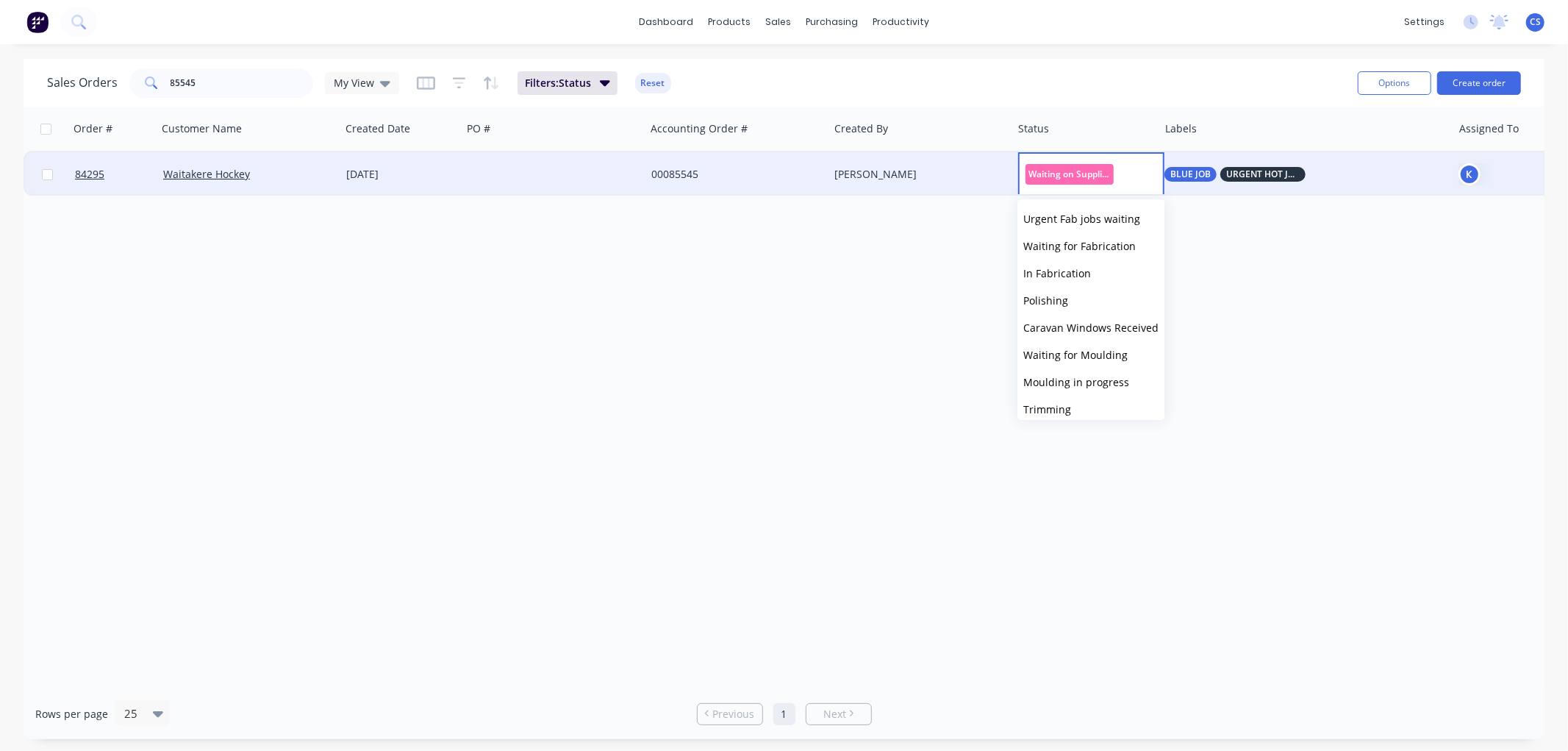
click at [807, 177] on div "00085545" at bounding box center [733, 174] width 163 height 15
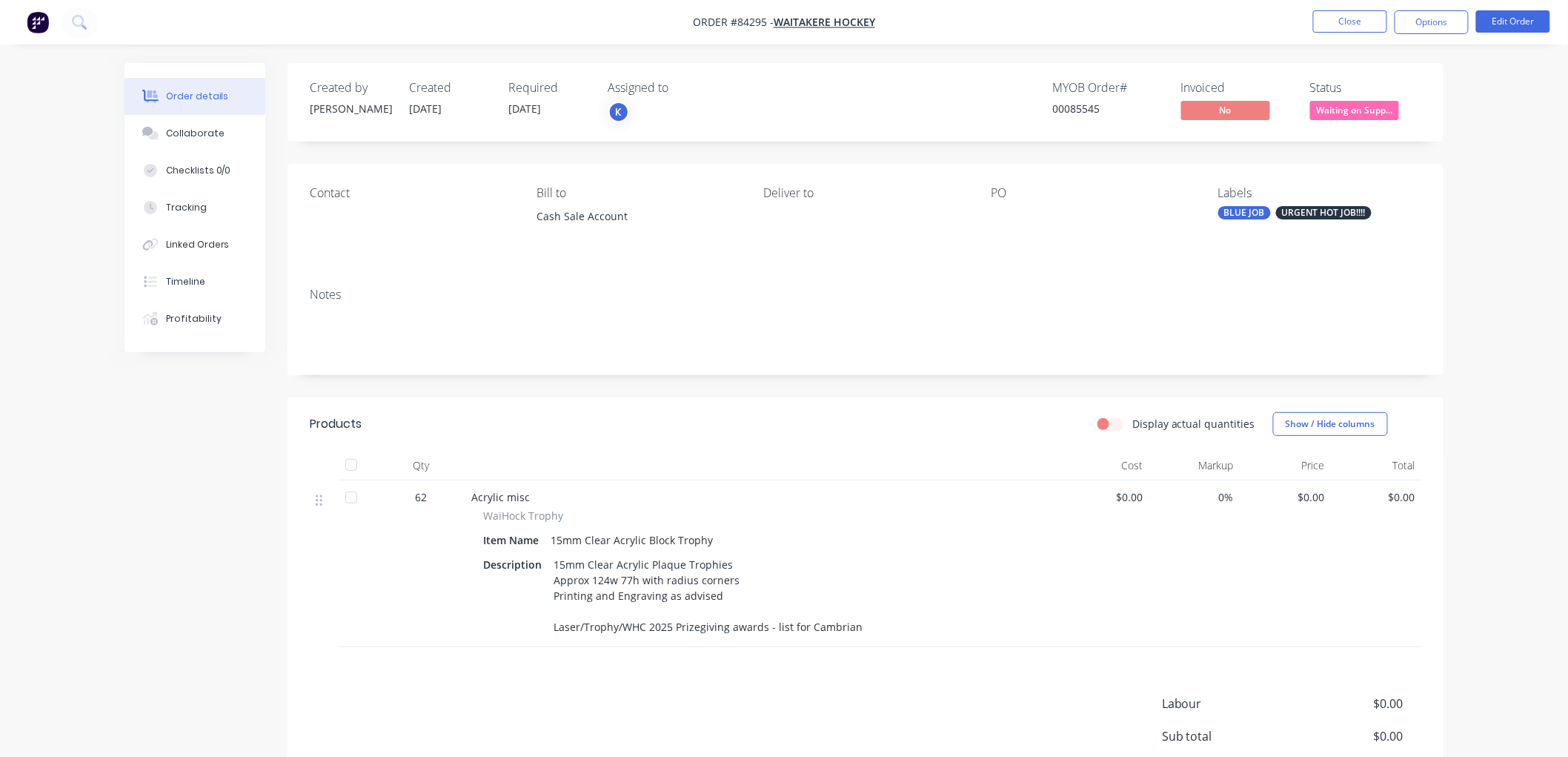
click at [1362, 112] on span "Waiting on Supp..." at bounding box center [1354, 109] width 89 height 18
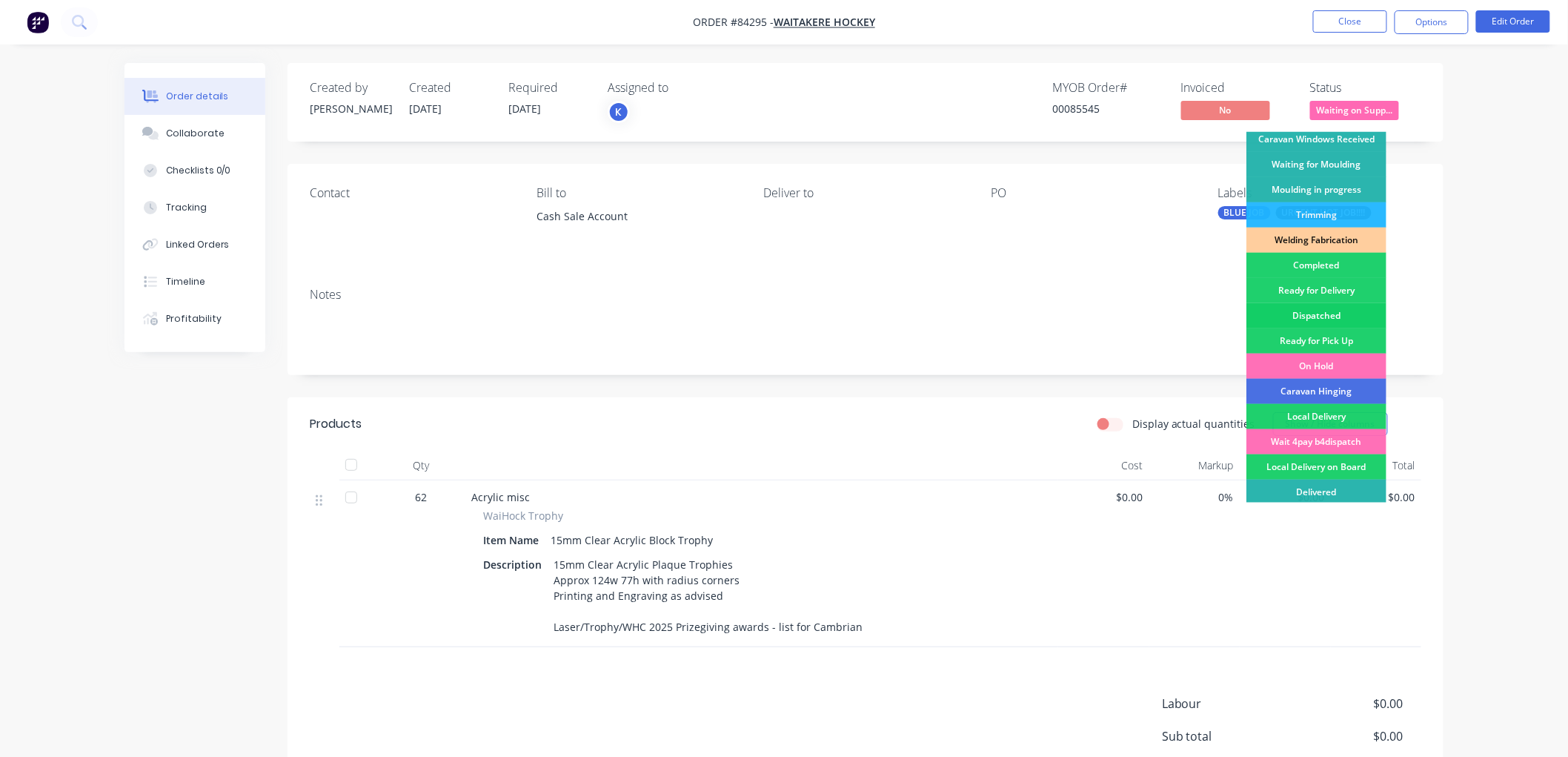
scroll to position [247, 0]
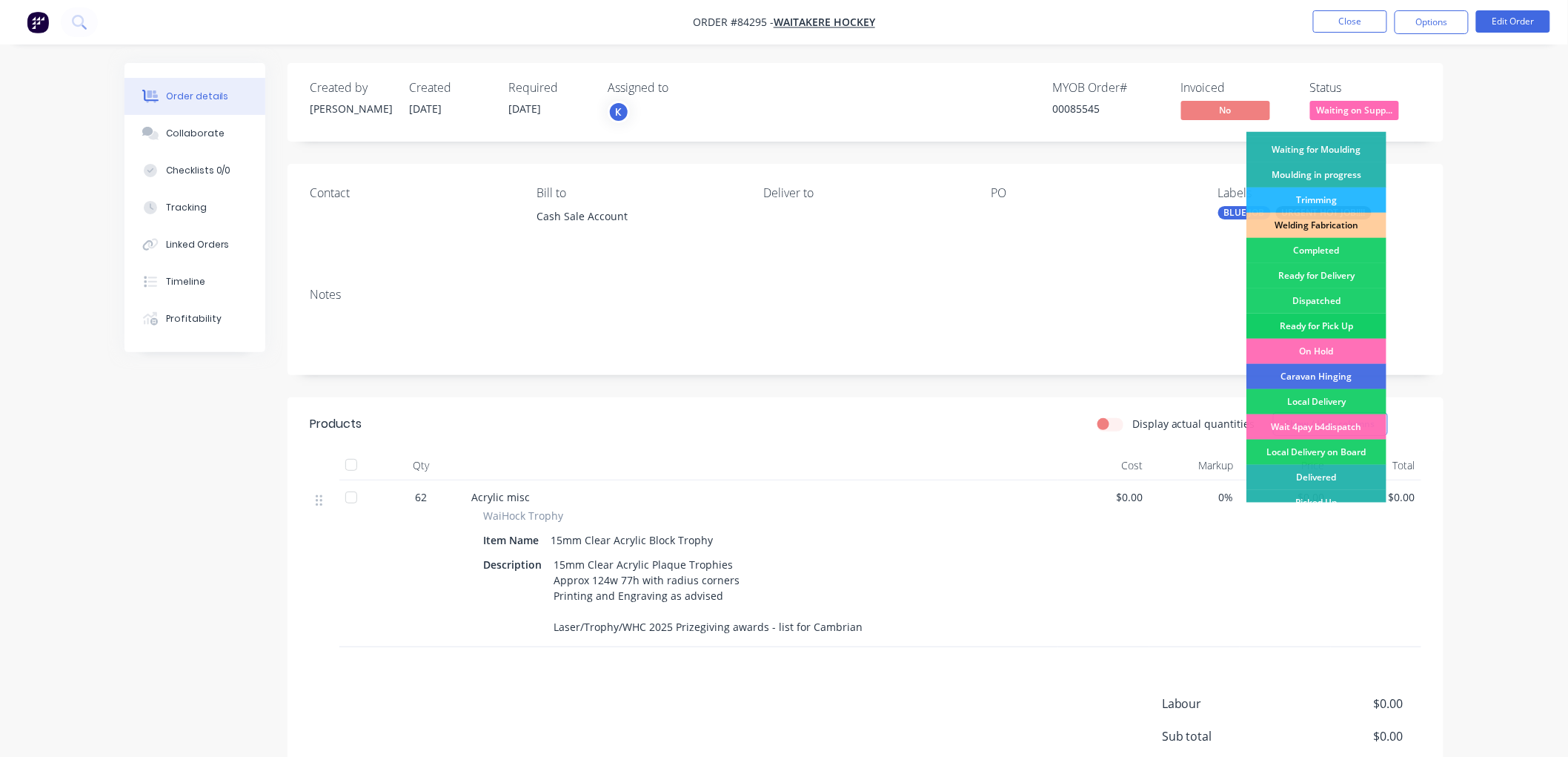
click at [1327, 320] on div "Ready for Pick Up" at bounding box center [1316, 326] width 140 height 25
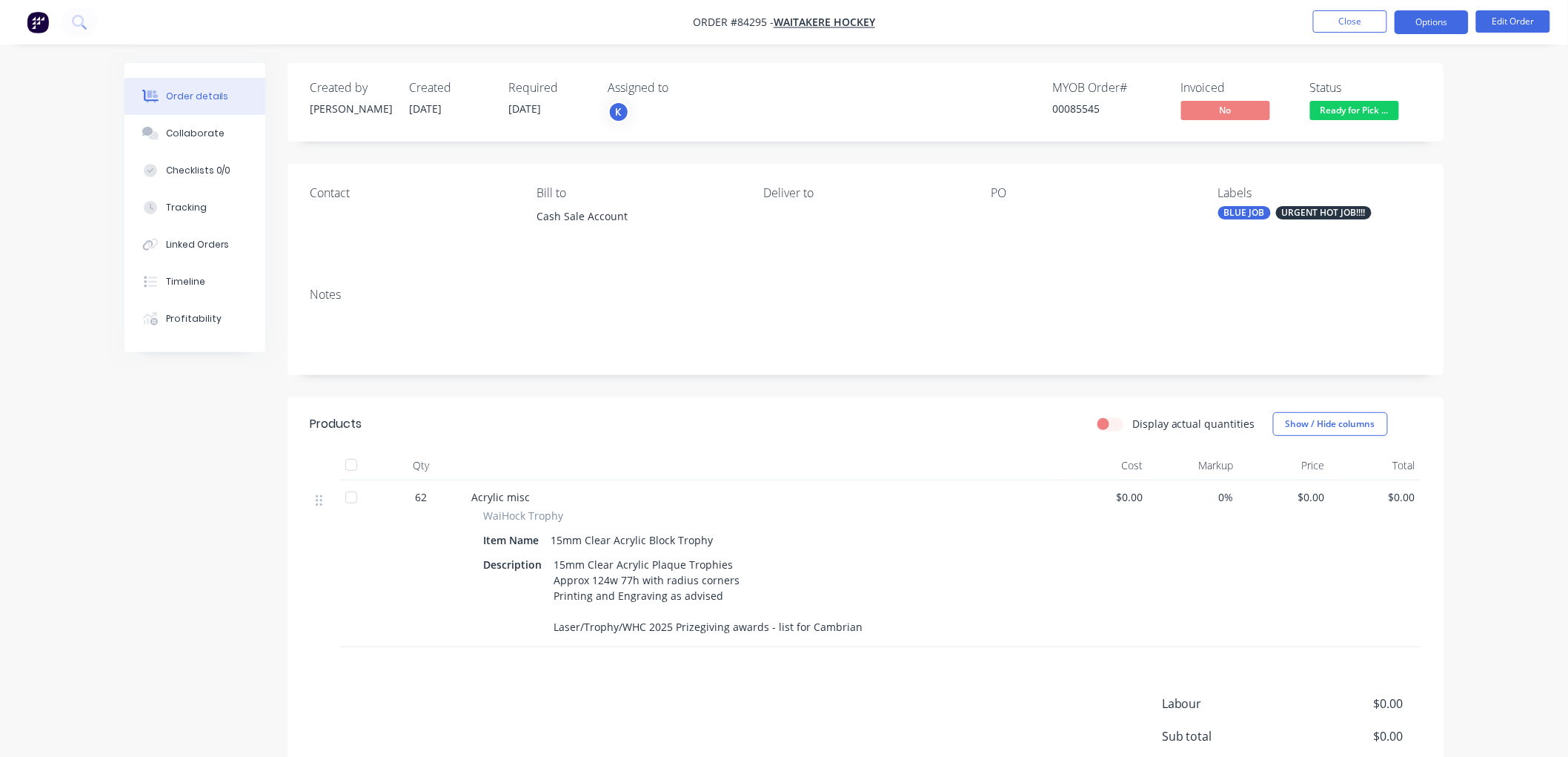
click at [1426, 22] on button "Options" at bounding box center [1432, 22] width 74 height 24
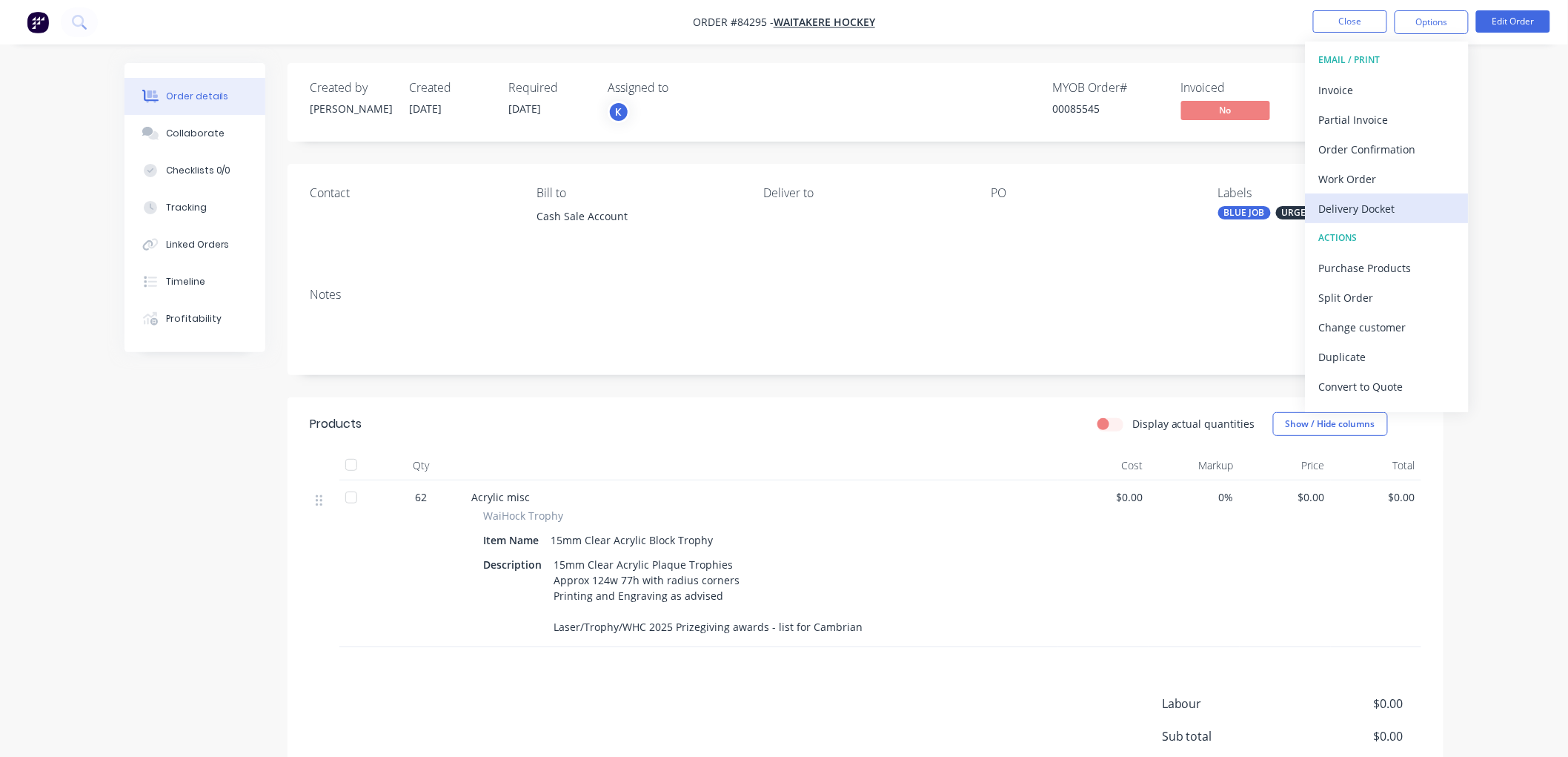
click at [1388, 200] on div "Delivery Docket" at bounding box center [1388, 208] width 136 height 21
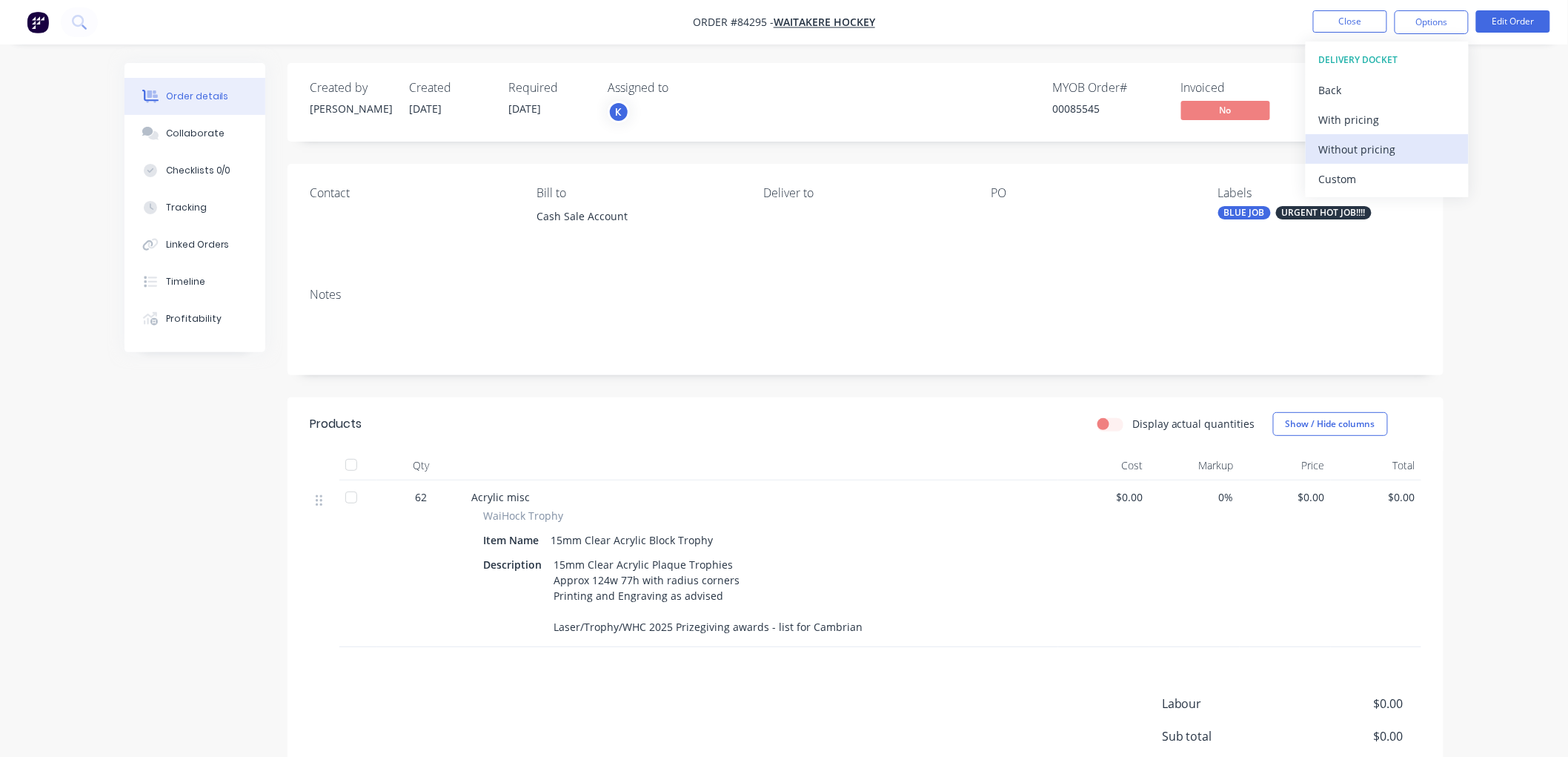
click at [1376, 154] on div "Without pricing" at bounding box center [1388, 149] width 136 height 21
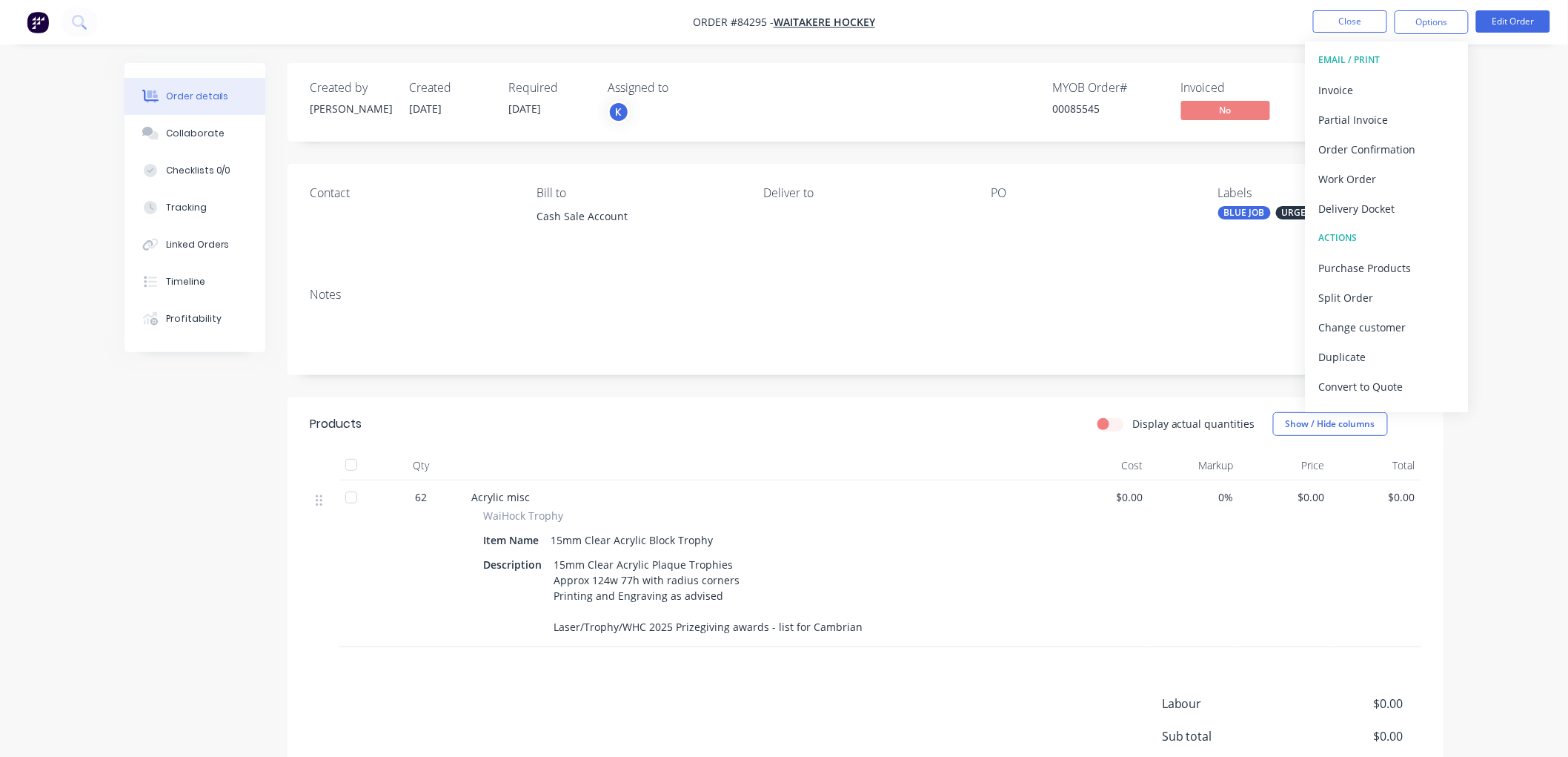
click at [1247, 52] on div "Order details Collaborate Checklists 0/0 Tracking Linked Orders Timeline Profit…" at bounding box center [784, 455] width 1568 height 911
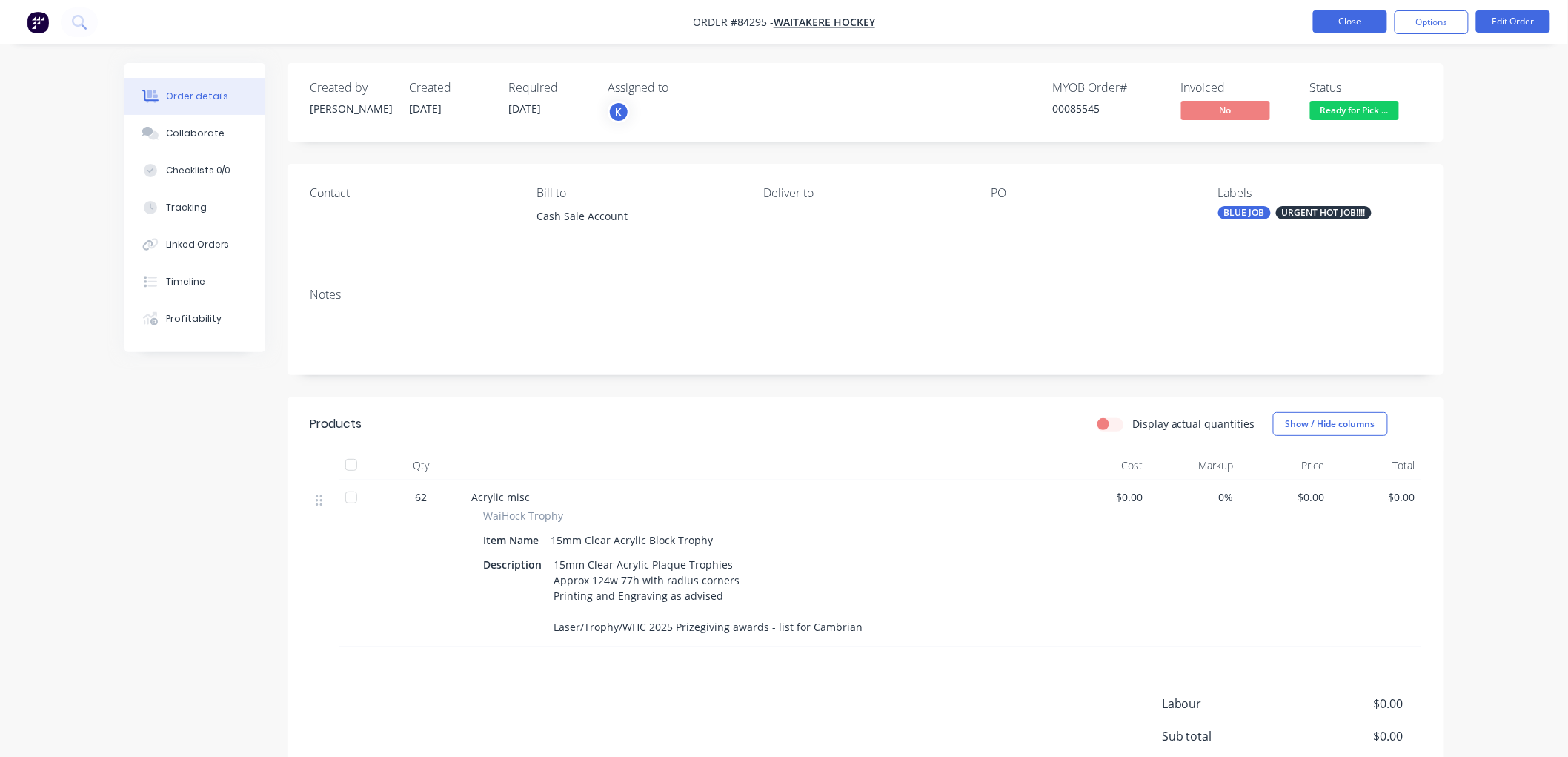
click at [1337, 21] on button "Close" at bounding box center [1350, 21] width 74 height 22
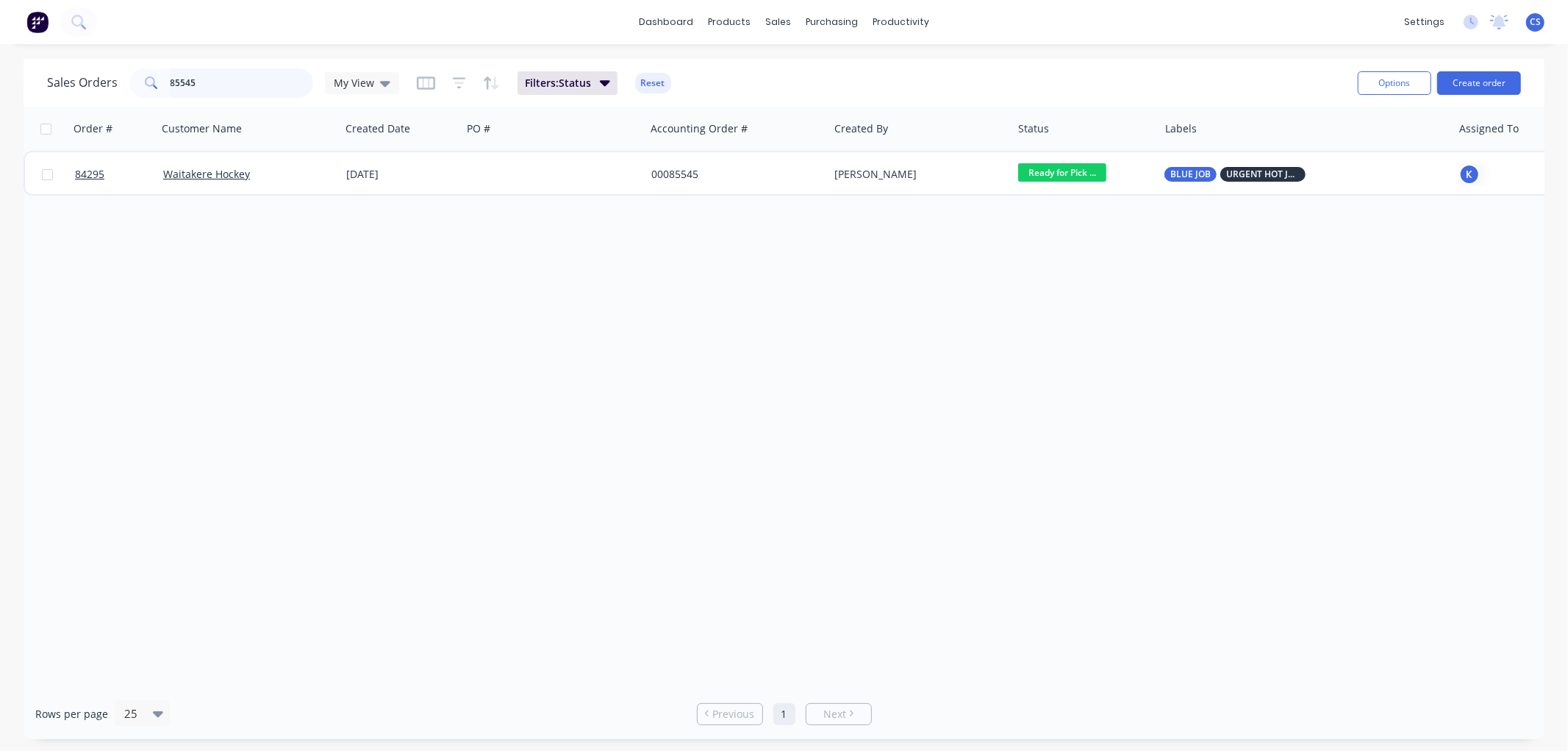
click at [239, 82] on input "85545" at bounding box center [242, 82] width 144 height 29
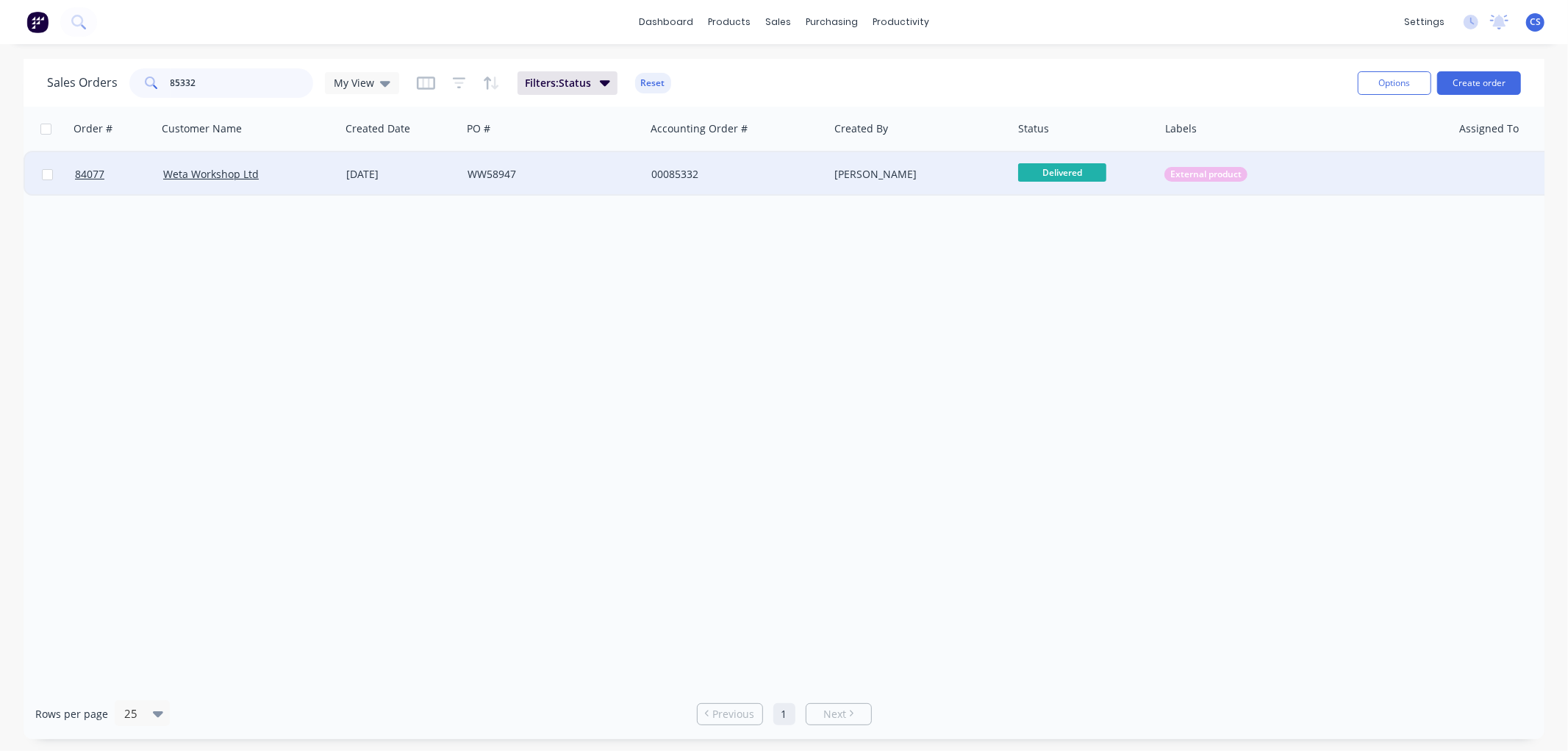
type input "85332"
click at [595, 177] on div "WW58947" at bounding box center [549, 174] width 163 height 15
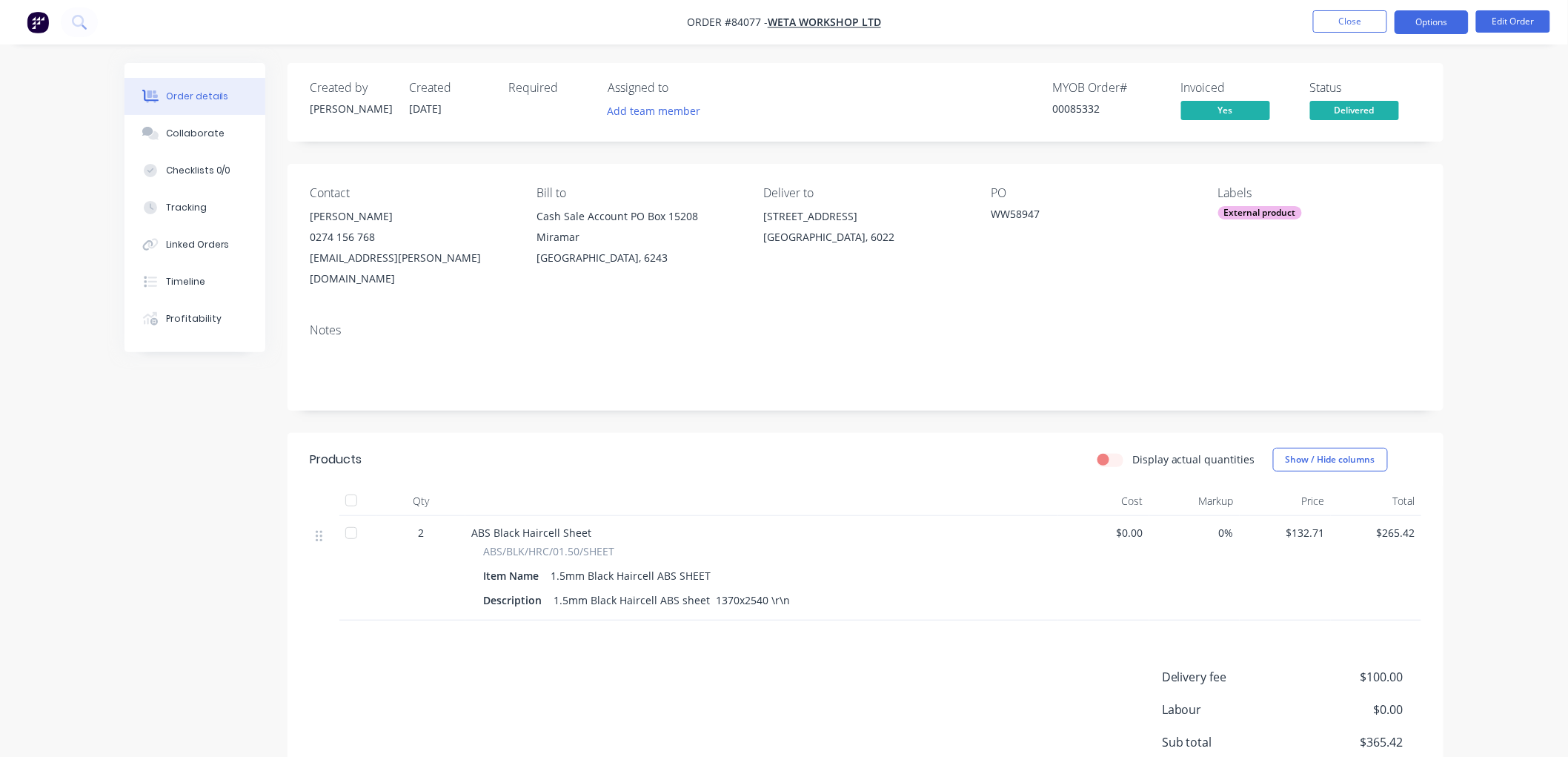
click at [1430, 25] on button "Options" at bounding box center [1432, 22] width 74 height 24
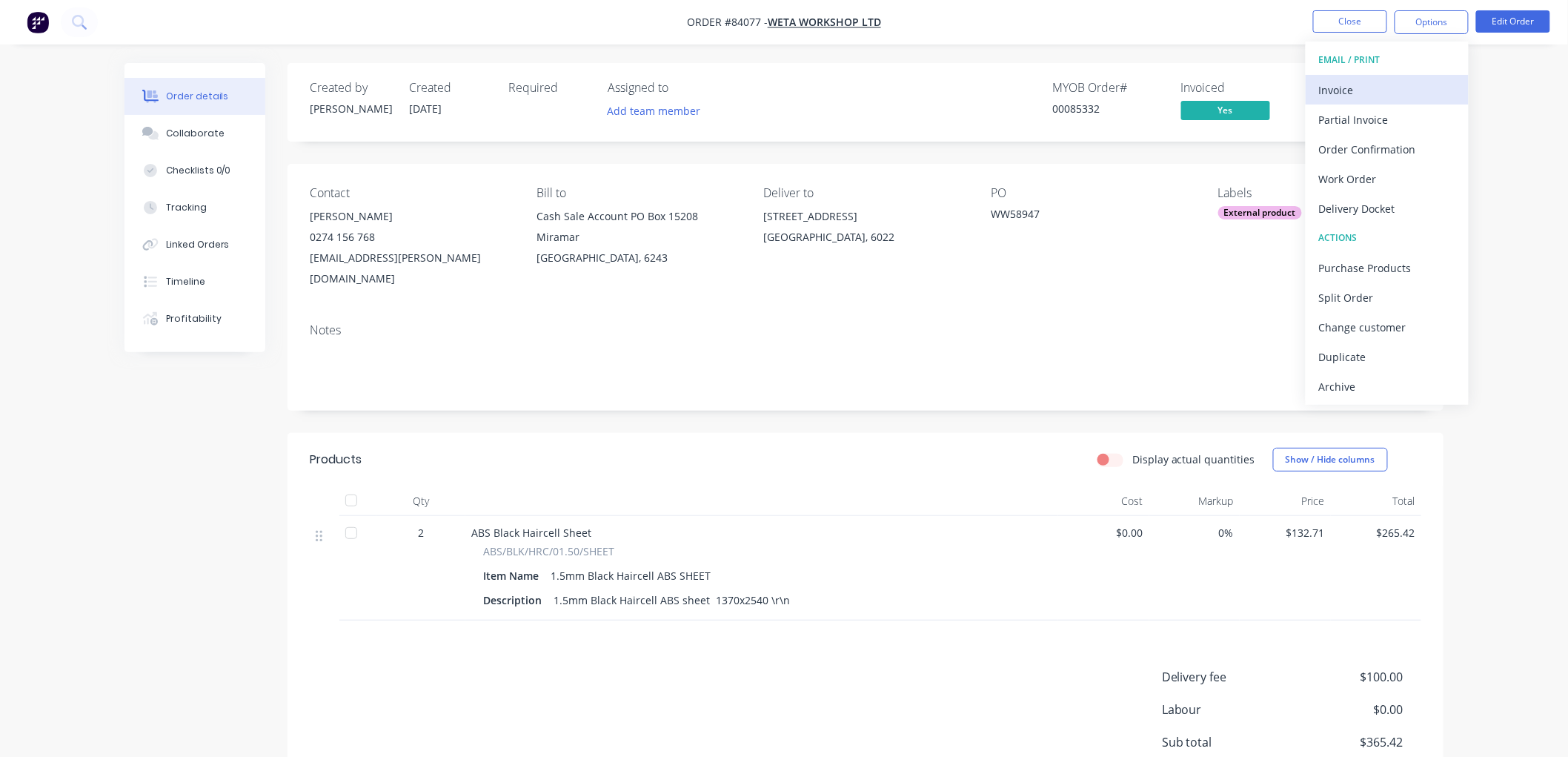
click at [1416, 86] on div "Invoice" at bounding box center [1388, 89] width 136 height 21
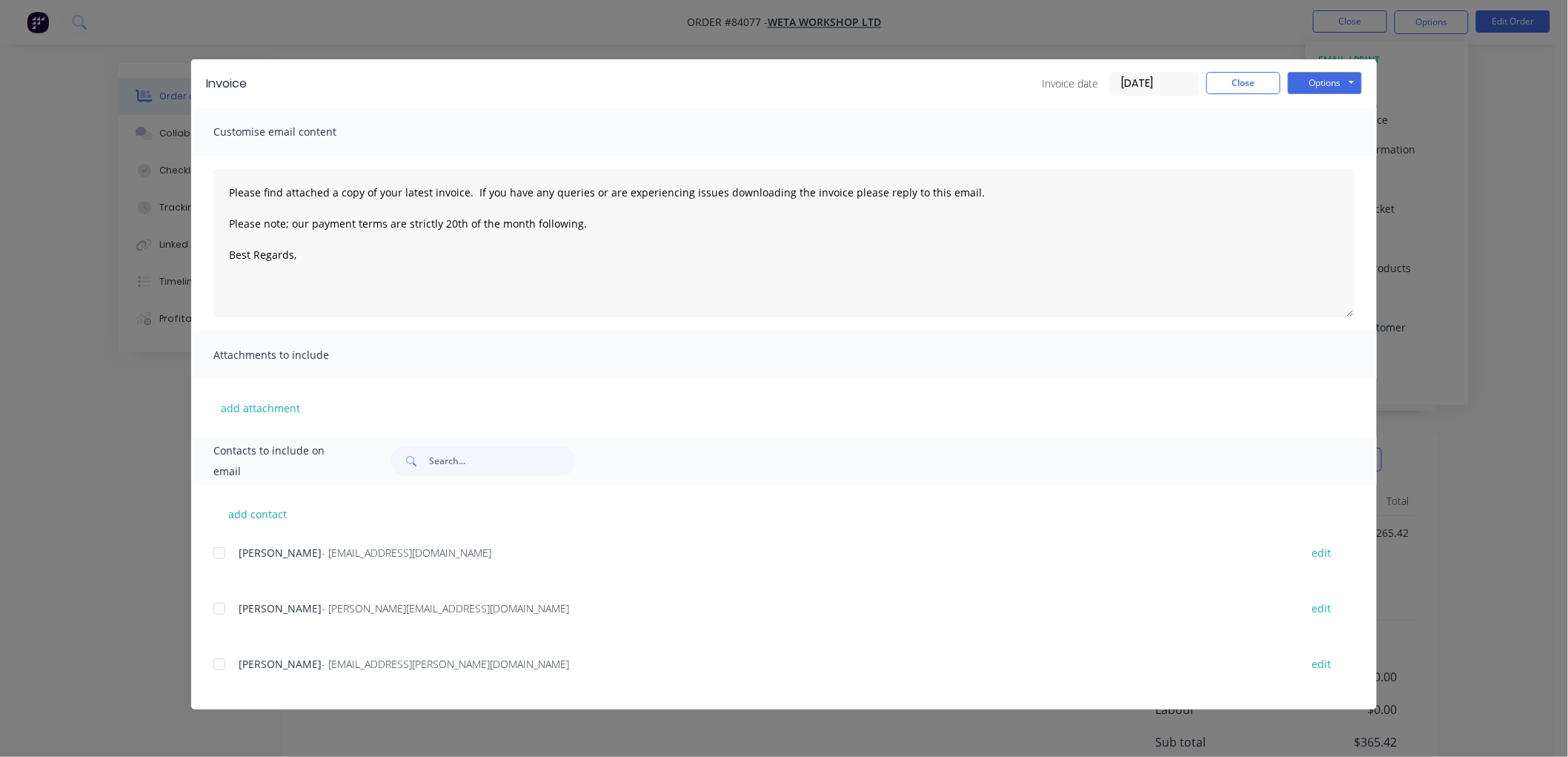
click at [219, 554] on div at bounding box center [218, 553] width 29 height 29
click at [320, 262] on textarea "Please find attached a copy of your latest invoice. If you have any queries or …" at bounding box center [784, 242] width 1141 height 148
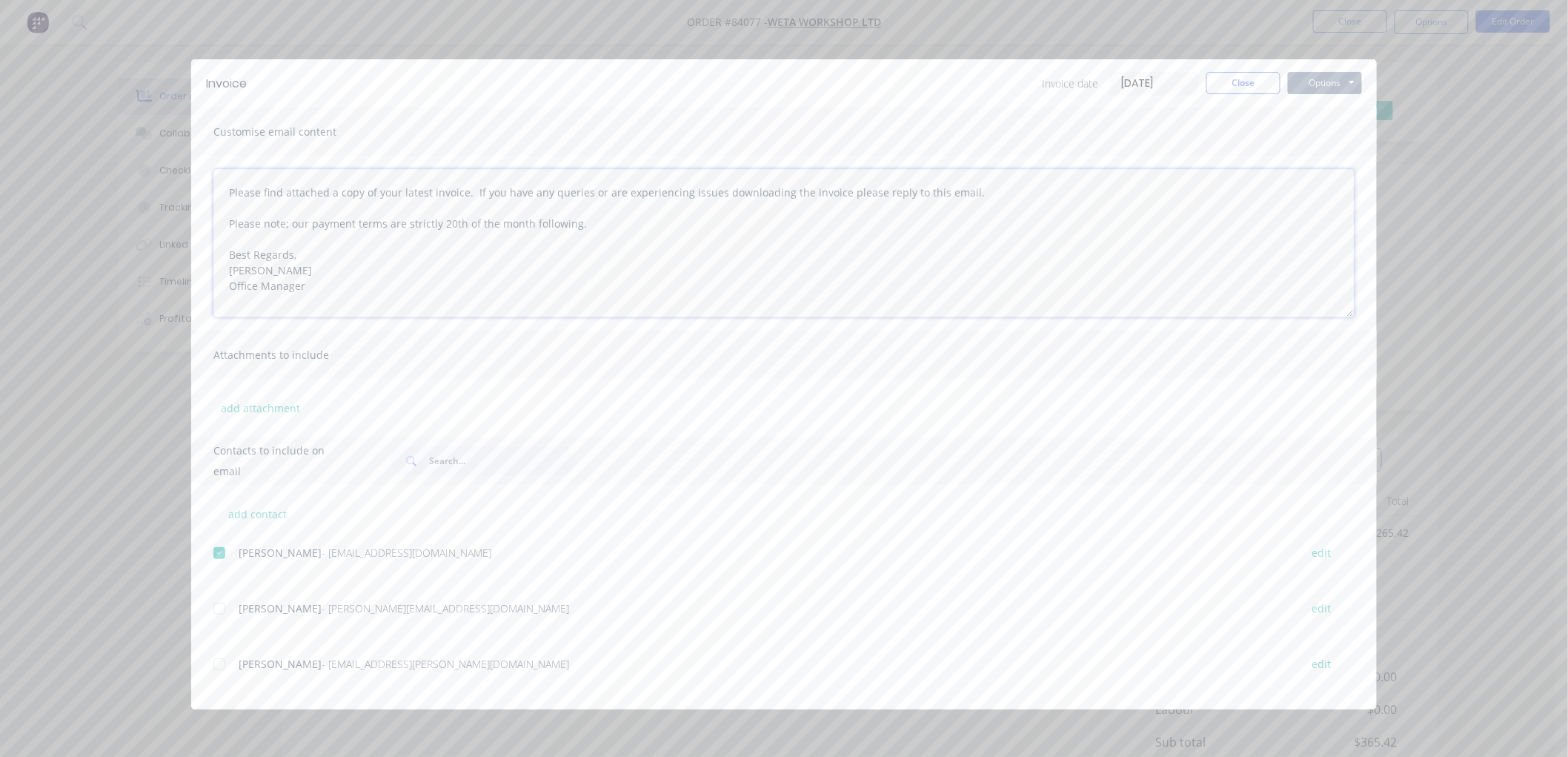
type textarea "Please find attached a copy of your latest invoice. If you have any queries or …"
click at [1329, 82] on button "Options" at bounding box center [1325, 83] width 74 height 22
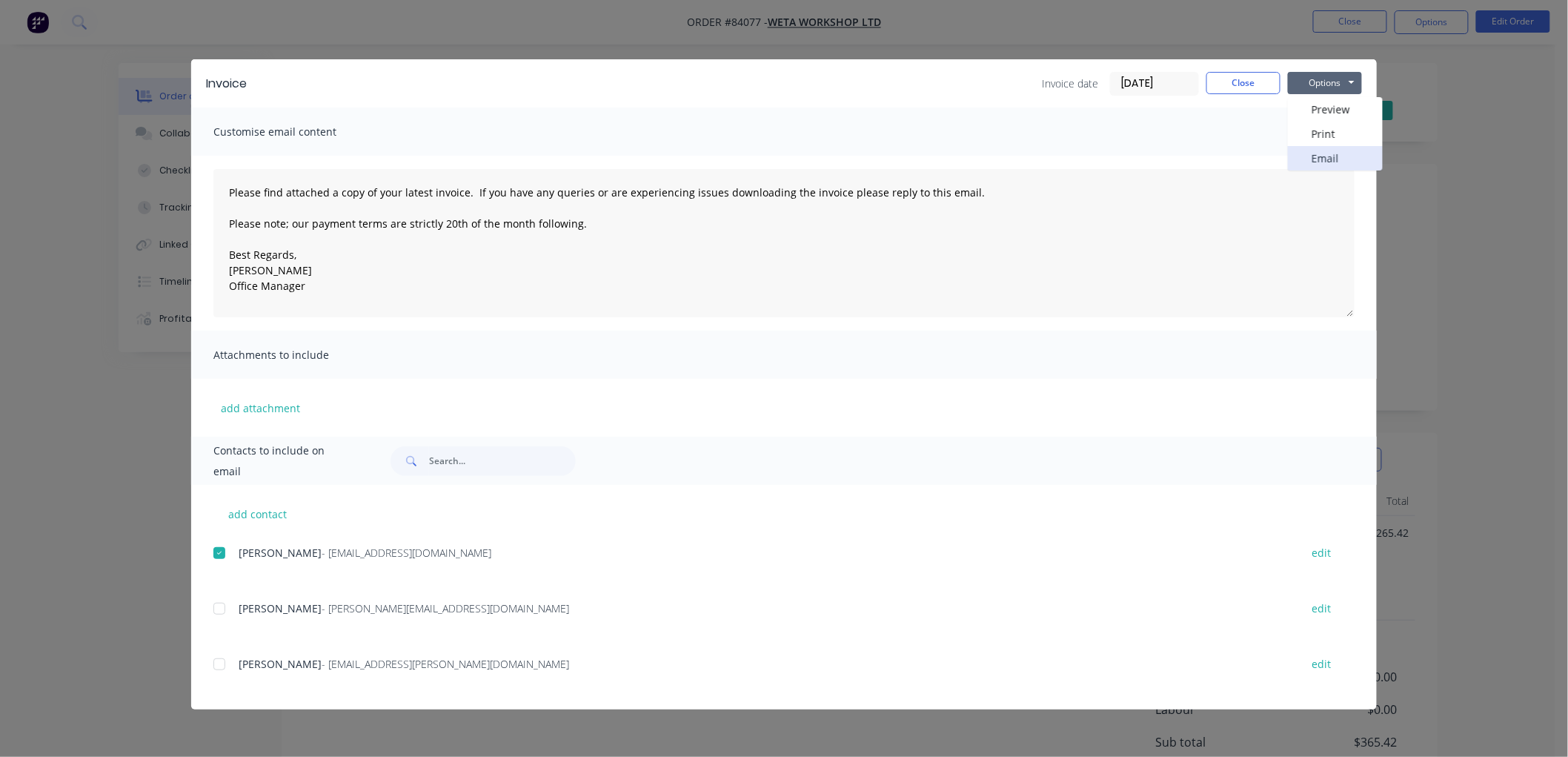
click at [1323, 158] on button "Email" at bounding box center [1335, 158] width 95 height 25
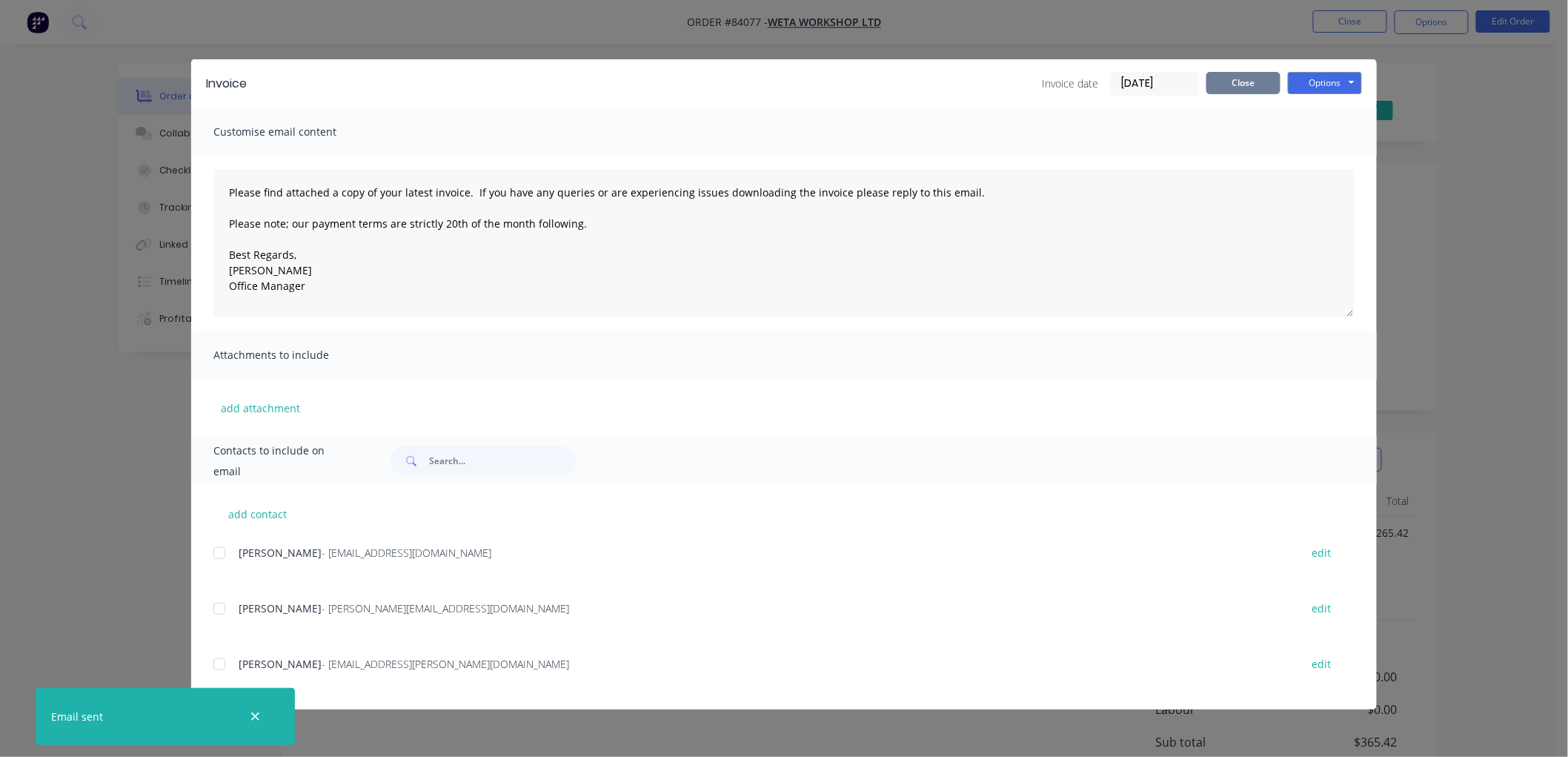
click at [1235, 78] on button "Close" at bounding box center [1243, 83] width 74 height 22
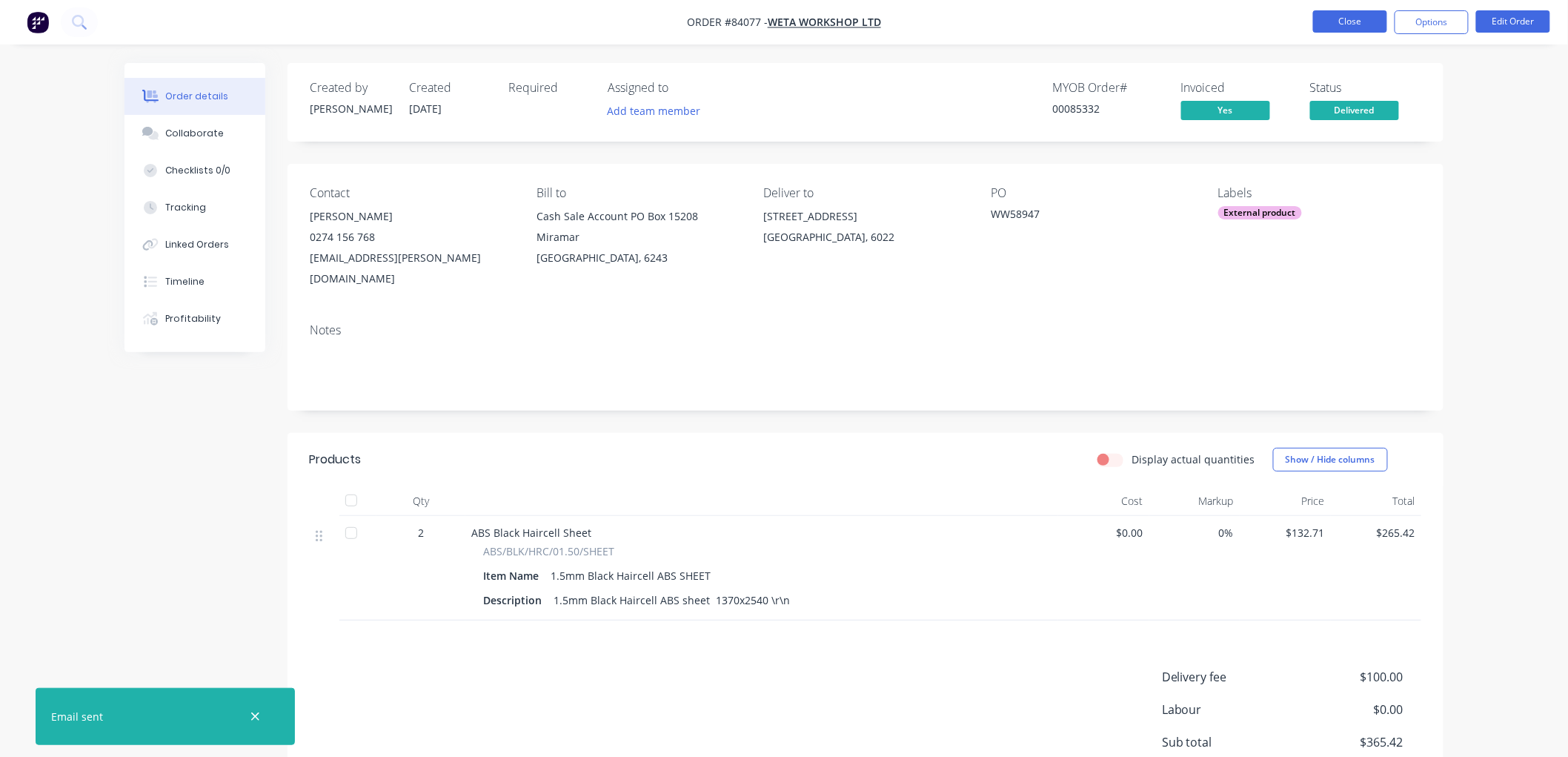
click at [1342, 28] on button "Close" at bounding box center [1350, 21] width 74 height 22
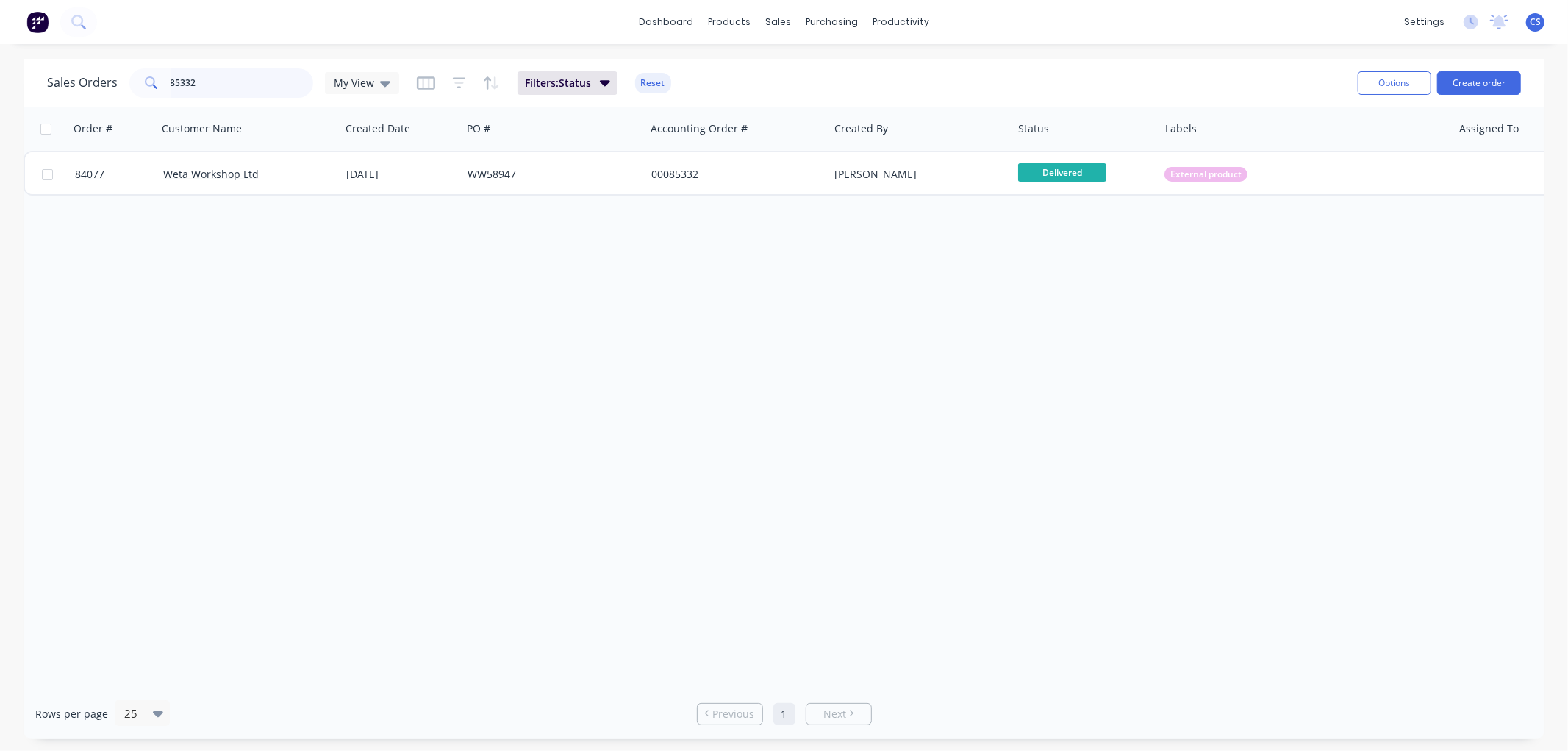
click at [260, 90] on input "85332" at bounding box center [242, 82] width 144 height 29
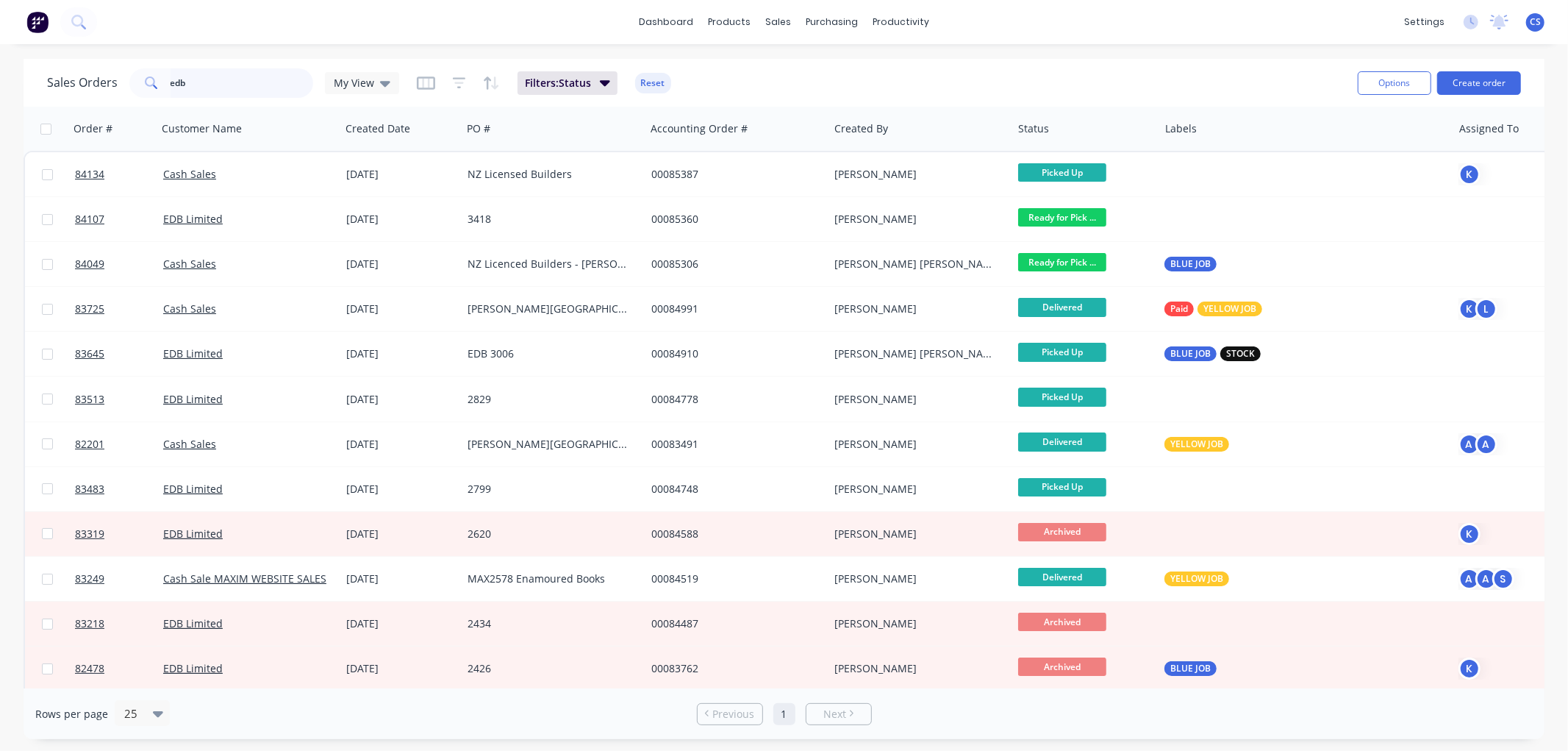
click at [185, 77] on input "edb" at bounding box center [242, 82] width 144 height 29
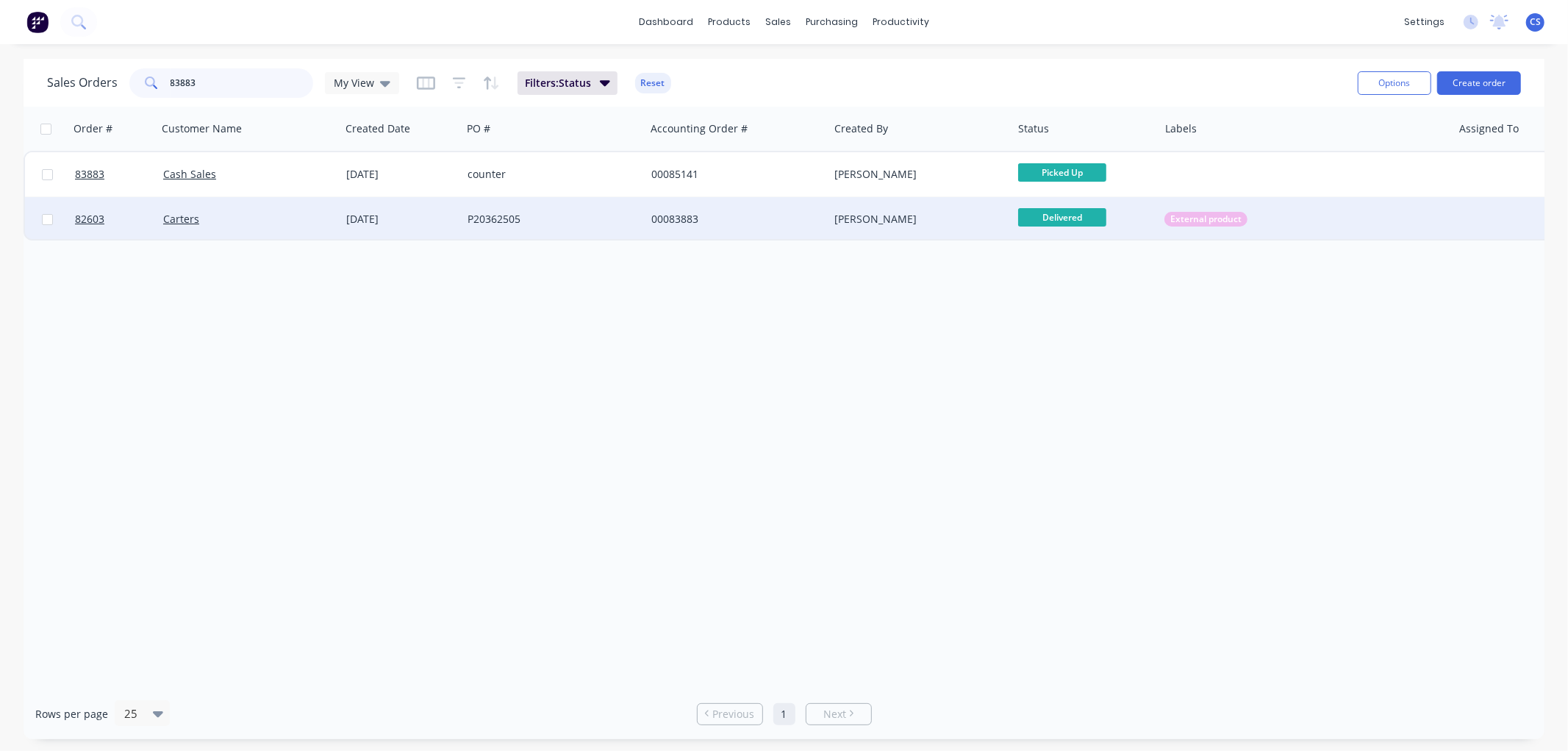
type input "83883"
click at [550, 219] on div "P20362505" at bounding box center [549, 219] width 163 height 15
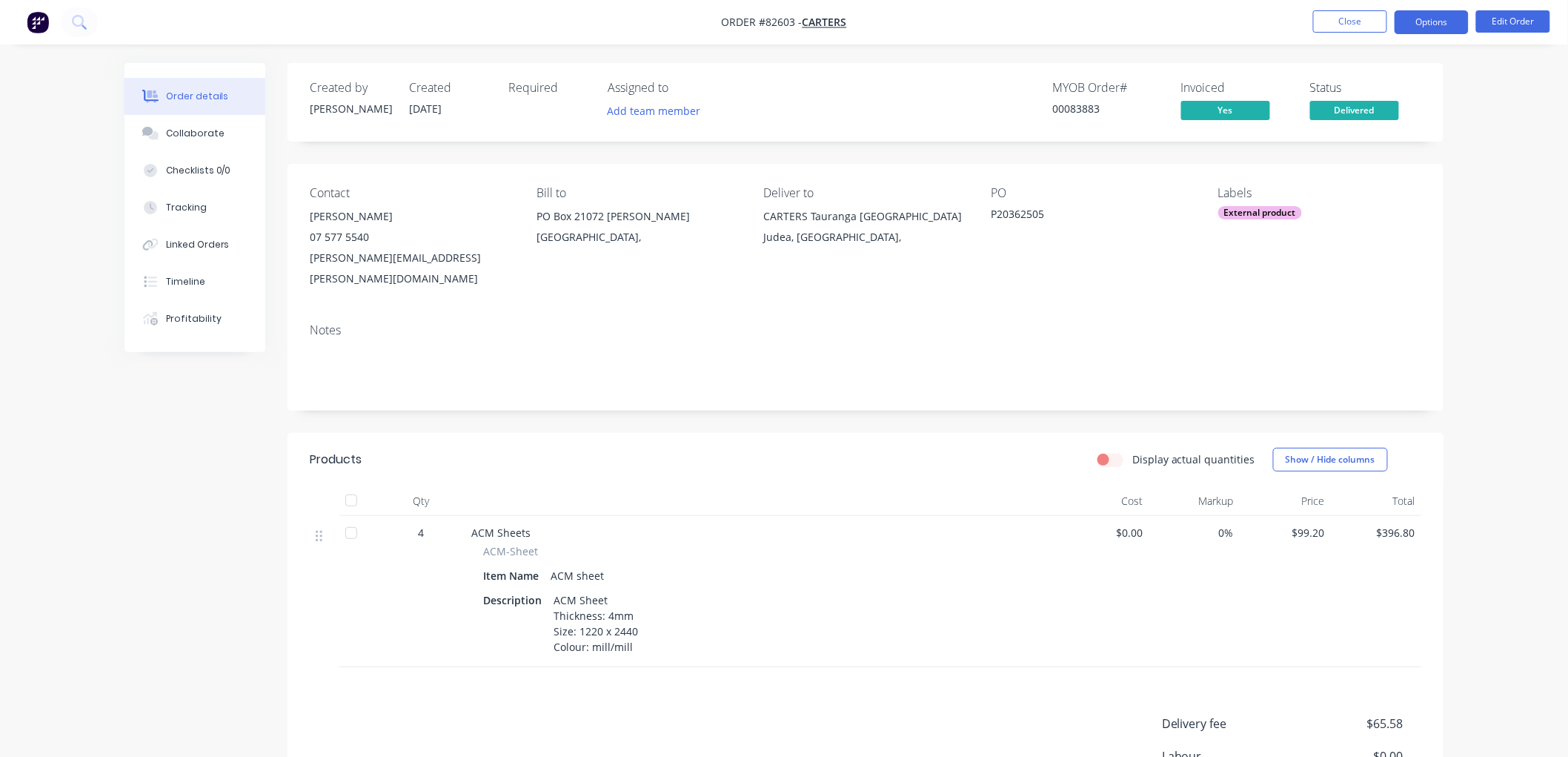
click at [1430, 24] on button "Options" at bounding box center [1432, 22] width 74 height 24
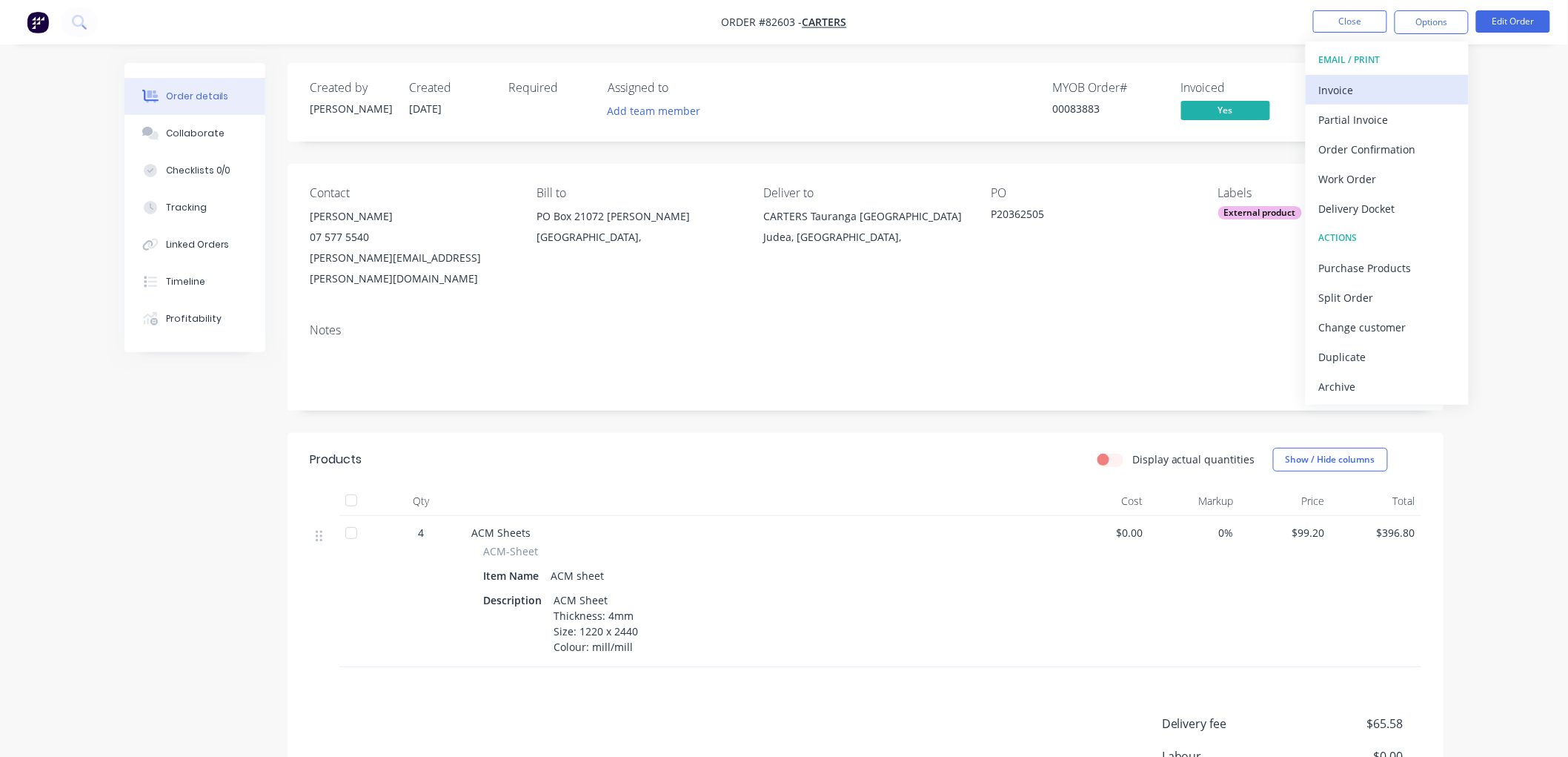
click at [1366, 94] on div "Invoice" at bounding box center [1388, 89] width 136 height 21
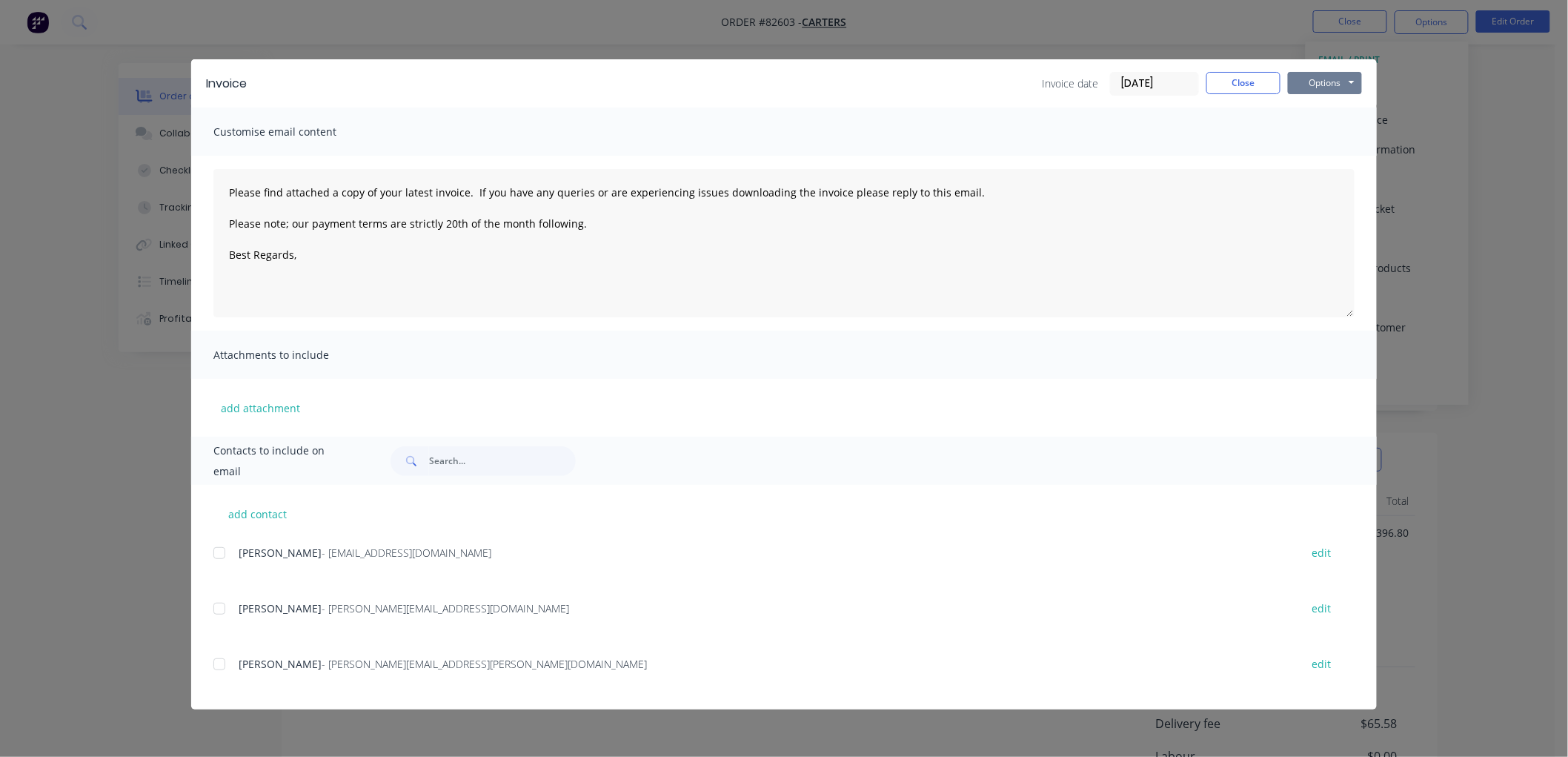
click at [1338, 76] on button "Options" at bounding box center [1325, 83] width 74 height 22
click at [1320, 108] on button "Preview" at bounding box center [1335, 109] width 95 height 25
click at [1259, 82] on button "Close" at bounding box center [1243, 83] width 74 height 22
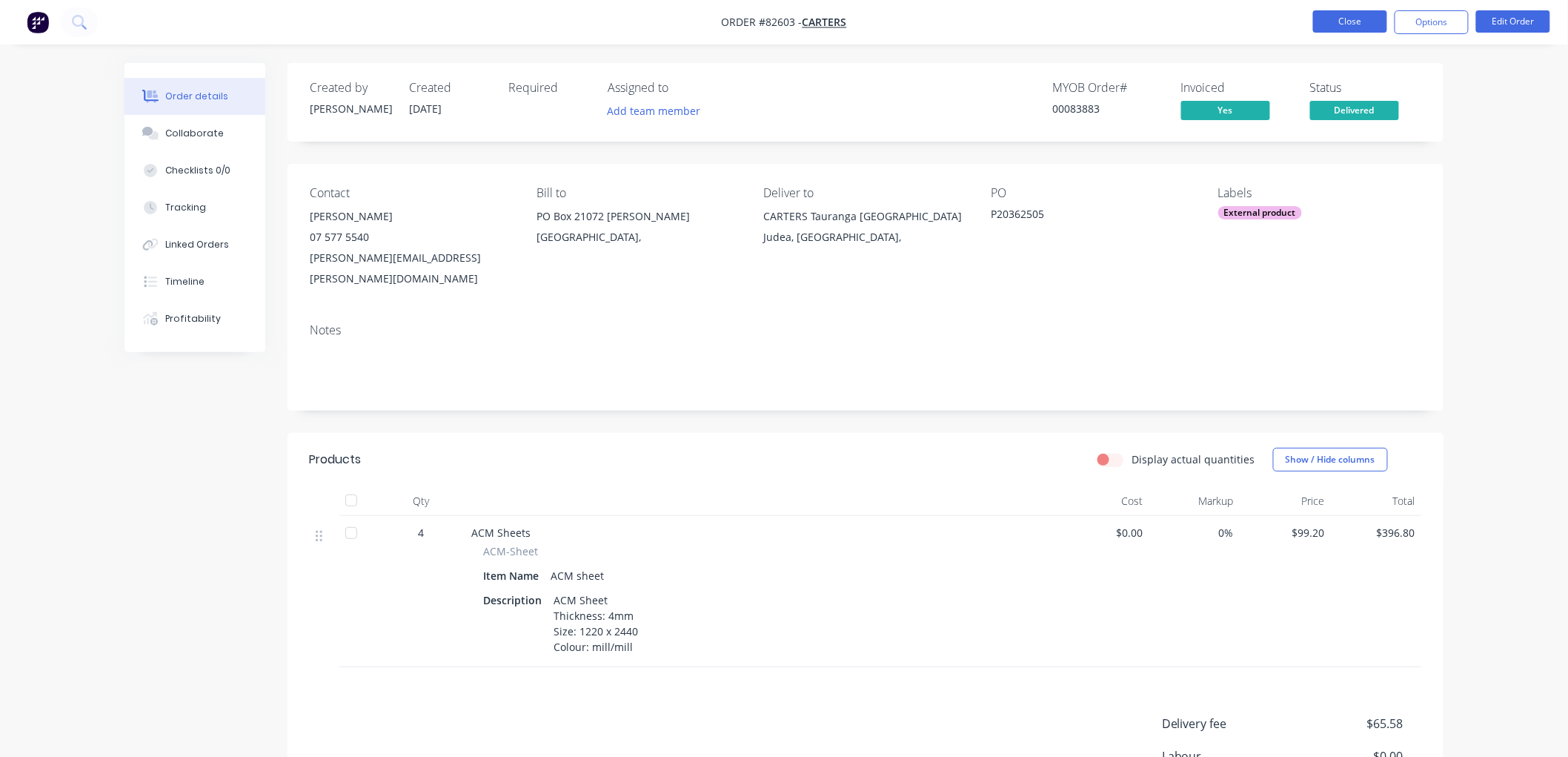
click at [1344, 23] on button "Close" at bounding box center [1350, 21] width 74 height 22
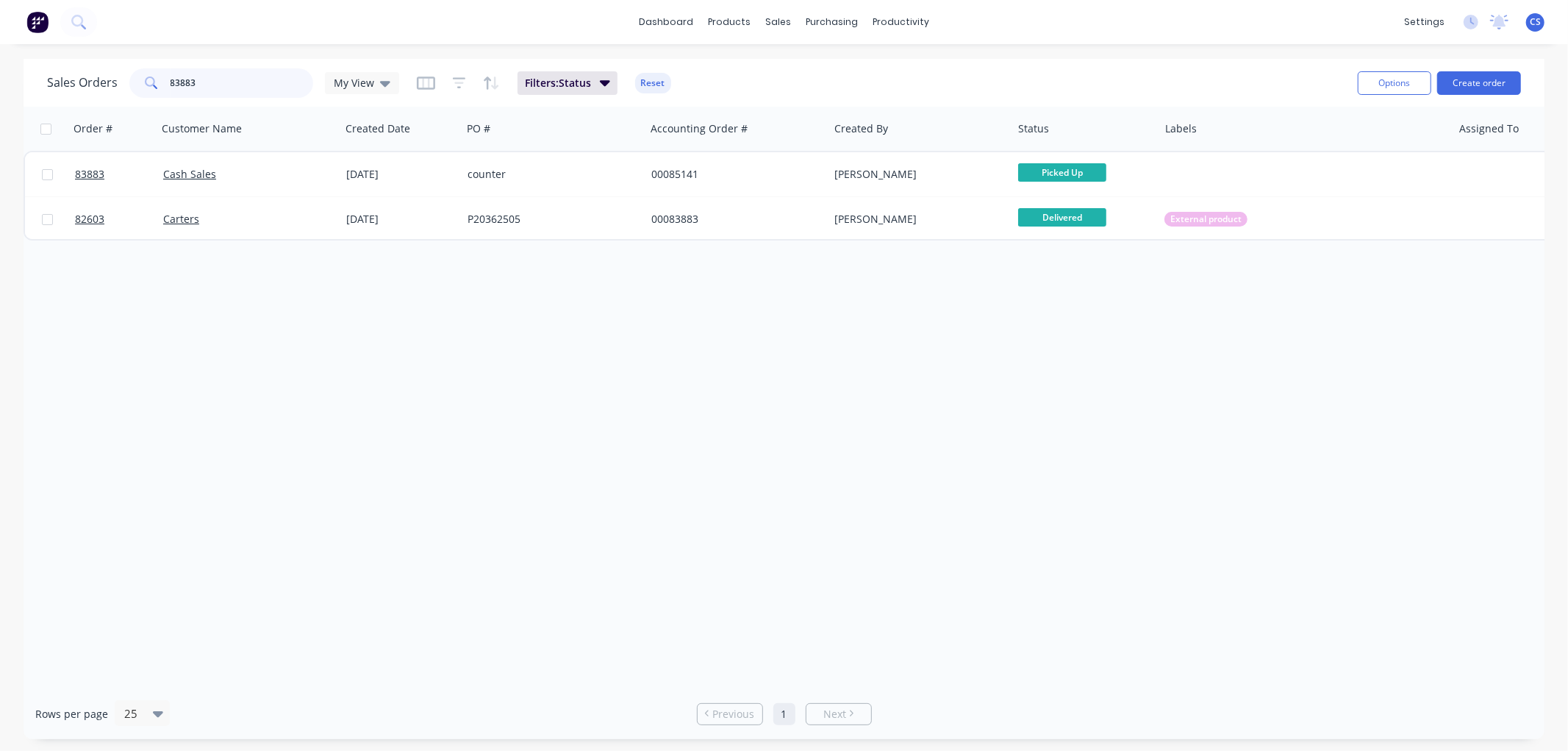
drag, startPoint x: 173, startPoint y: 81, endPoint x: 119, endPoint y: 81, distance: 54.0
click at [116, 81] on div "Sales Orders 83883 My View" at bounding box center [223, 82] width 352 height 29
paste input "4429"
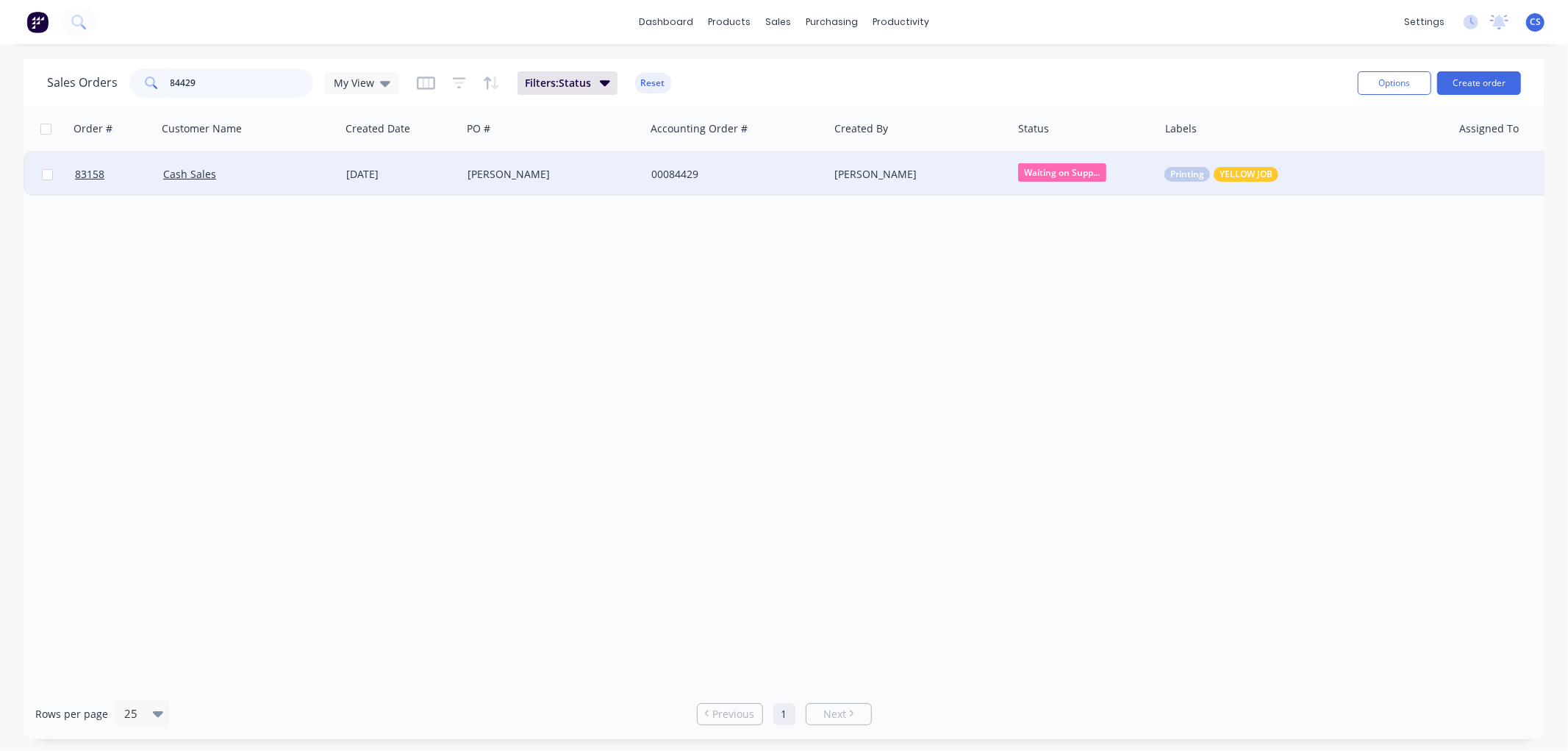
type input "84429"
click at [530, 175] on div "[PERSON_NAME]" at bounding box center [549, 174] width 163 height 15
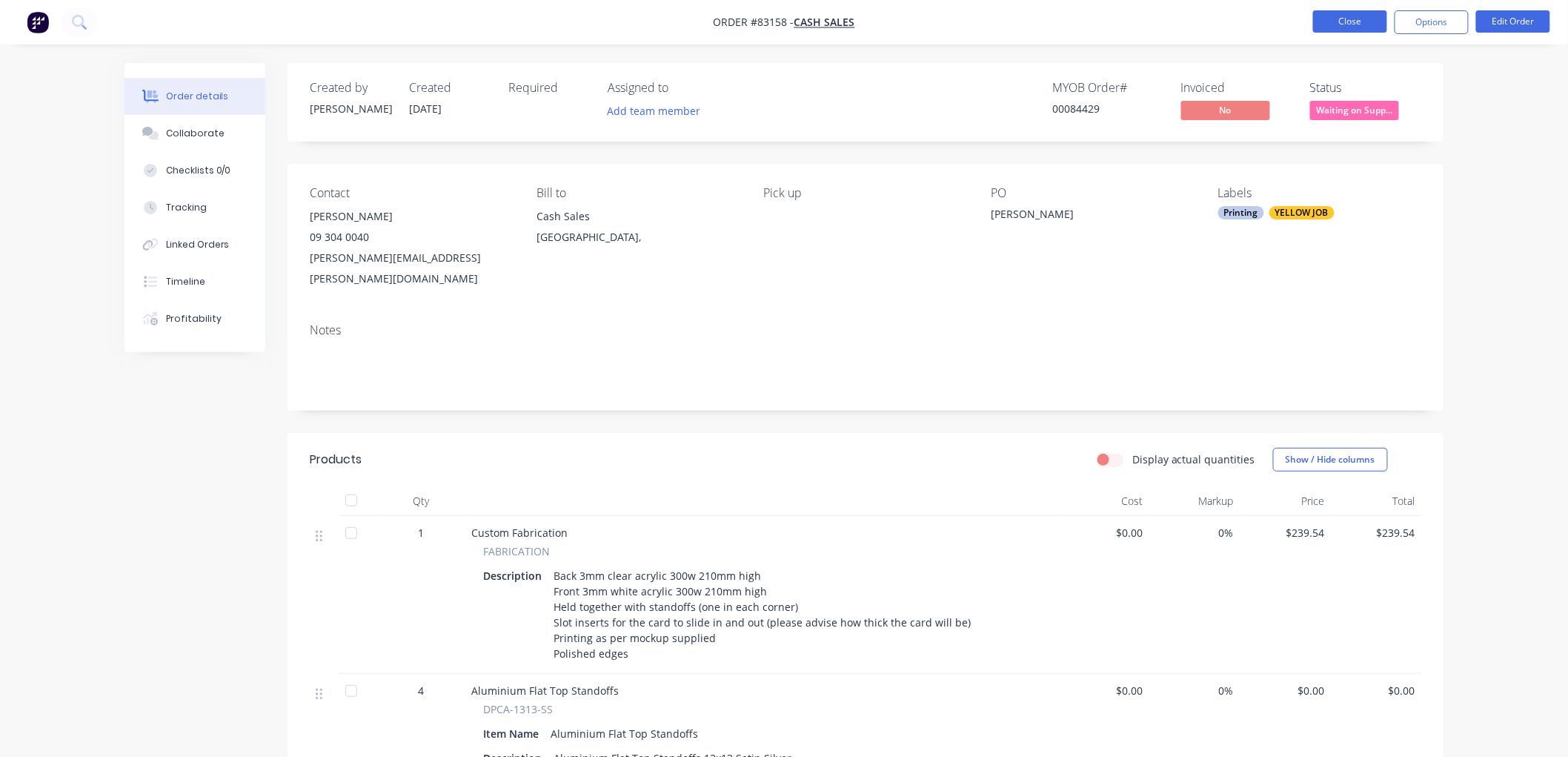
click at [1357, 24] on button "Close" at bounding box center [1350, 21] width 74 height 22
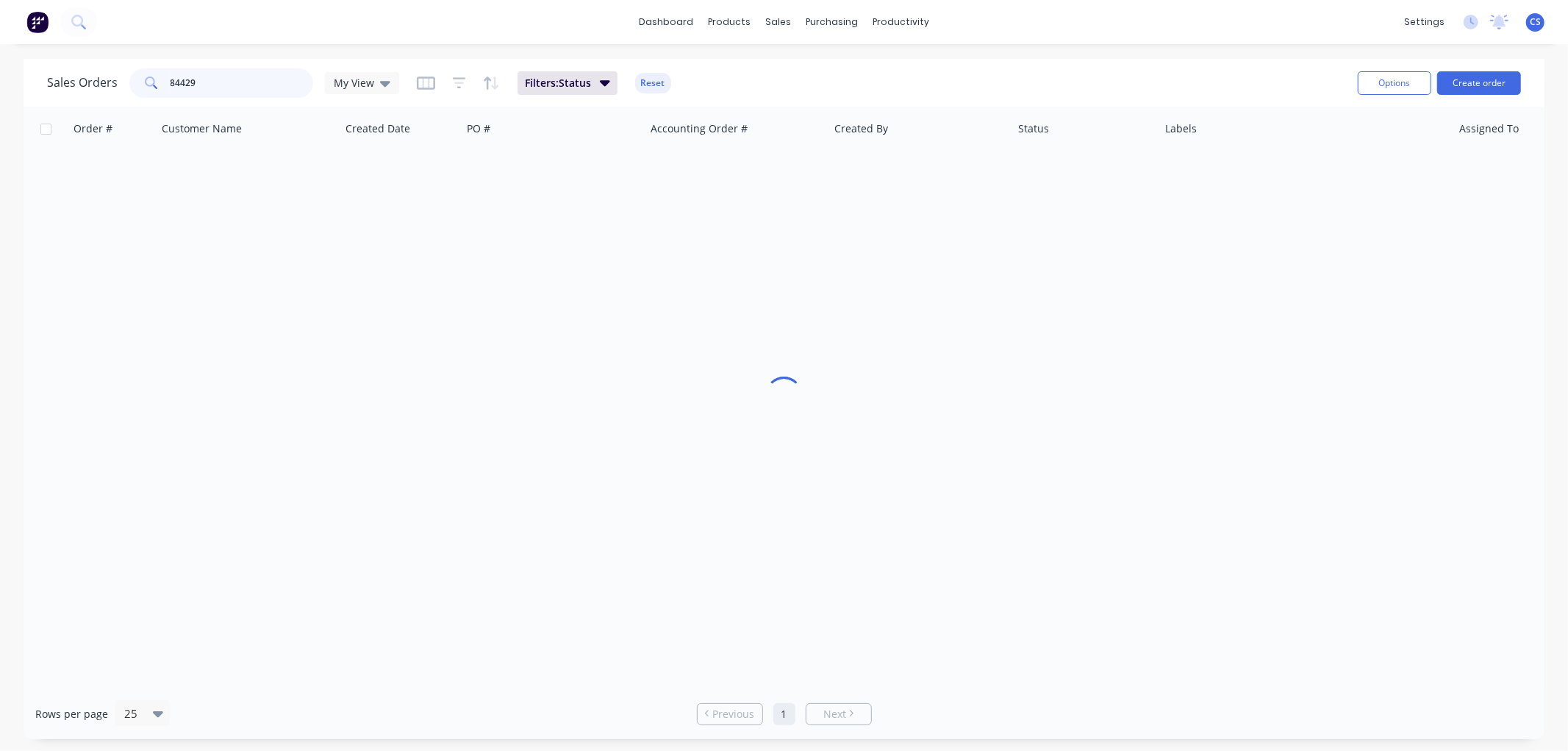
click at [228, 72] on input "84429" at bounding box center [242, 82] width 144 height 29
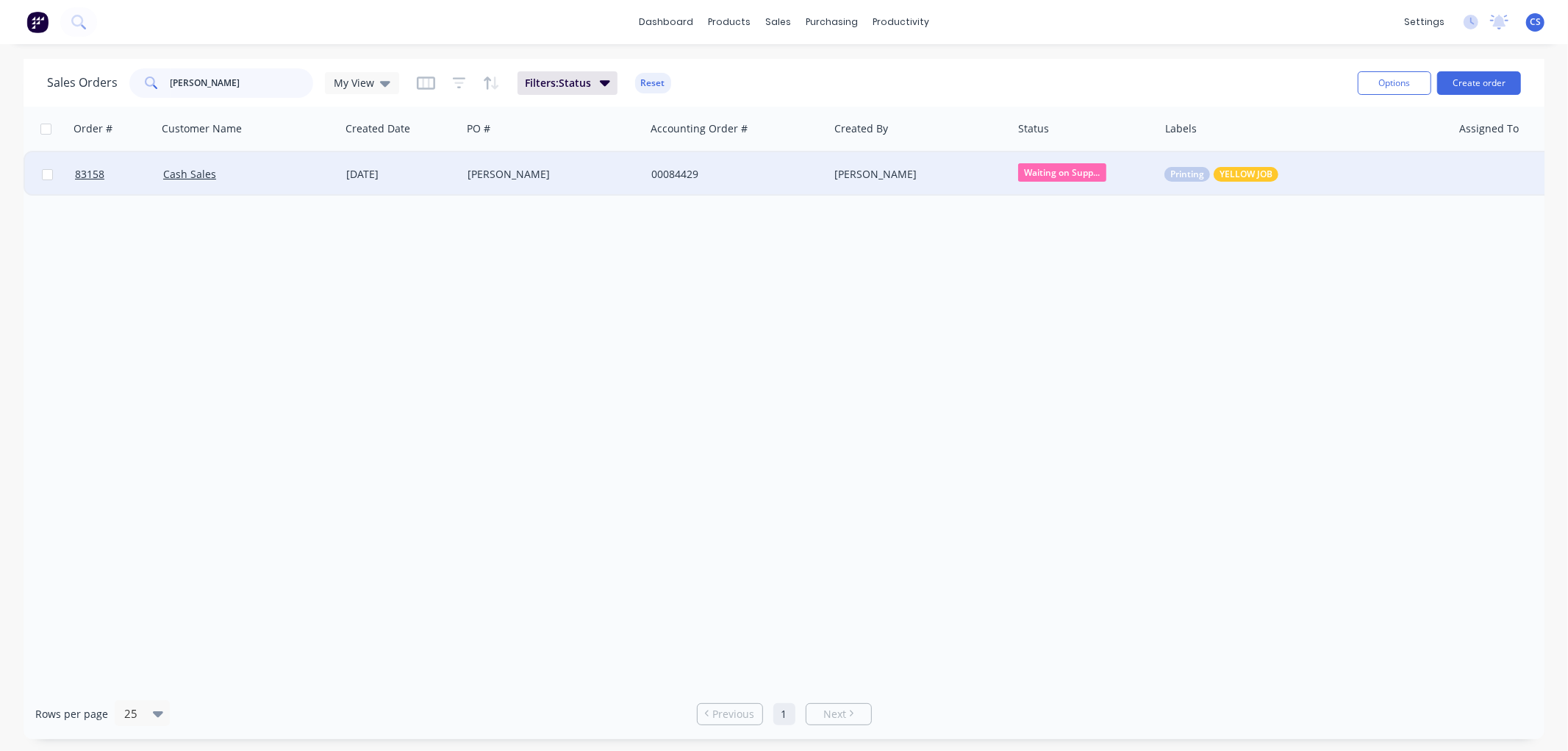
type input "[PERSON_NAME]"
click at [503, 179] on div "[PERSON_NAME]" at bounding box center [549, 174] width 163 height 15
